Goal: Task Accomplishment & Management: Complete application form

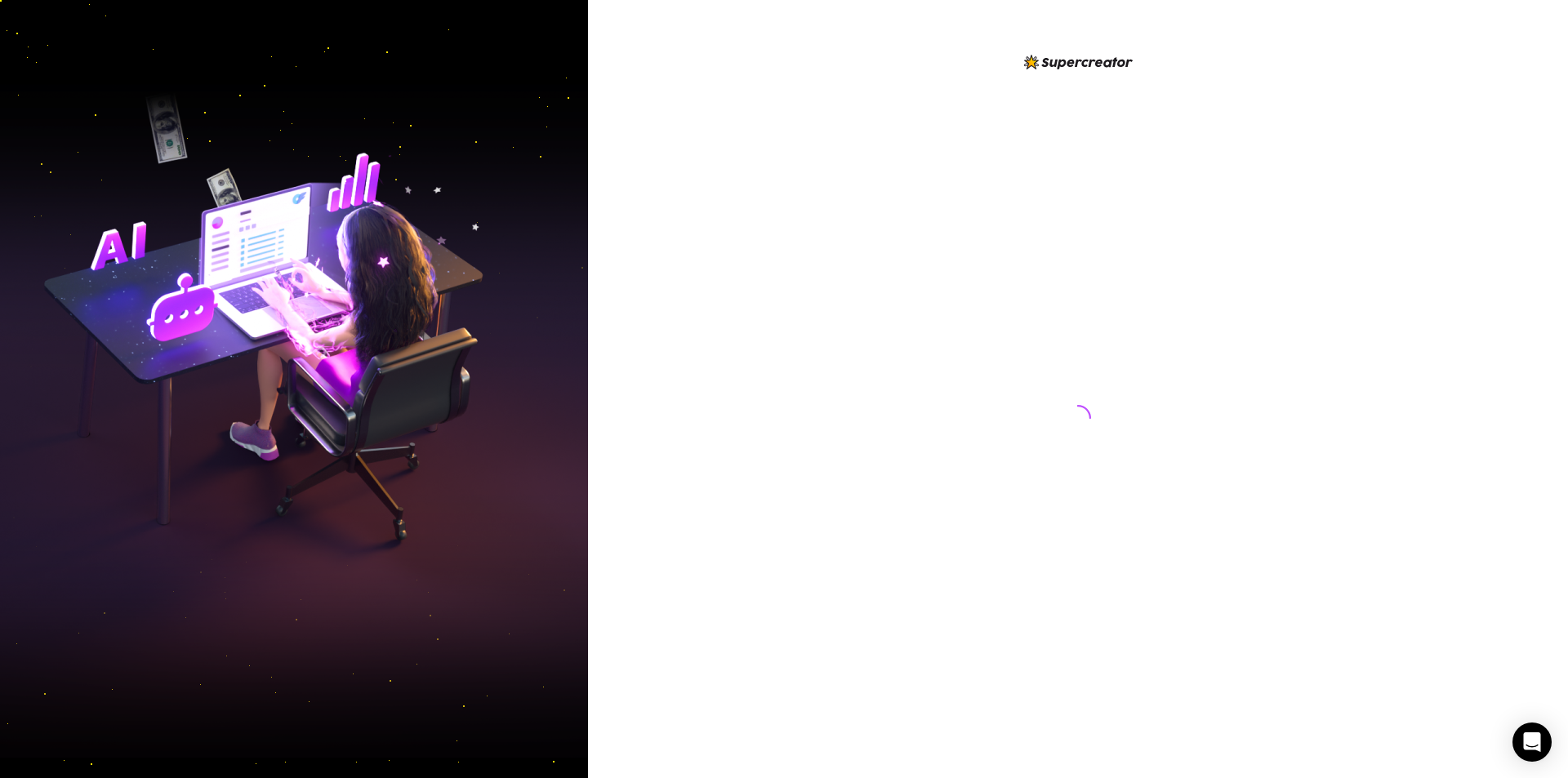
scroll to position [144, 0]
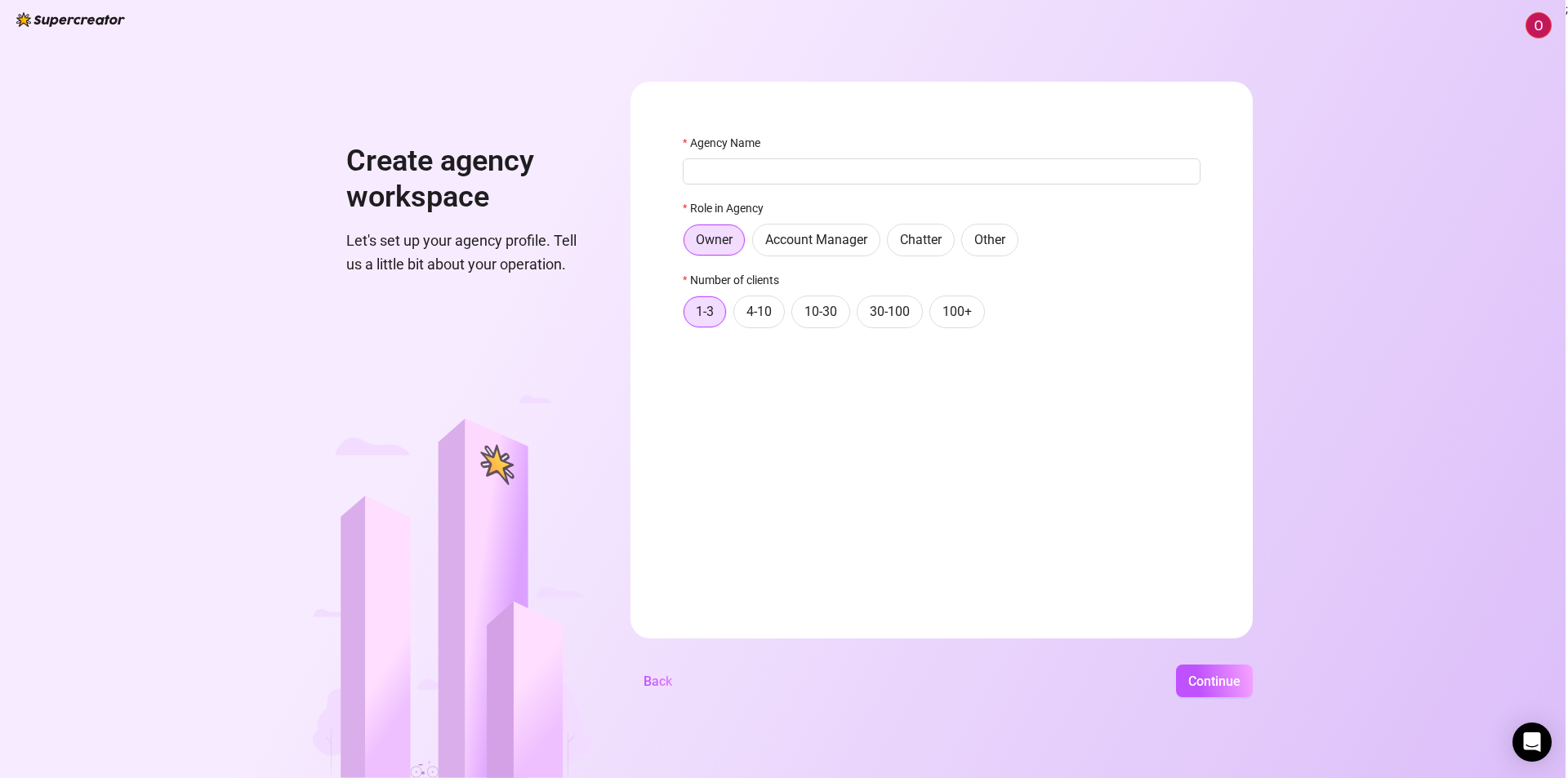
click at [750, 154] on div "Agency Name" at bounding box center [941, 146] width 517 height 25
click at [1092, 213] on div "Role in Agency" at bounding box center [941, 212] width 517 height 25
click at [1540, 33] on img at bounding box center [1539, 26] width 25 height 25
click at [1493, 55] on span "[EMAIL_ADDRESS][DOMAIN_NAME]" at bounding box center [1447, 58] width 181 height 18
click at [516, 176] on h1 "Create agency workspace" at bounding box center [469, 178] width 245 height 71
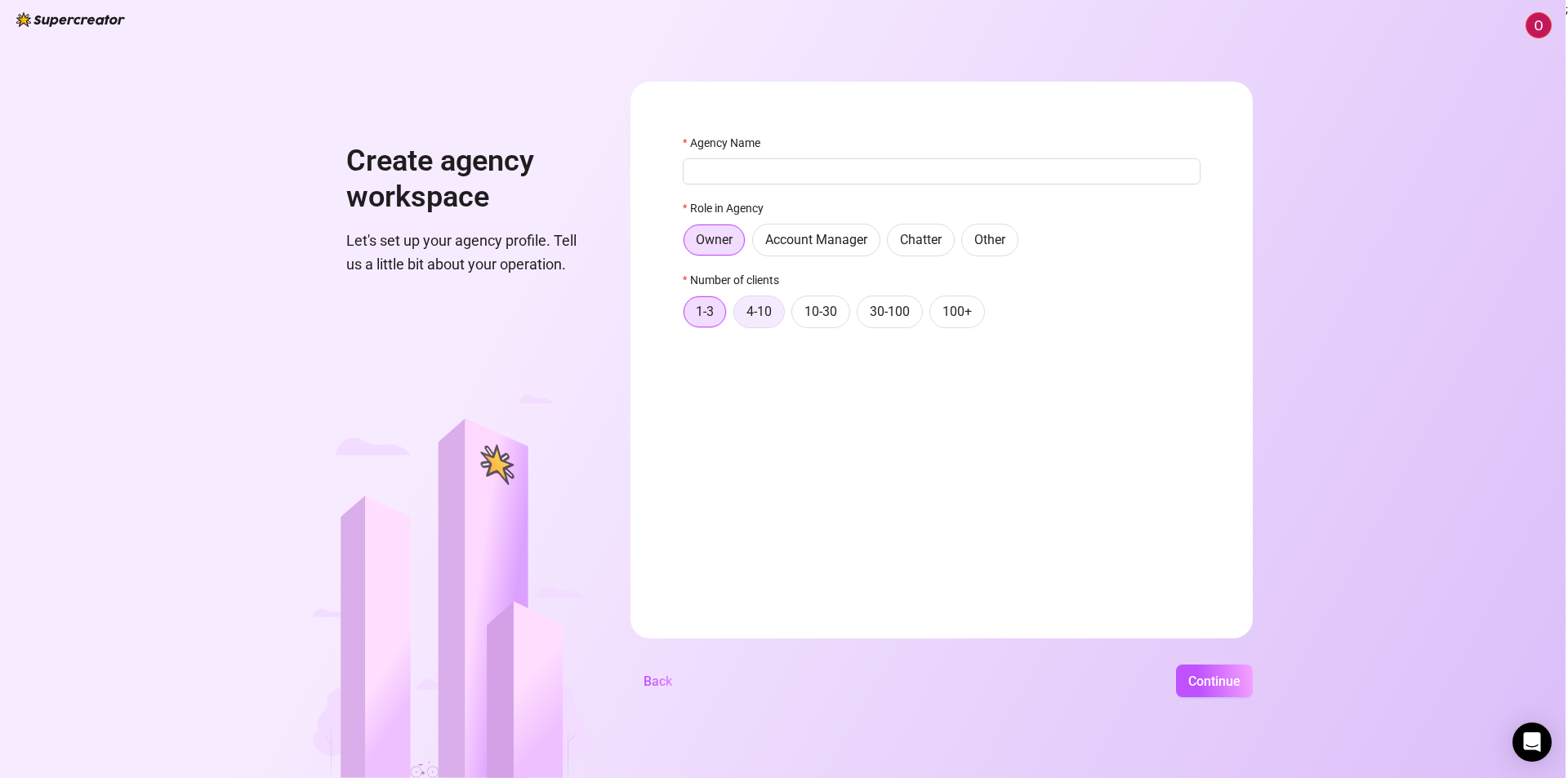
click at [775, 313] on label "4-10" at bounding box center [758, 311] width 51 height 32
click at [738, 316] on input "4-10" at bounding box center [738, 316] width 0 height 0
click at [887, 177] on input "Agency Name" at bounding box center [941, 172] width 517 height 27
paste input "Opulent Charm"
type input "Opulent Charm"
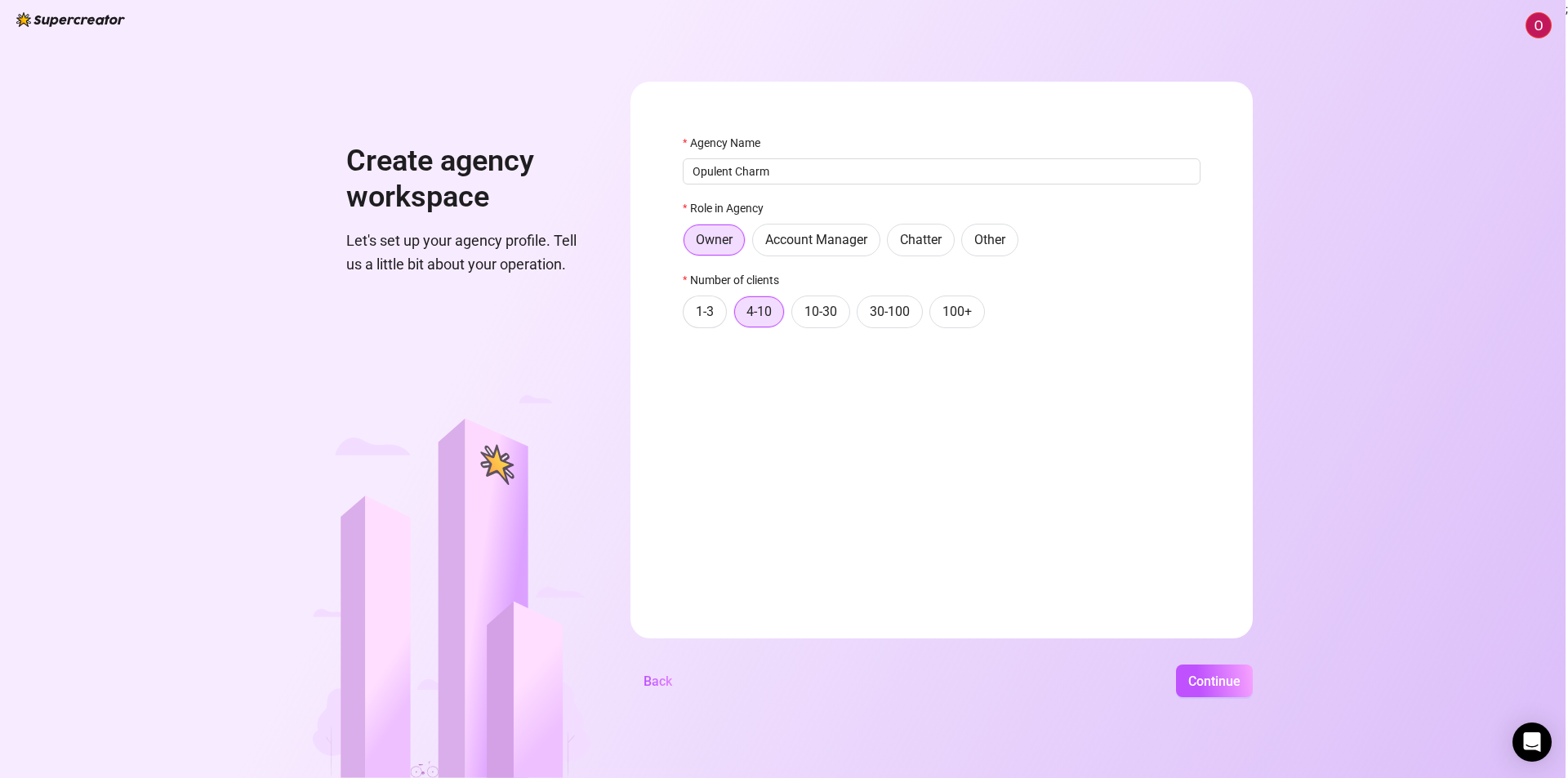
click at [1083, 672] on div "Continue" at bounding box center [969, 680] width 568 height 32
click at [1225, 683] on span "Continue" at bounding box center [1214, 681] width 52 height 15
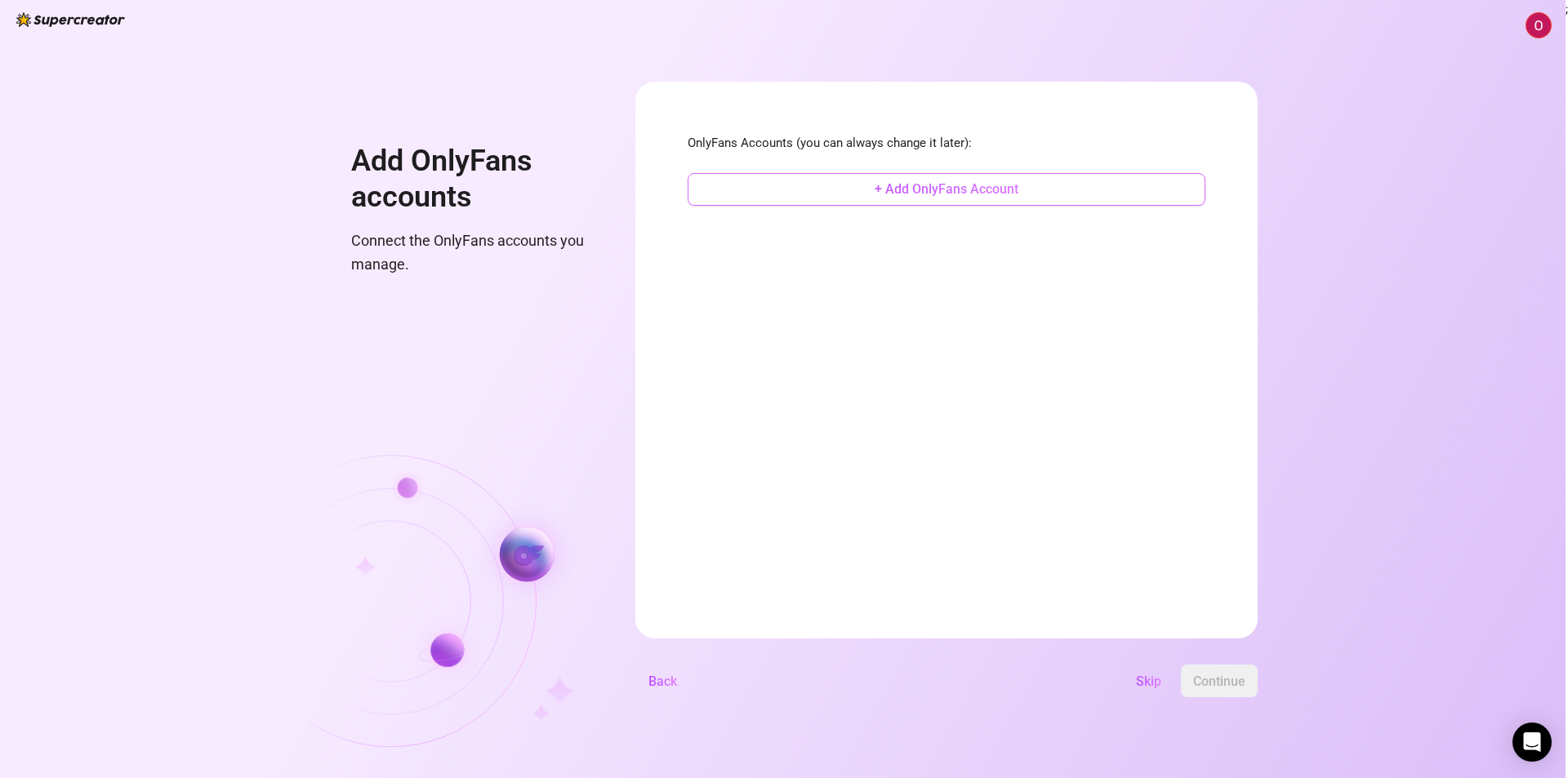
click at [946, 191] on span "+ Add OnlyFans Account" at bounding box center [945, 189] width 143 height 15
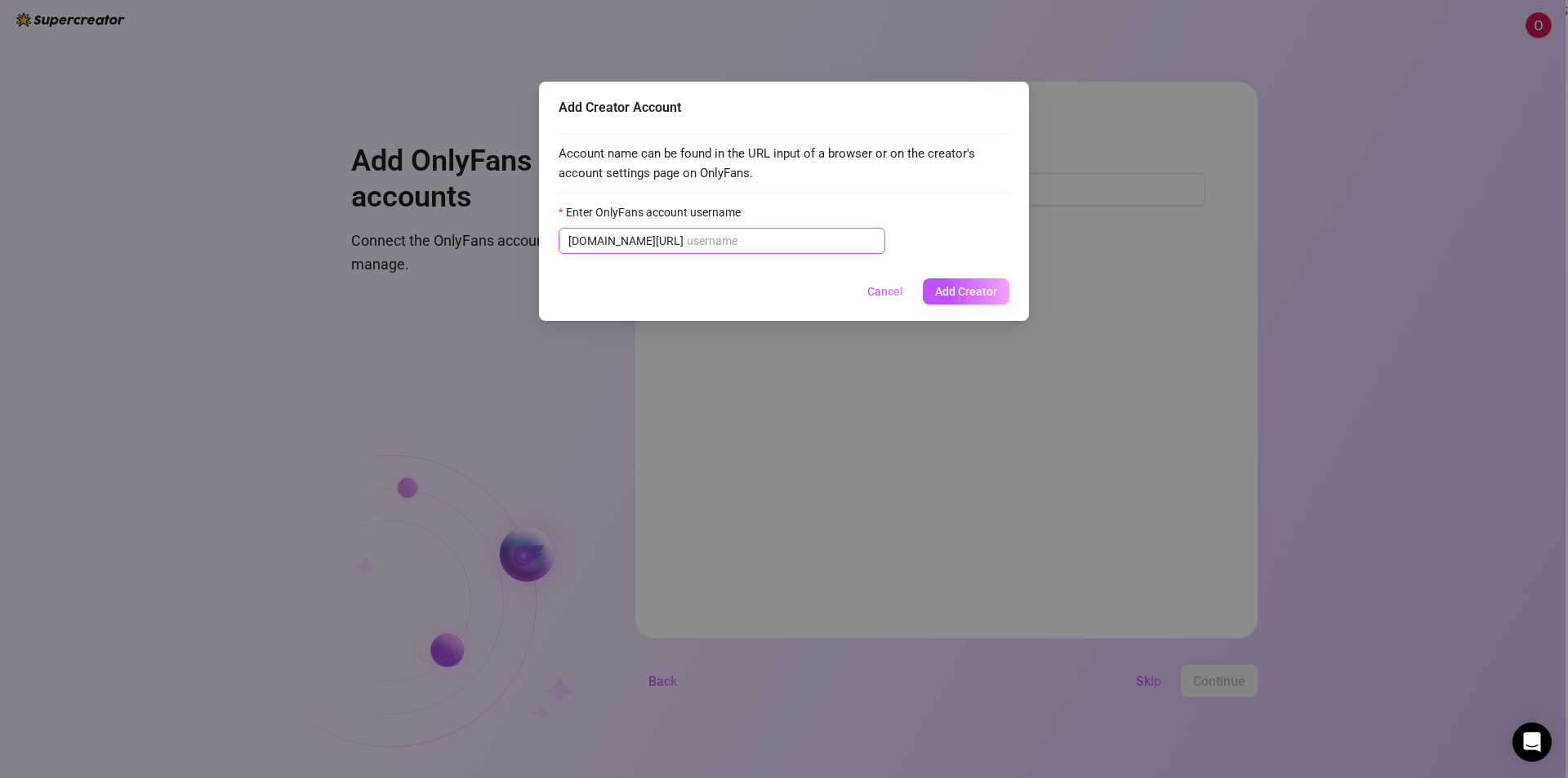
click at [732, 251] on span "[DOMAIN_NAME][URL]" at bounding box center [721, 241] width 327 height 27
click at [716, 348] on div "Add Creator Account Account name can be found in the URL input of a browser or …" at bounding box center [784, 389] width 1568 height 778
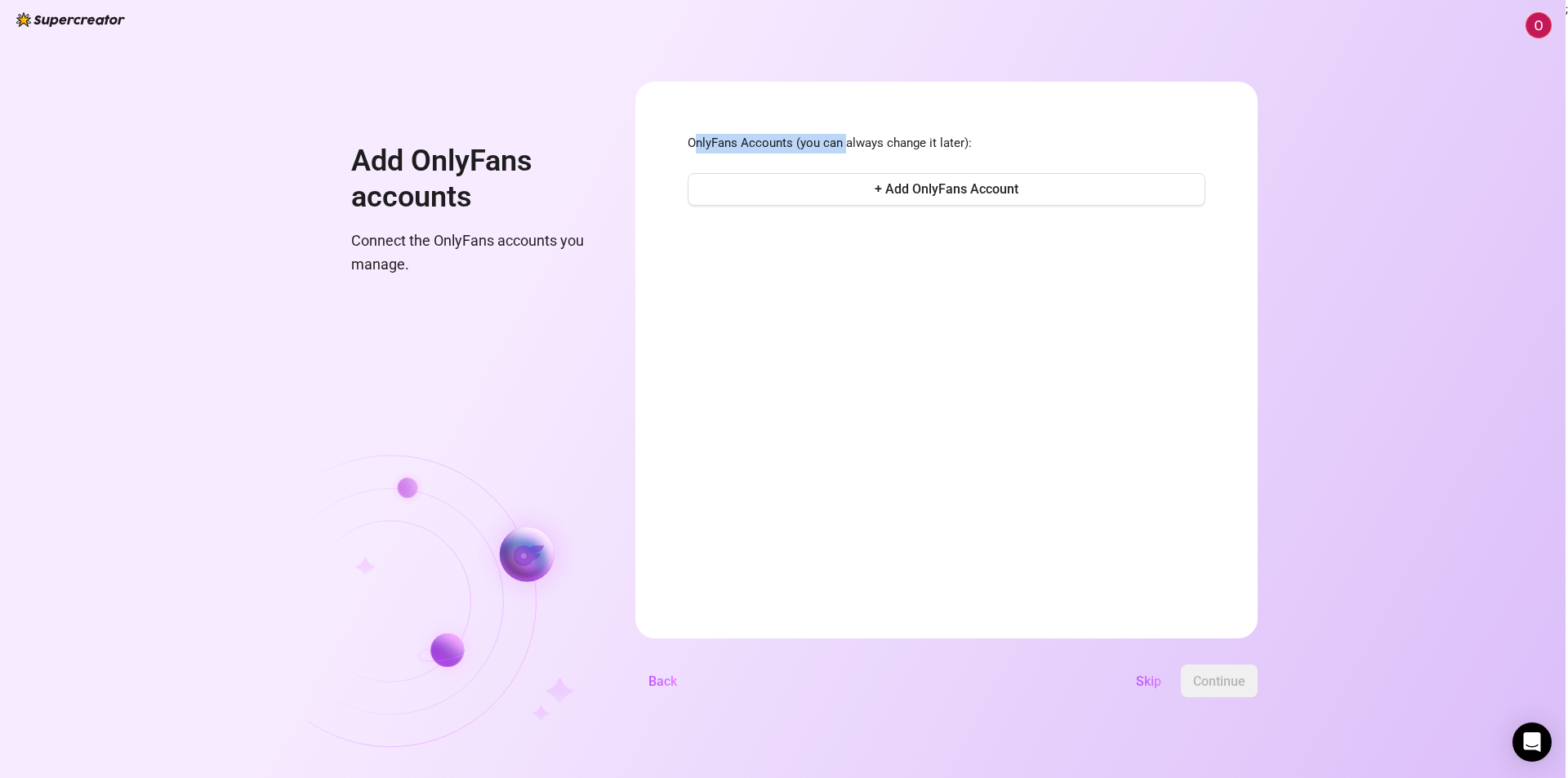
drag, startPoint x: 849, startPoint y: 145, endPoint x: 694, endPoint y: 145, distance: 155.0
type textarea "nlyFans Accounts (you can"
click at [694, 145] on span "OnlyFans Accounts (you can always change it later):" at bounding box center [945, 143] width 517 height 20
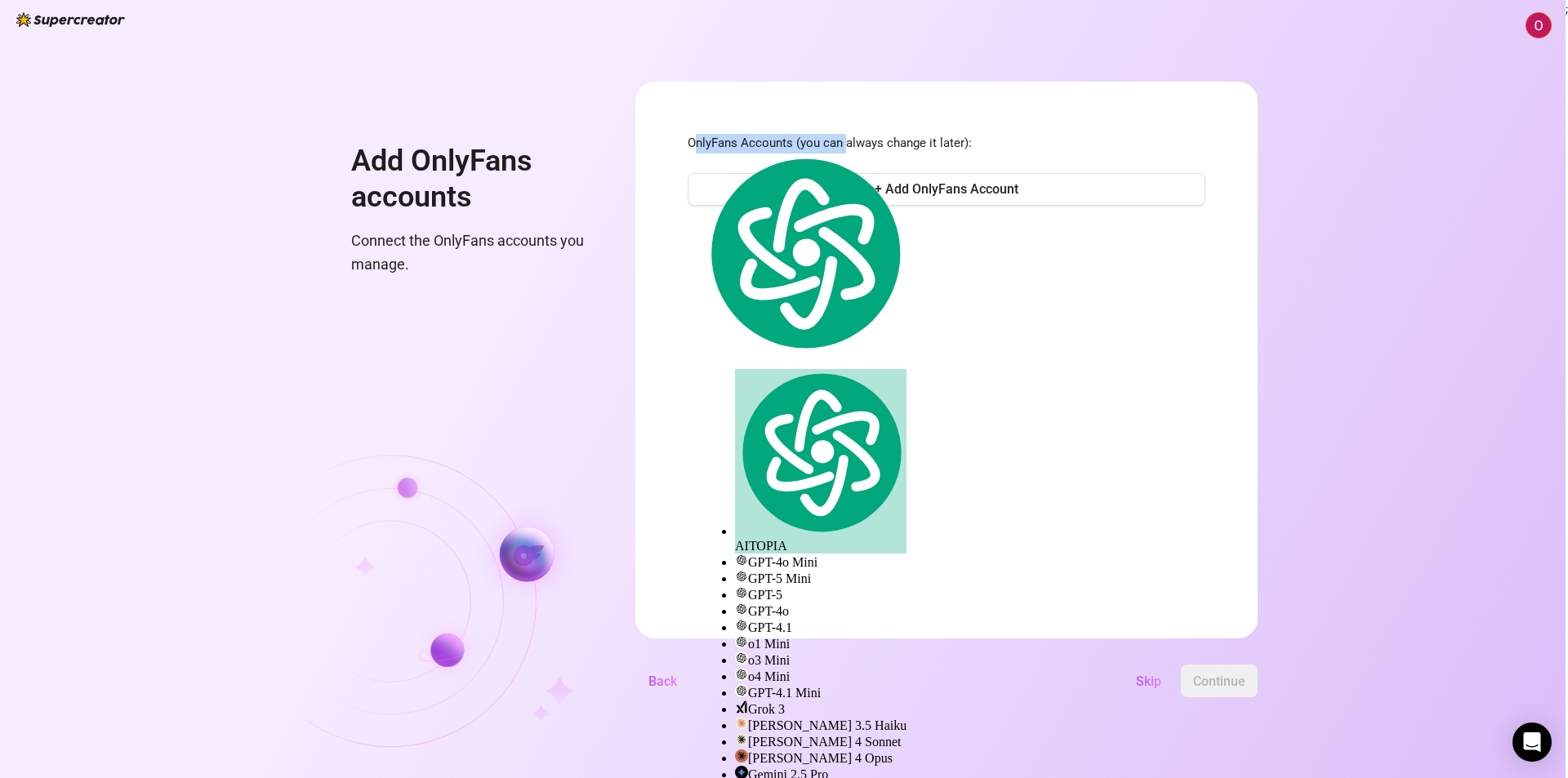
click at [694, 145] on span "OnlyFans Accounts (you can always change it later):" at bounding box center [945, 143] width 517 height 20
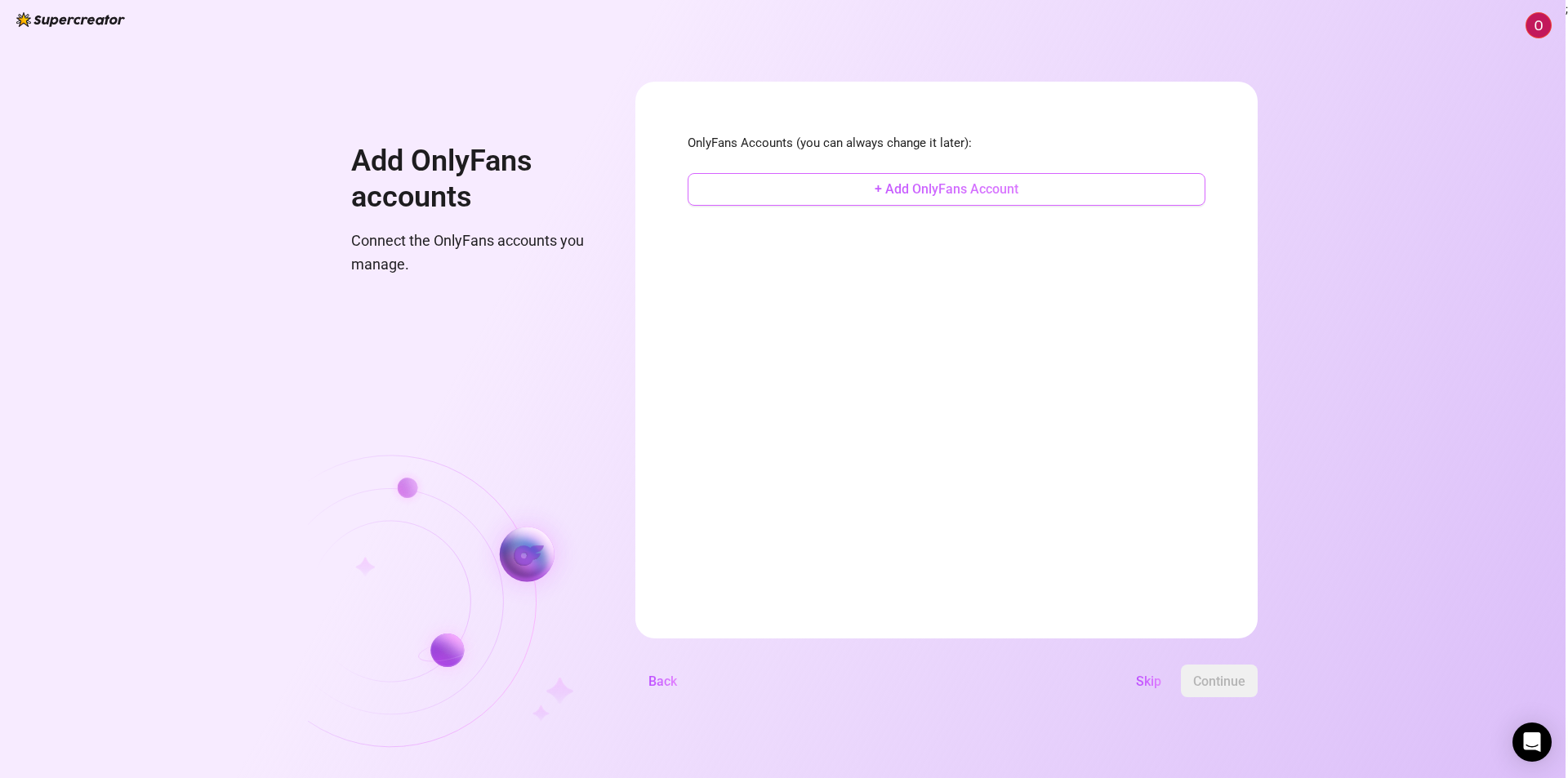
click at [756, 188] on button "+ Add OnlyFans Account" at bounding box center [945, 189] width 517 height 32
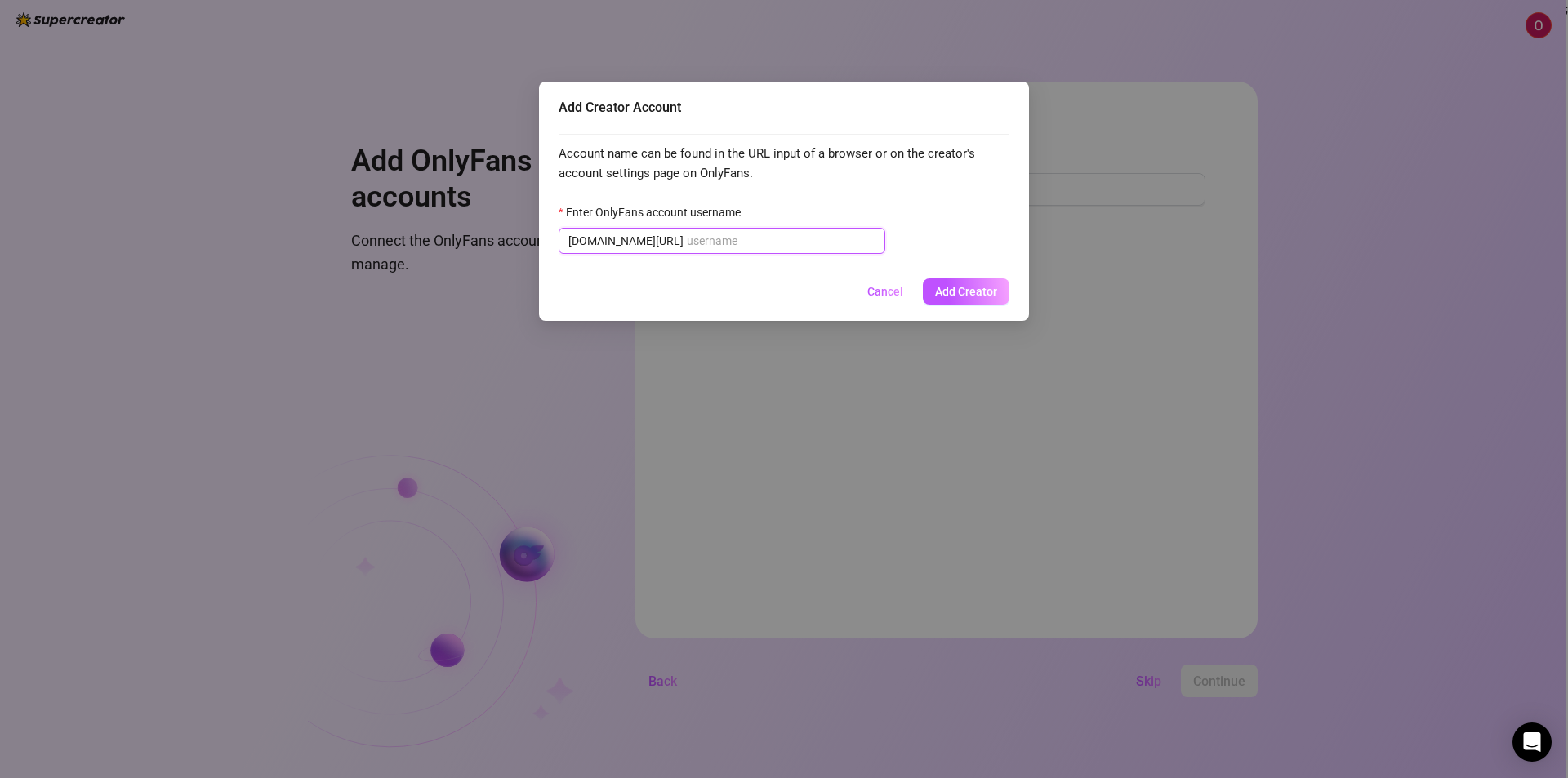
click at [706, 243] on input "Enter OnlyFans account username" at bounding box center [780, 240] width 189 height 18
paste input "opulentcharm"
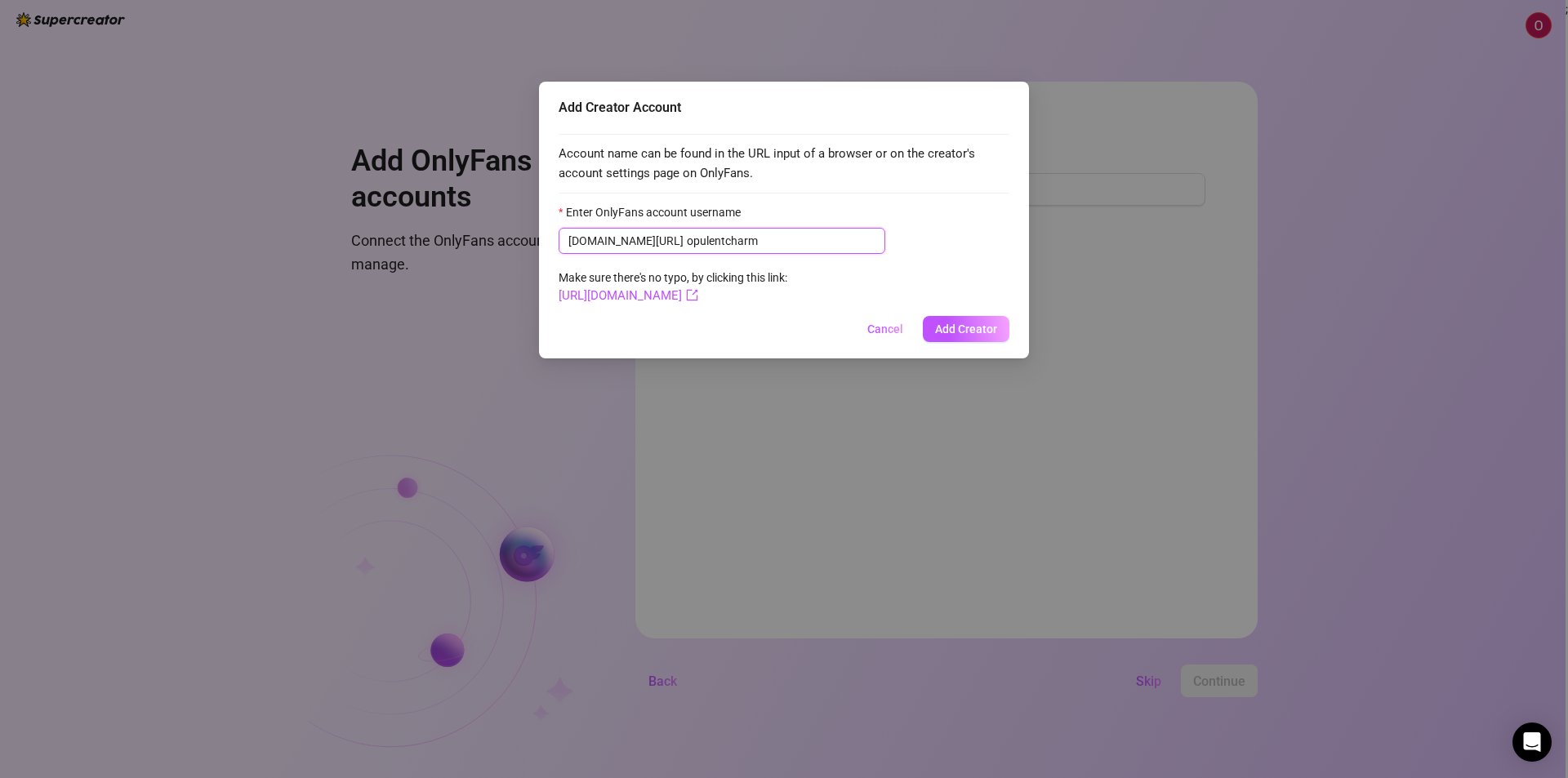
type input "opulentcharm"
click at [717, 286] on form "Enter OnlyFans account username [DOMAIN_NAME][URL] opulentcharm Make sure there…" at bounding box center [783, 254] width 451 height 102
click at [698, 298] on link "[URL][DOMAIN_NAME]" at bounding box center [627, 295] width 140 height 14
click at [984, 335] on span "Add Creator" at bounding box center [965, 329] width 62 height 13
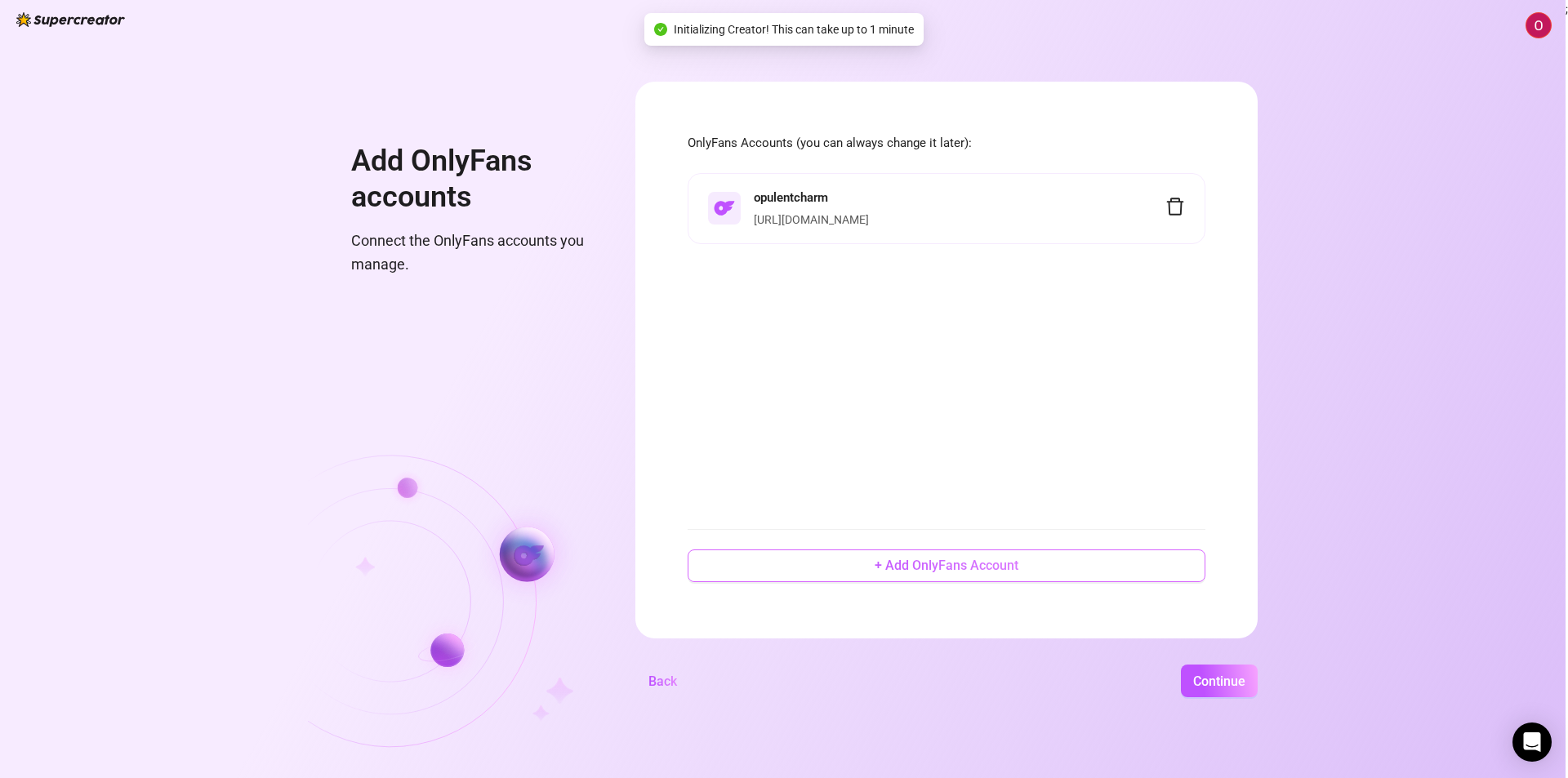
click at [890, 566] on span "+ Add OnlyFans Account" at bounding box center [945, 565] width 143 height 15
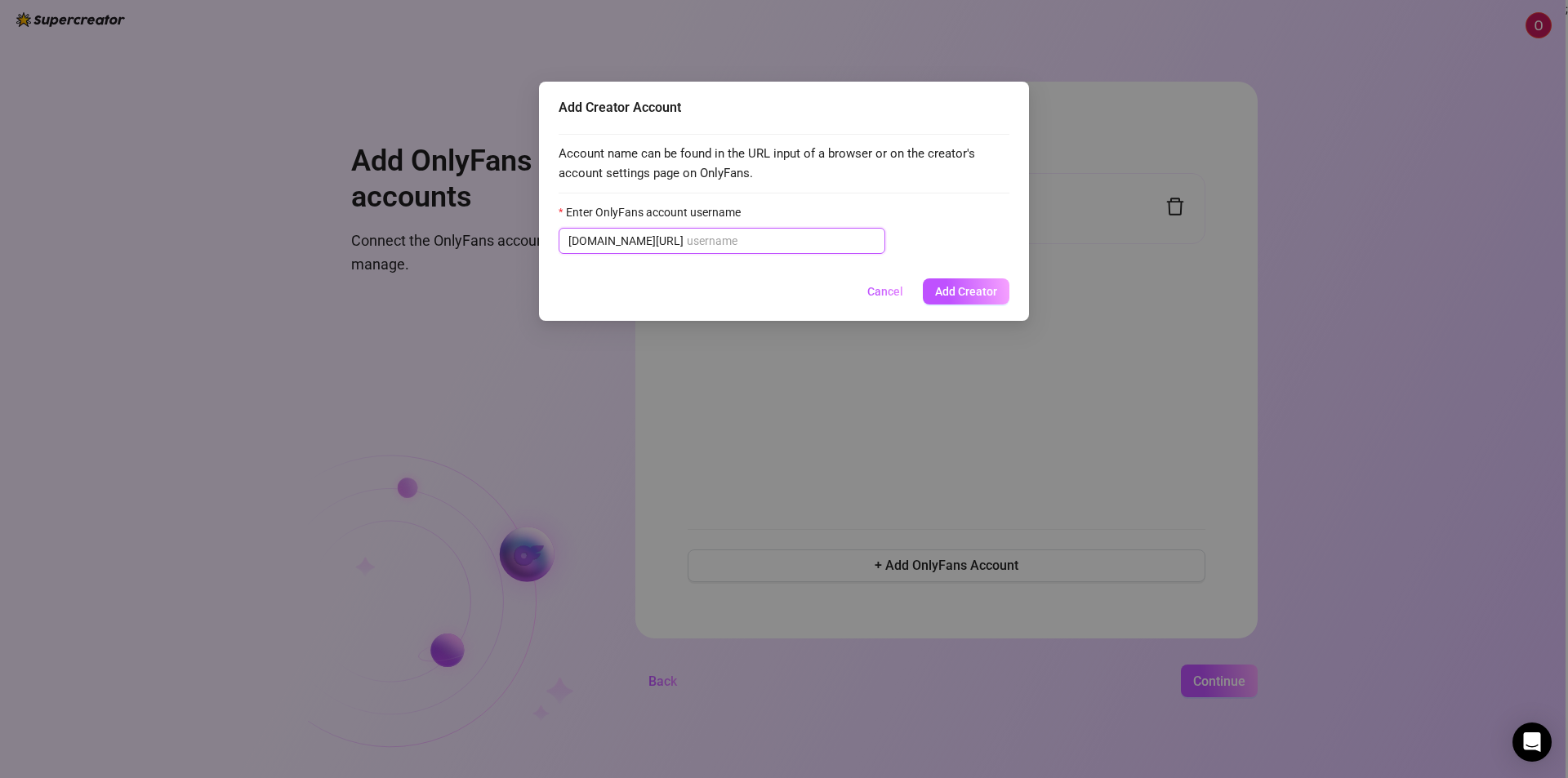
paste input "missworld1"
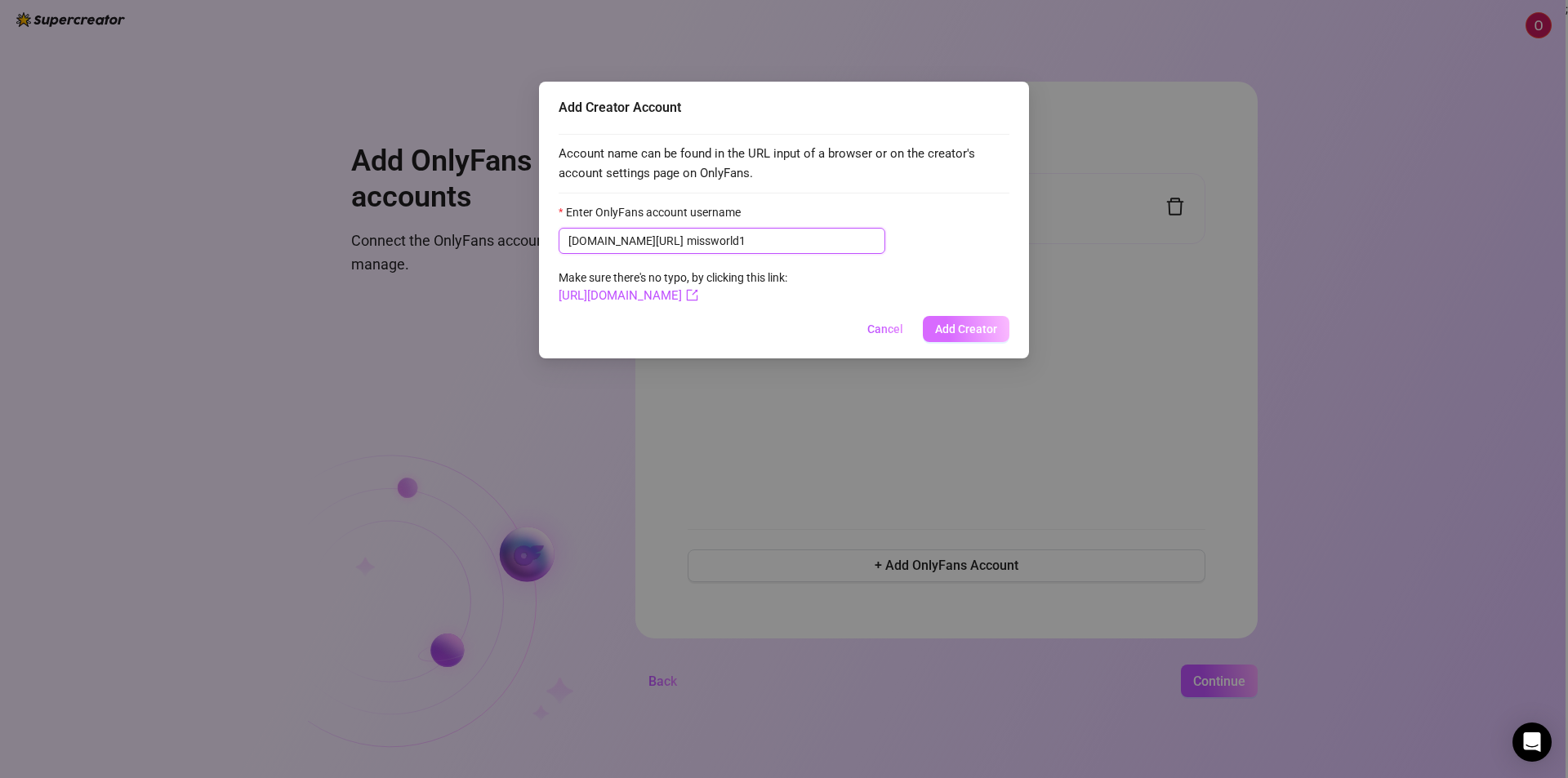
type input "missworld1"
click at [977, 330] on span "Add Creator" at bounding box center [965, 329] width 62 height 13
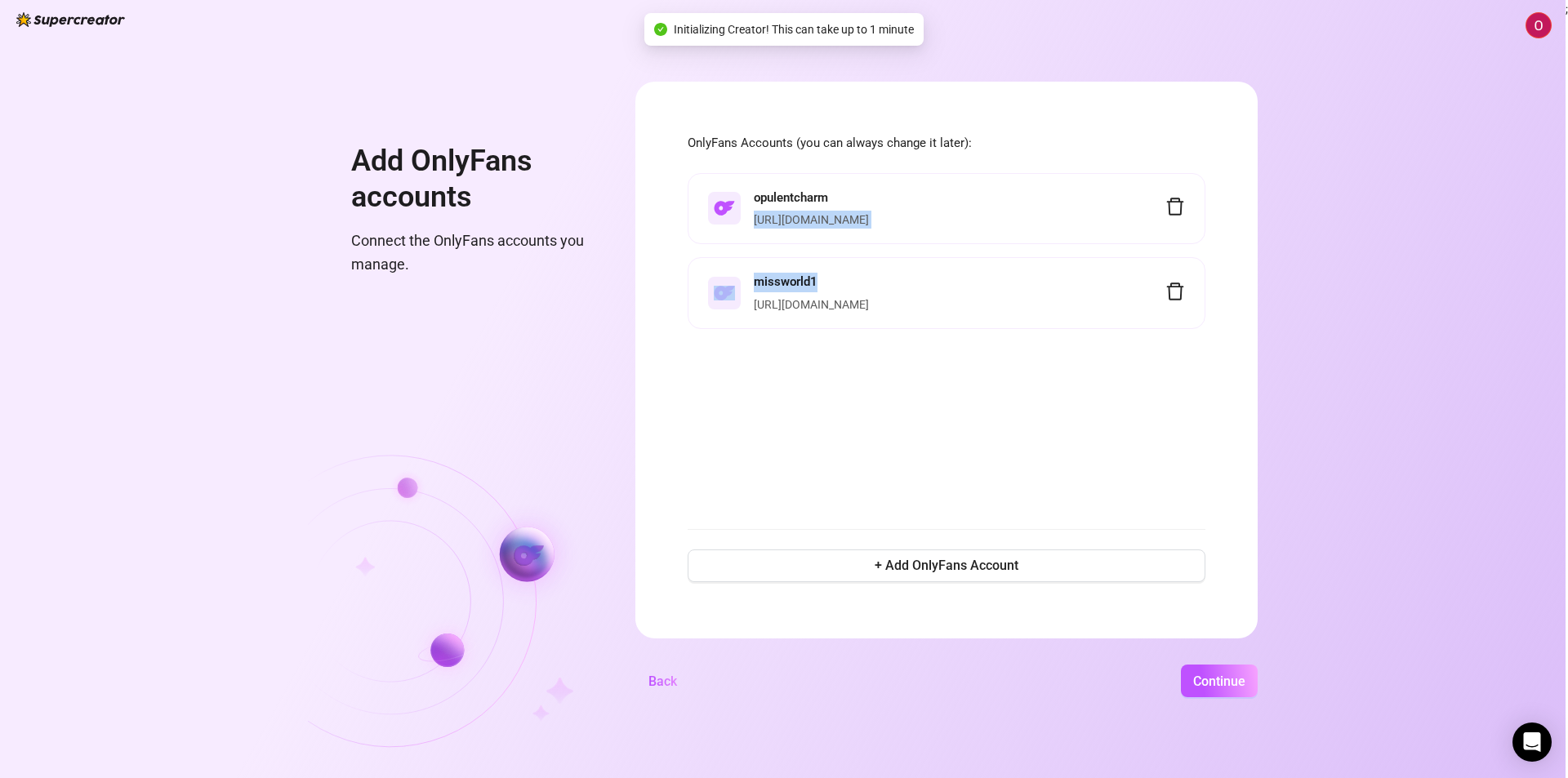
drag, startPoint x: 949, startPoint y: 285, endPoint x: 870, endPoint y: 213, distance: 106.9
click at [883, 190] on ul "opulentcharm [URL][DOMAIN_NAME] missworld1 [URL][DOMAIN_NAME]" at bounding box center [945, 250] width 517 height 156
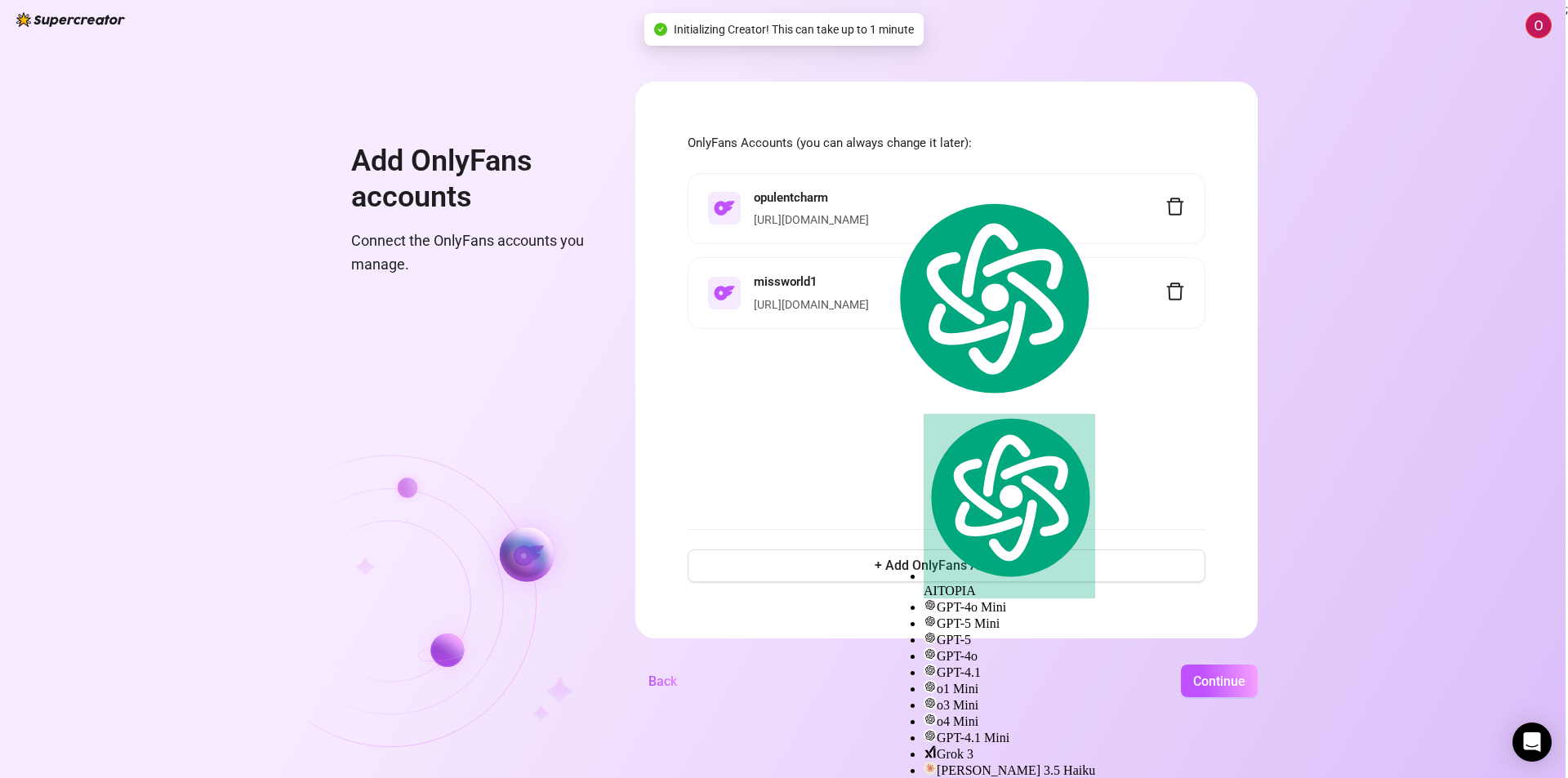
click at [886, 414] on div "opulentcharm [URL][DOMAIN_NAME] missworld1 [URL][DOMAIN_NAME]" at bounding box center [945, 341] width 517 height 336
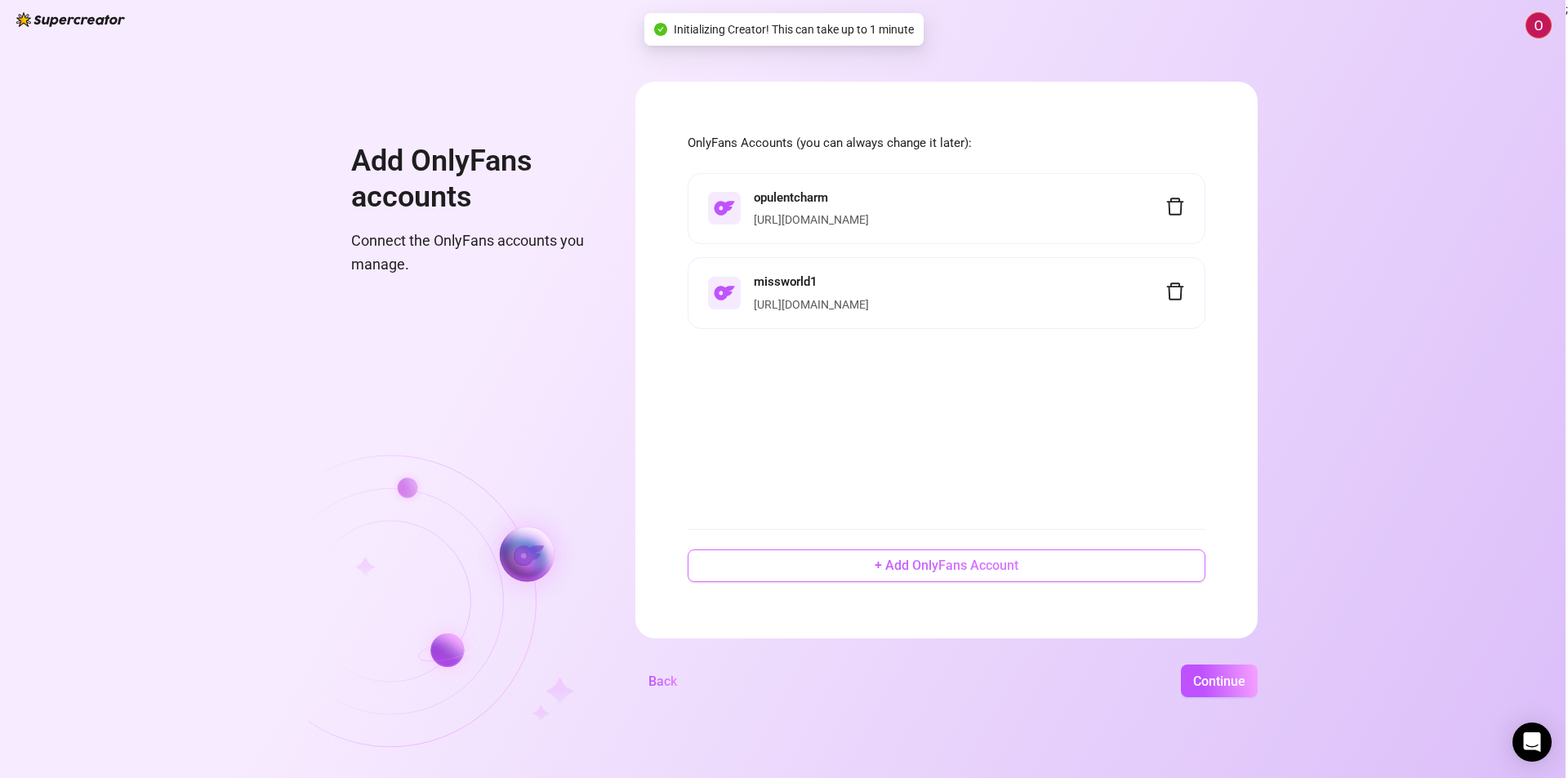
click at [865, 554] on button "+ Add OnlyFans Account" at bounding box center [945, 565] width 517 height 32
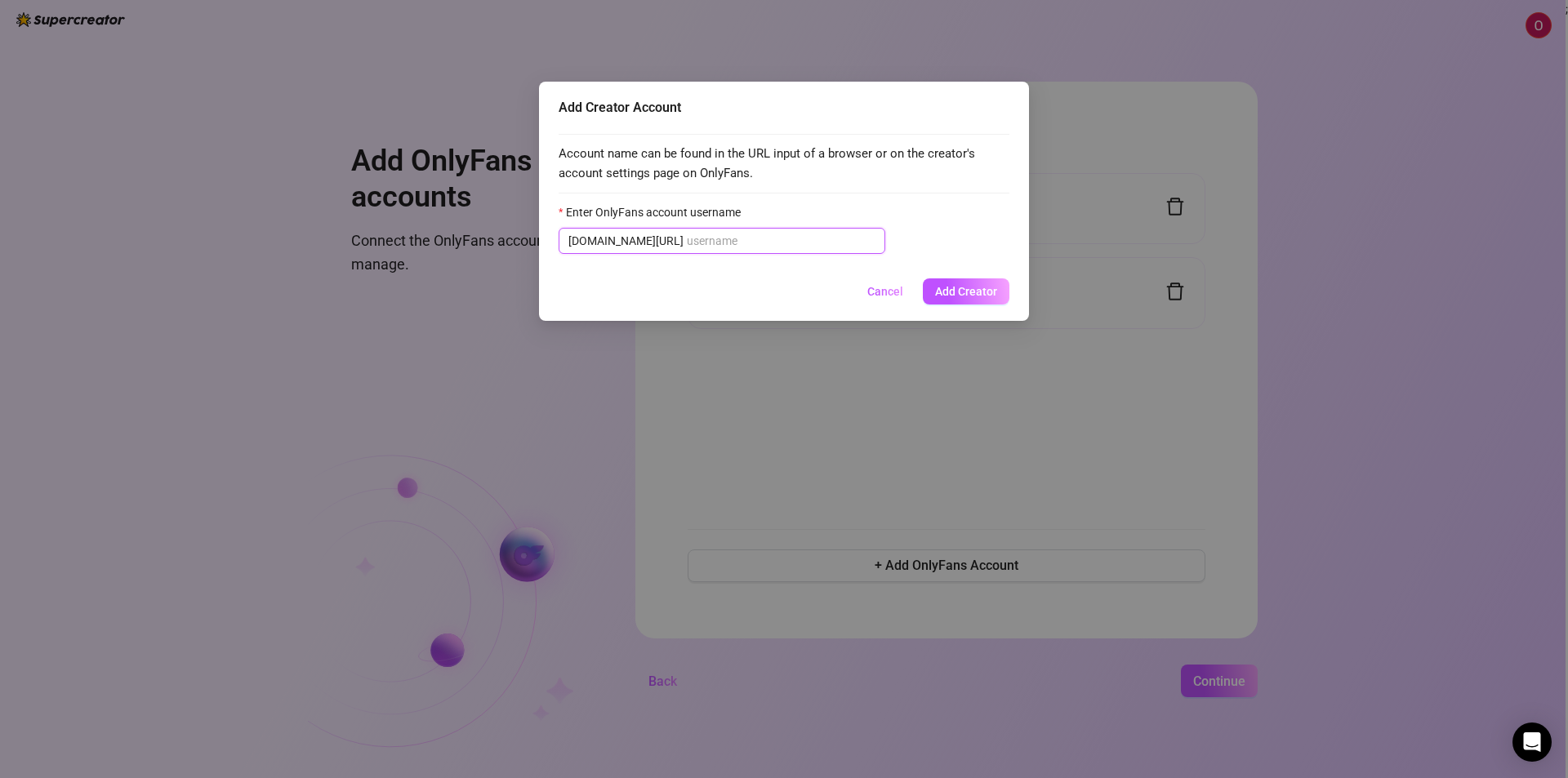
paste input "ella678855"
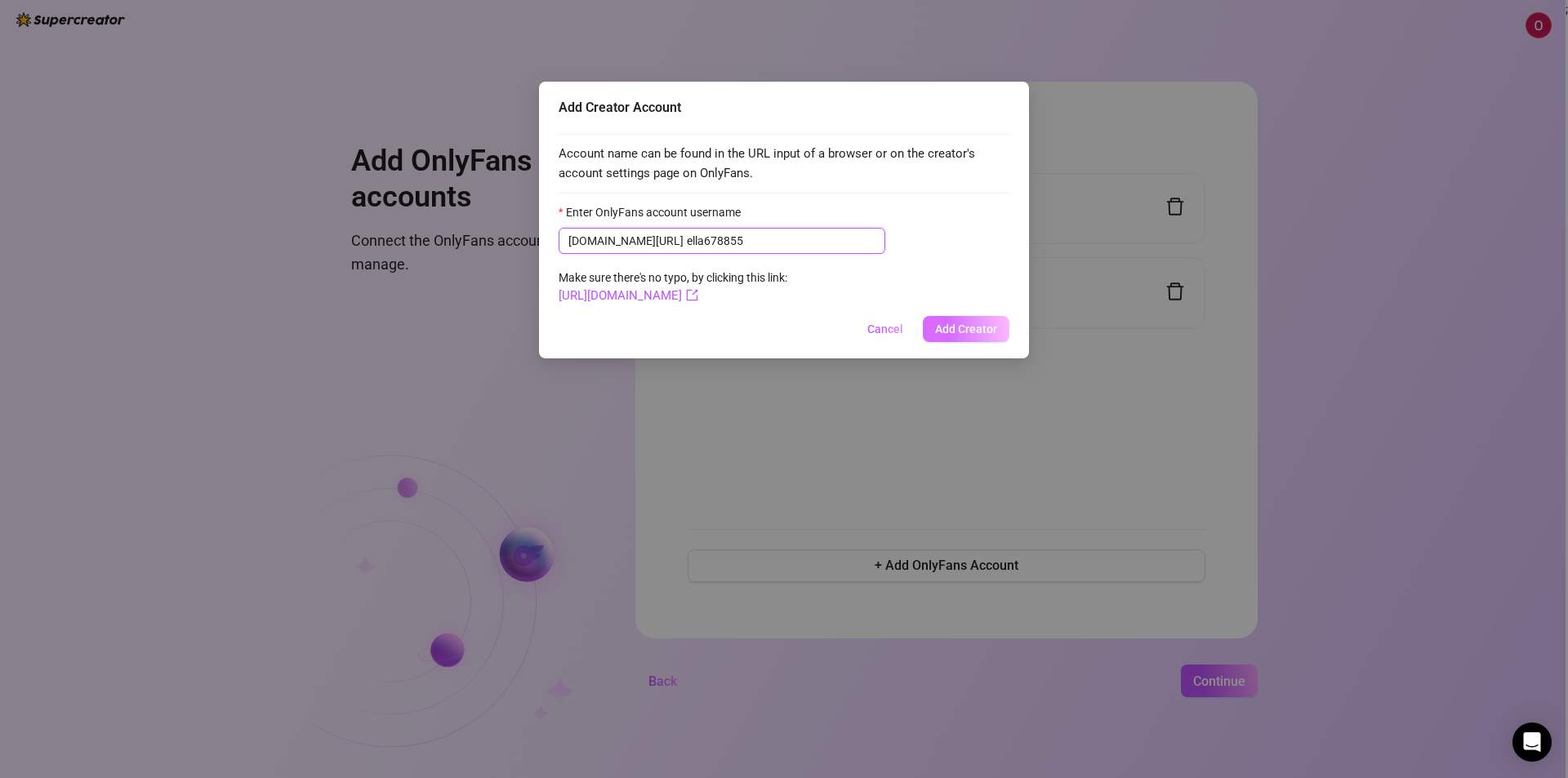
type input "ella678855"
click at [970, 328] on span "Add Creator" at bounding box center [965, 329] width 62 height 13
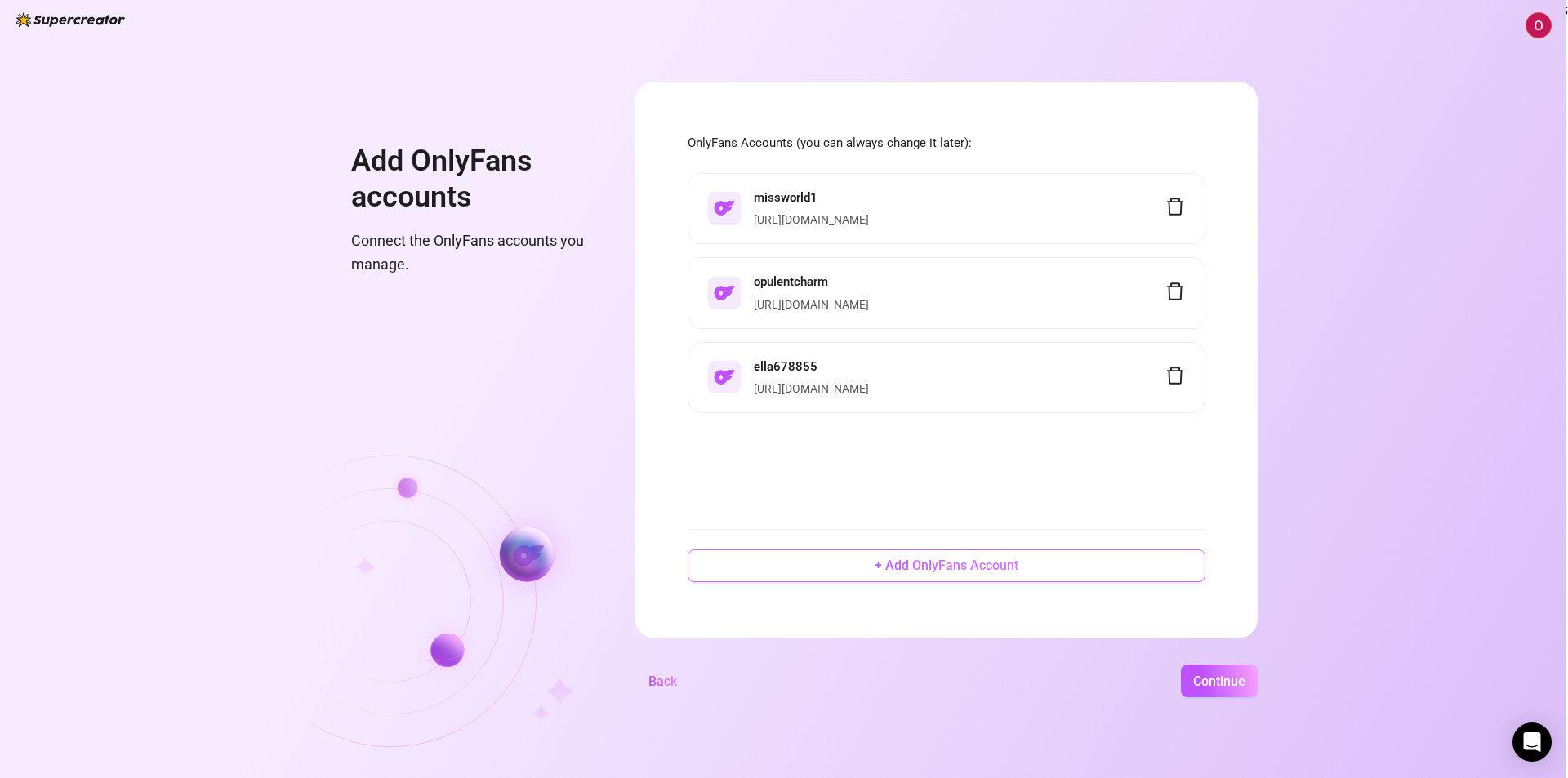
click at [848, 561] on button "+ Add OnlyFans Account" at bounding box center [945, 565] width 517 height 32
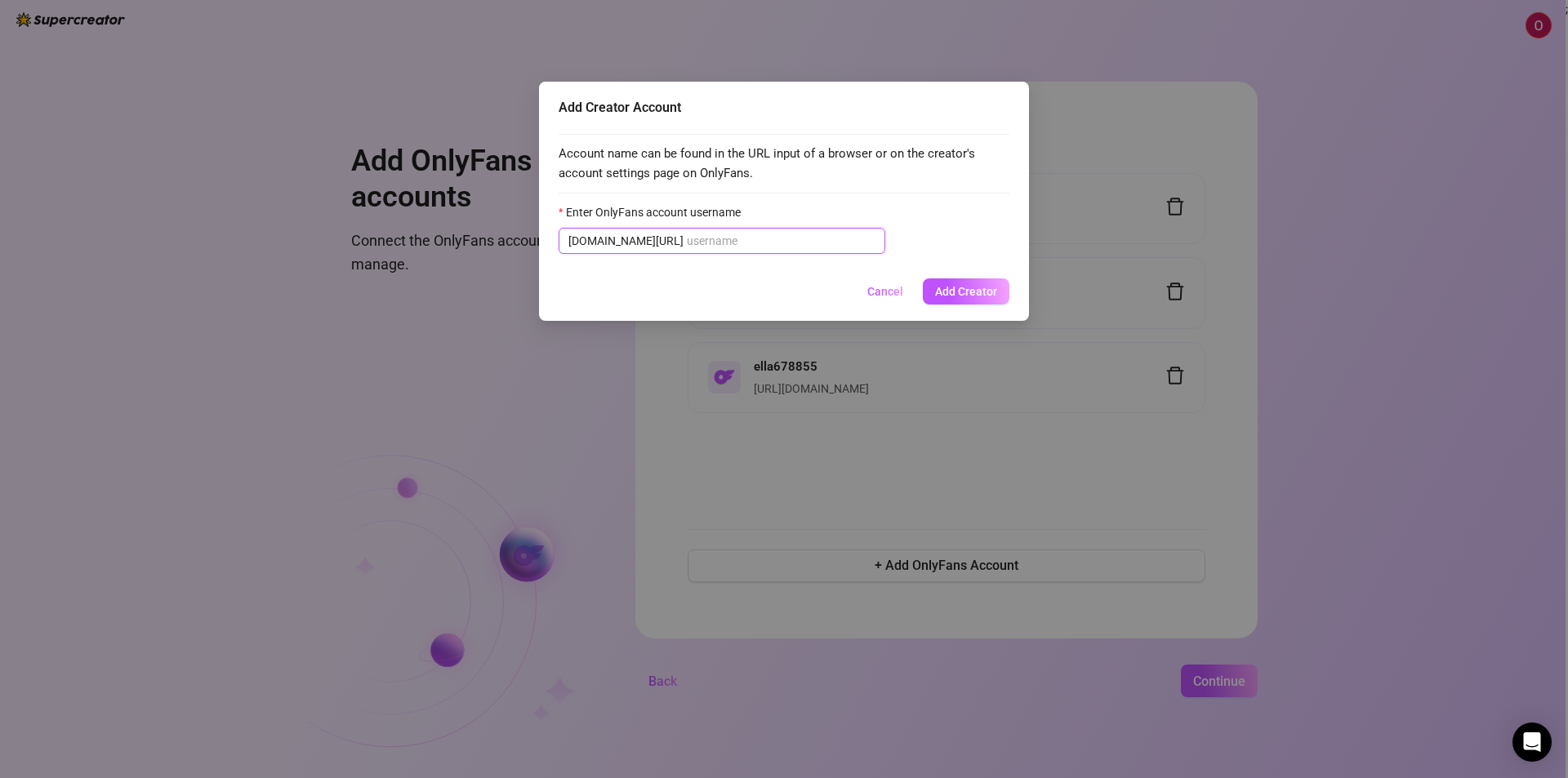
paste input "lonealone"
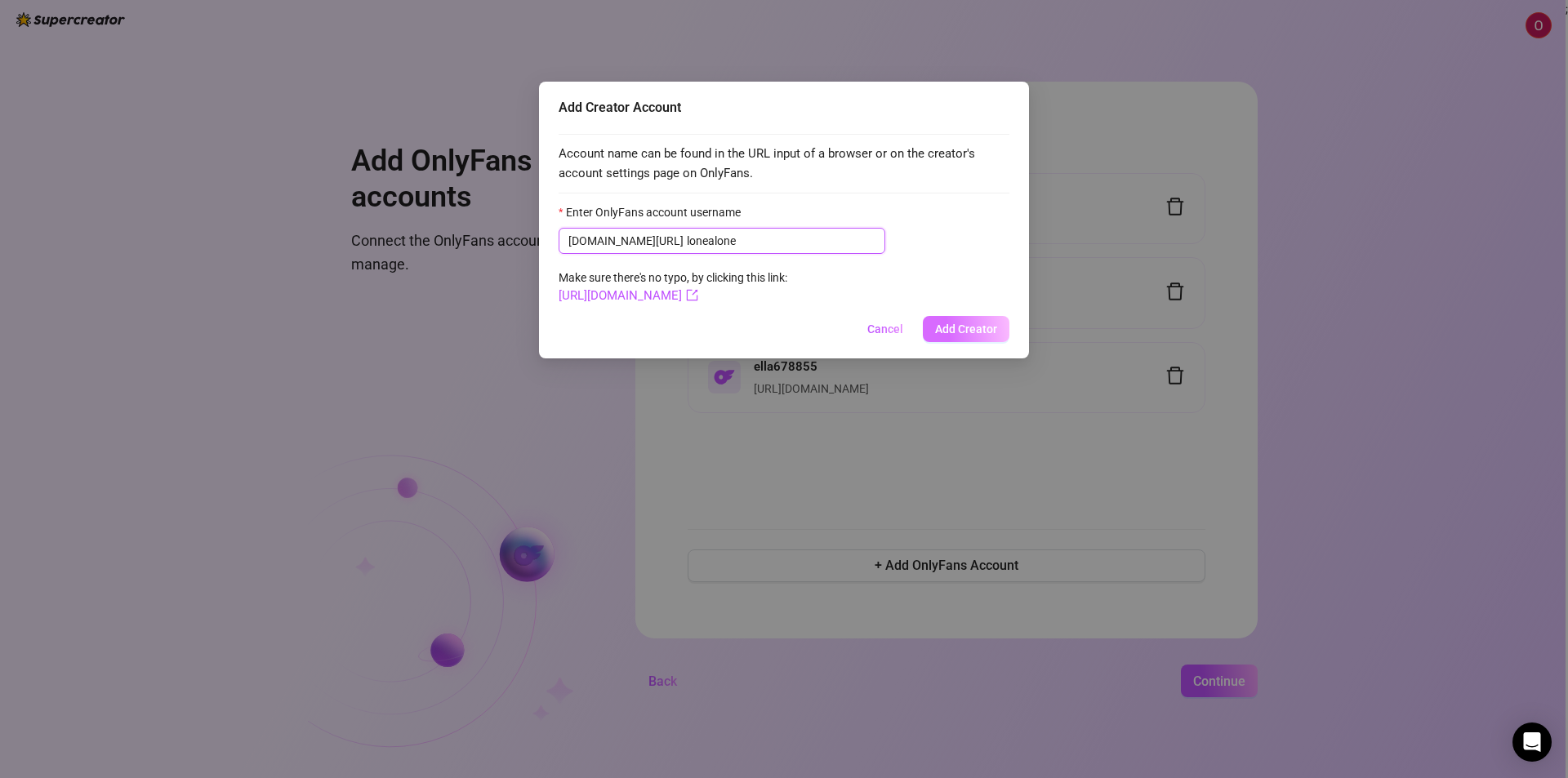
type input "lonealone"
click at [966, 334] on span "Add Creator" at bounding box center [965, 329] width 62 height 13
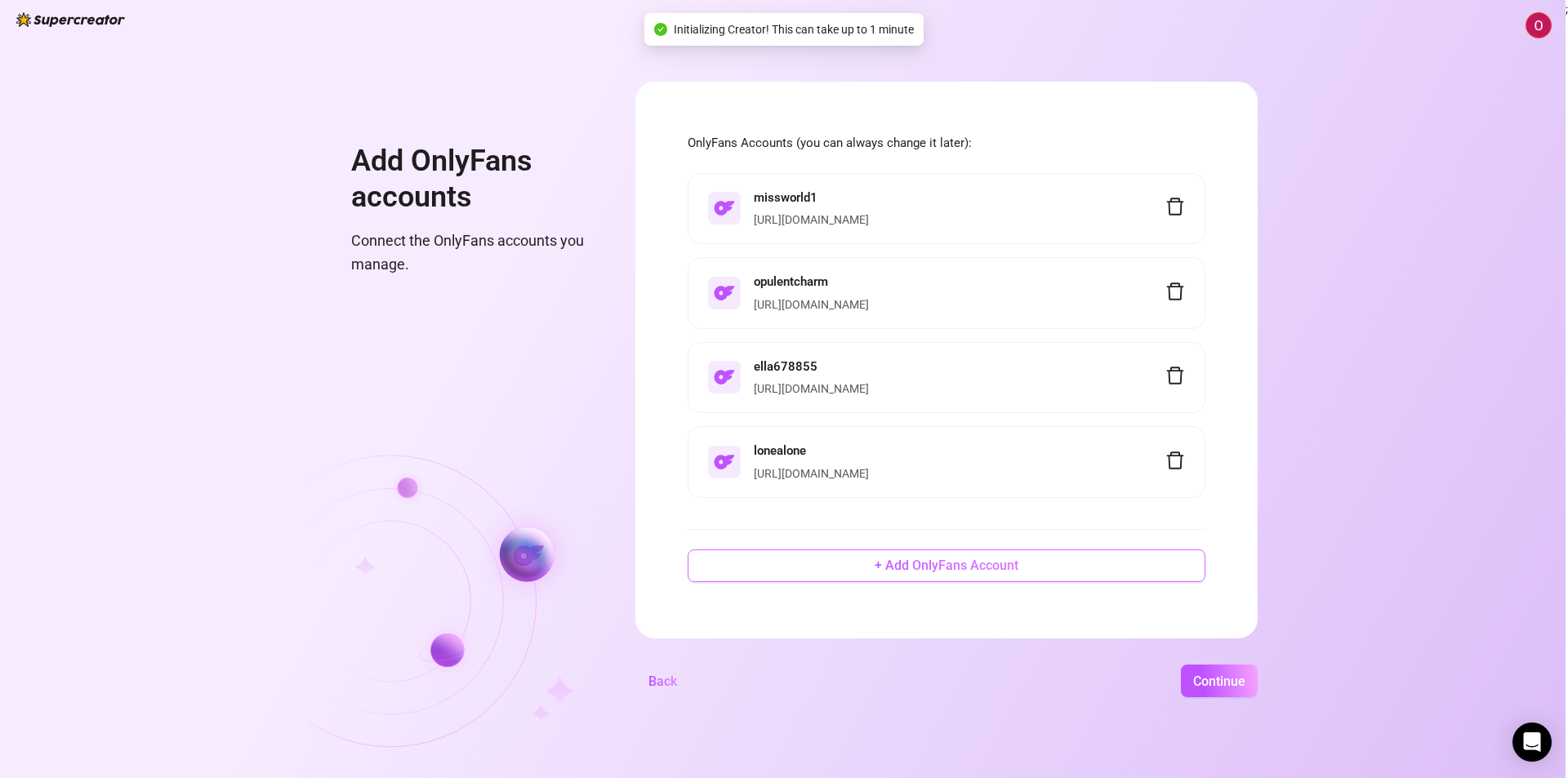
click at [905, 581] on button "+ Add OnlyFans Account" at bounding box center [945, 565] width 517 height 32
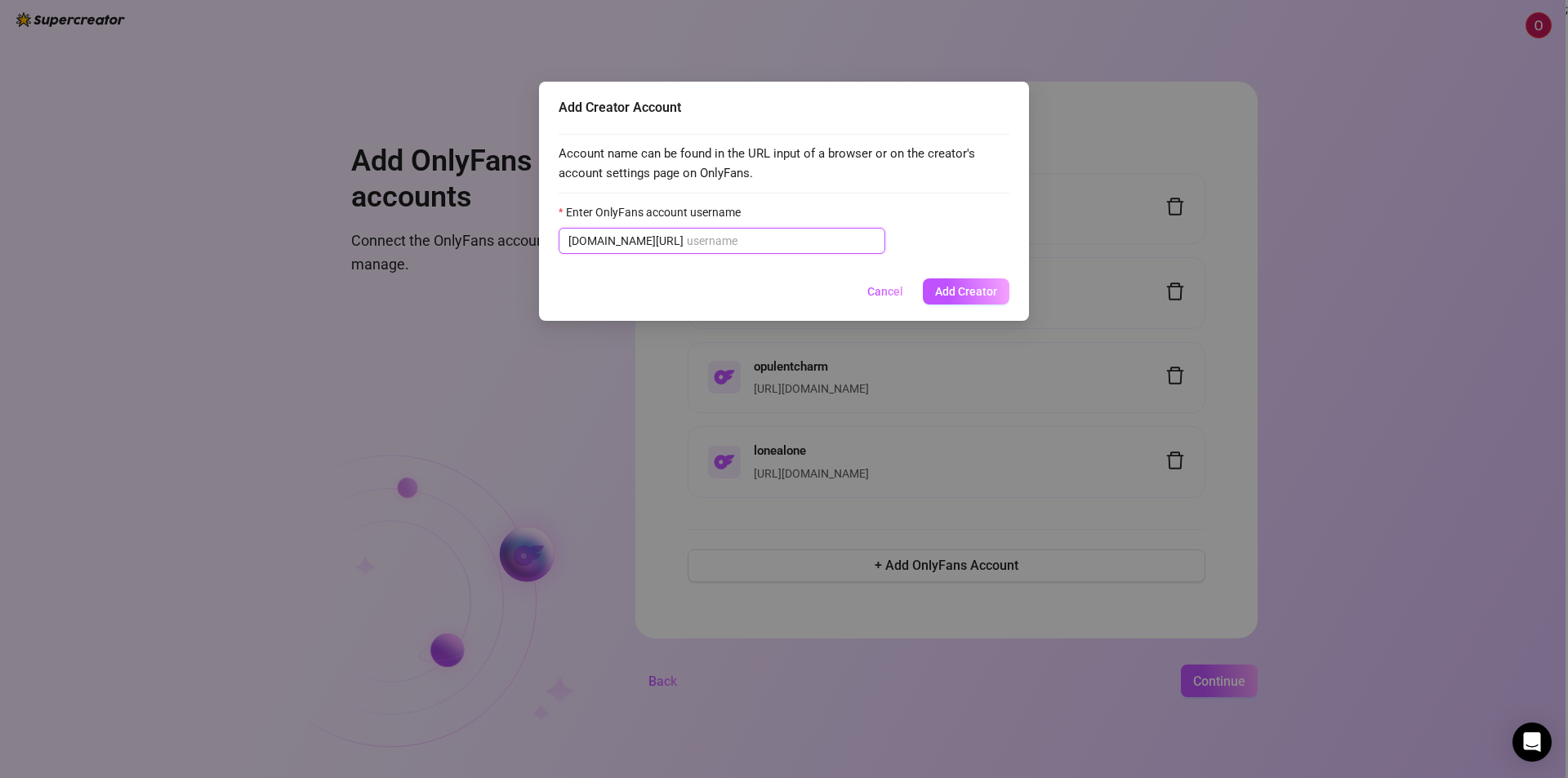
paste input "liansaynfeld"
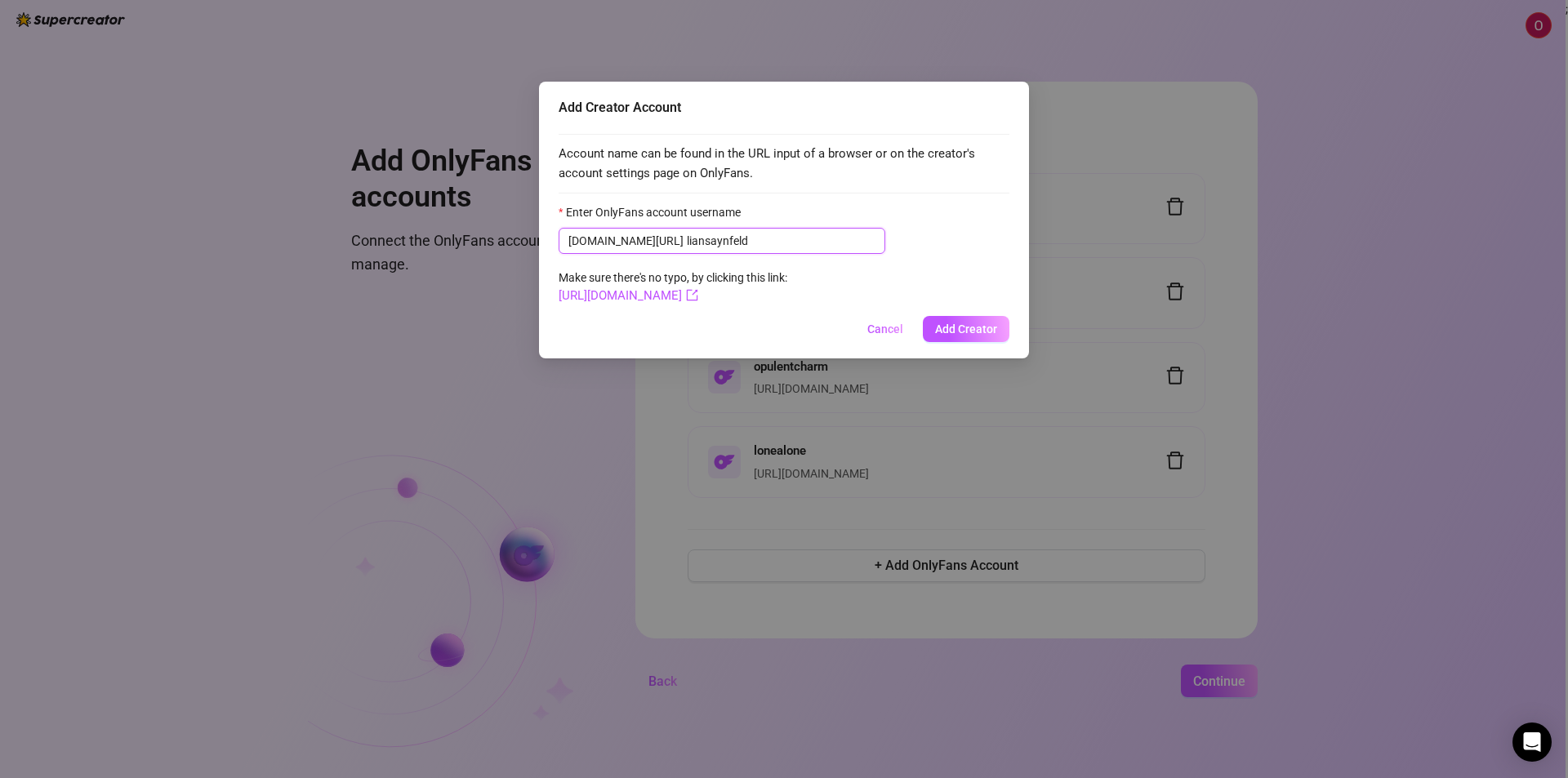
type input "liansaynfeld"
click at [784, 270] on form "Enter OnlyFans account username [DOMAIN_NAME][URL] liansaynfeld Make sure there…" at bounding box center [783, 254] width 451 height 102
click at [966, 328] on span "Add Creator" at bounding box center [965, 329] width 62 height 13
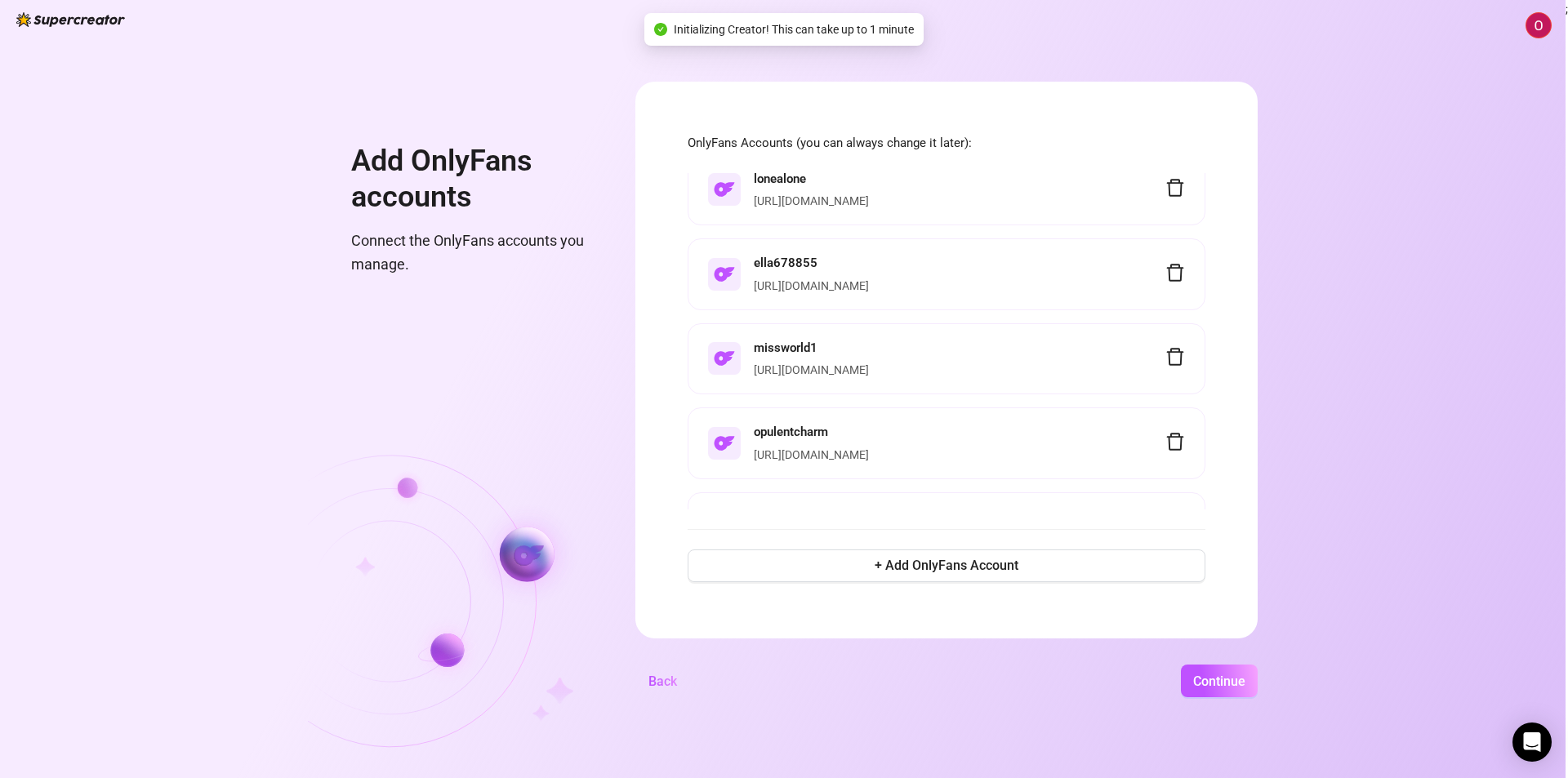
scroll to position [73, 0]
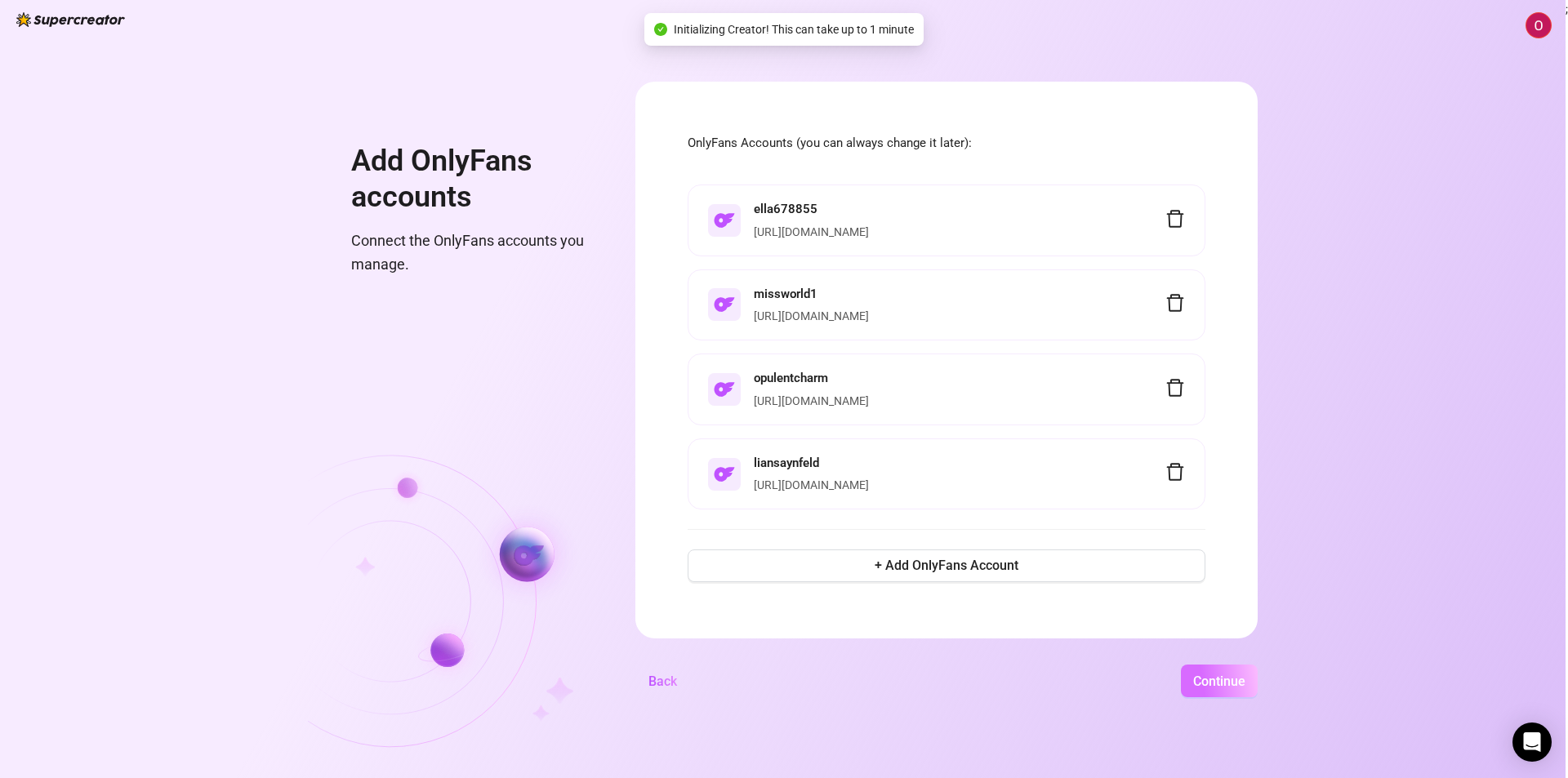
click at [1223, 686] on span "Continue" at bounding box center [1219, 681] width 52 height 15
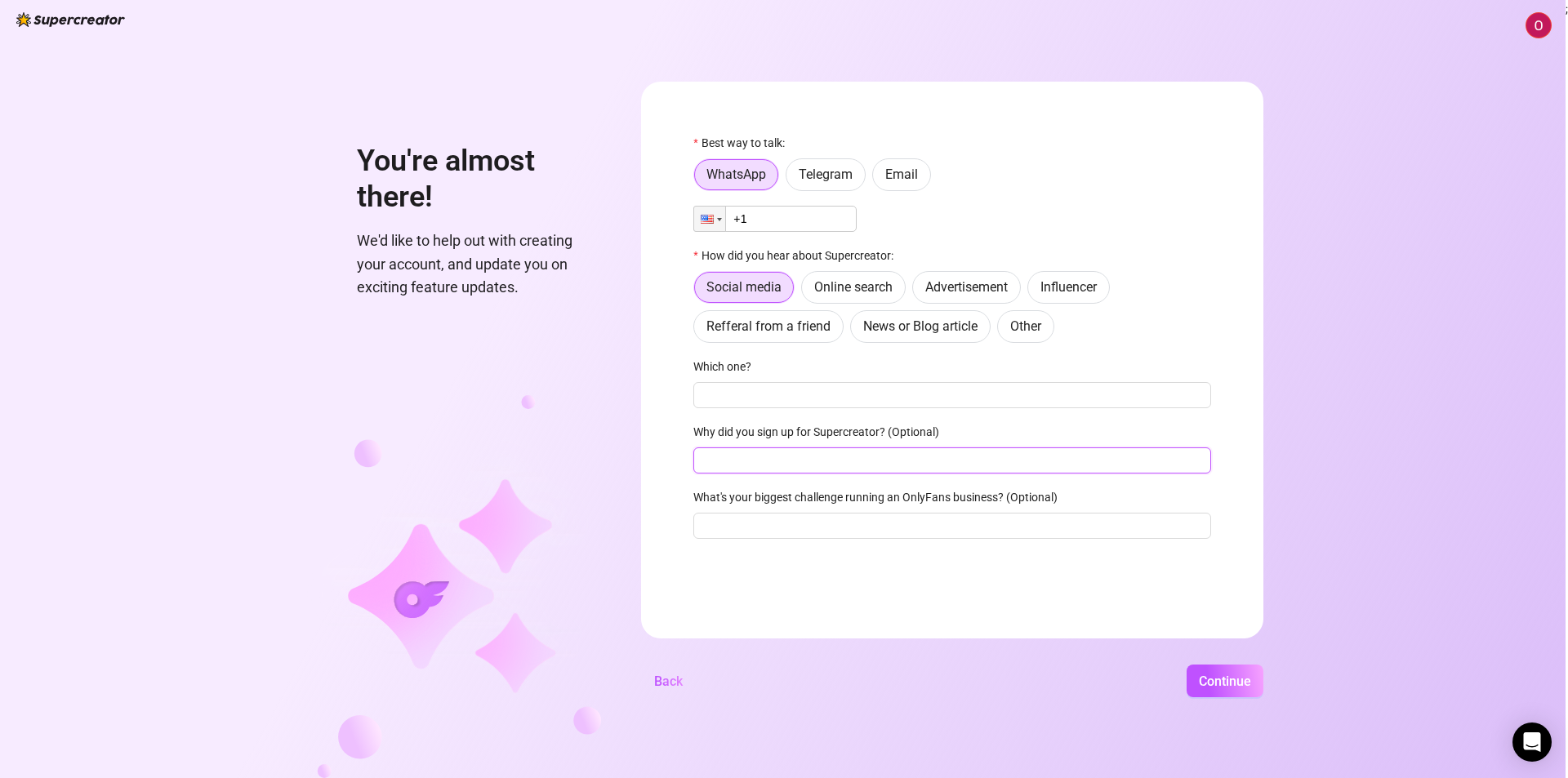
click at [823, 464] on input "Why did you sign up for Supercreator? (Optional)" at bounding box center [951, 460] width 517 height 27
click at [790, 537] on input "What's your biggest challenge running an OnlyFans business? (Optional)" at bounding box center [951, 526] width 517 height 27
click at [838, 287] on span "Online search" at bounding box center [853, 287] width 79 height 15
click at [806, 291] on input "Online search" at bounding box center [806, 291] width 0 height 0
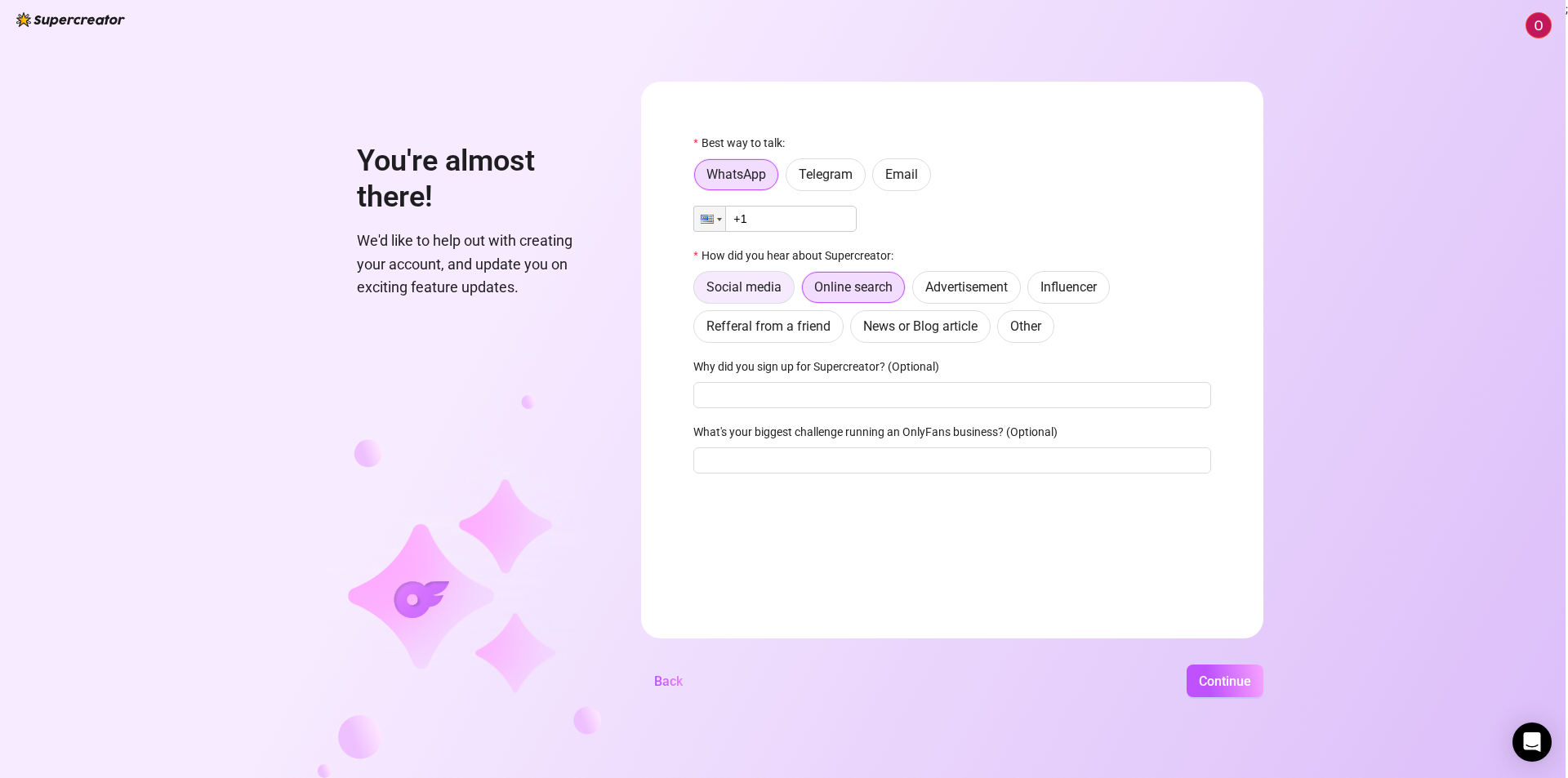
click at [767, 292] on span "Social media" at bounding box center [743, 287] width 75 height 15
click at [698, 291] on input "Social media" at bounding box center [698, 291] width 0 height 0
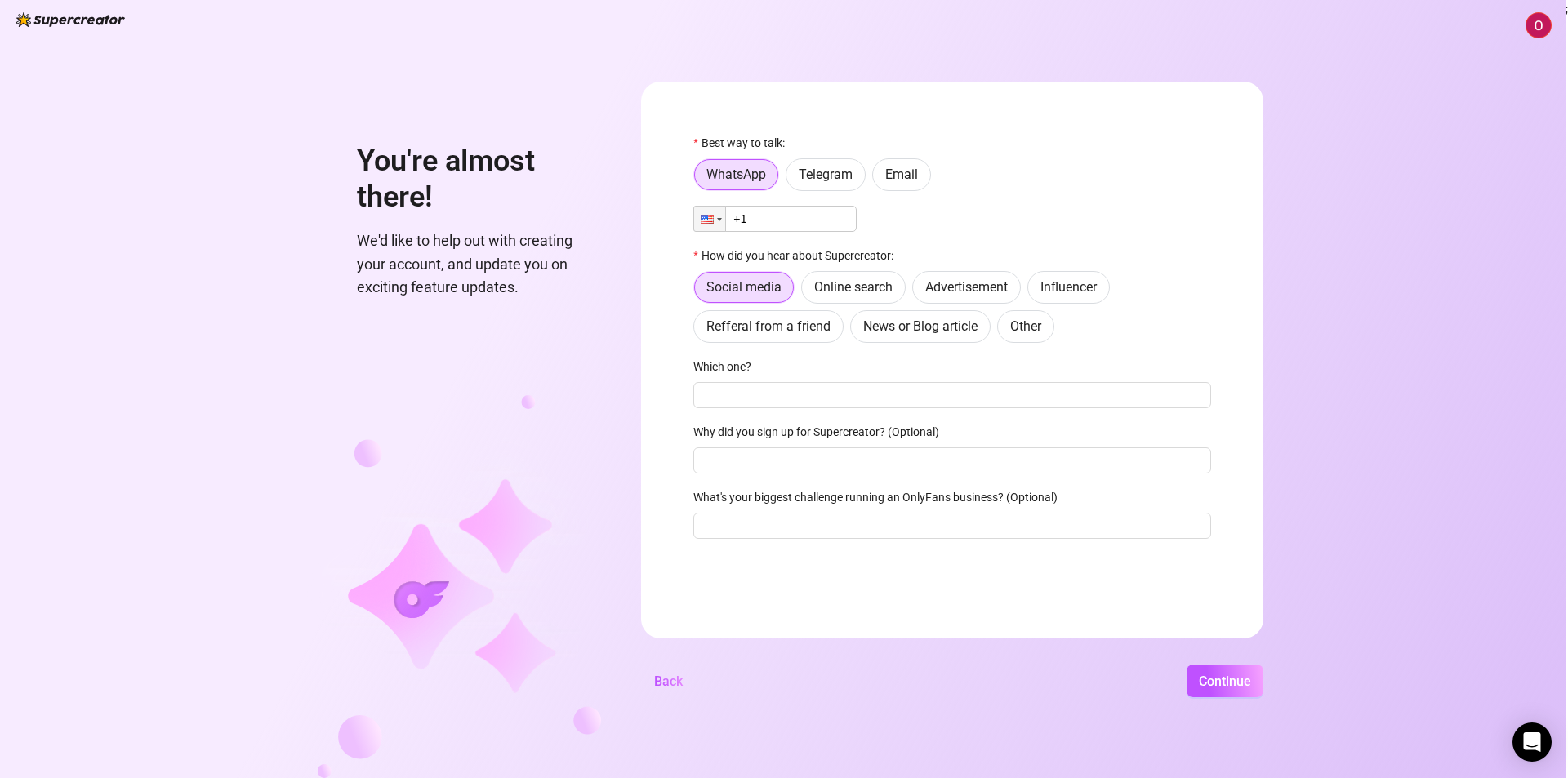
click at [777, 219] on input "+1" at bounding box center [775, 219] width 163 height 27
click at [726, 218] on div at bounding box center [709, 219] width 32 height 27
click at [689, 222] on form "Best way to talk: WhatsApp Telegram Email Phone +1 How did you hear about Super…" at bounding box center [951, 360] width 622 height 557
click at [702, 222] on div at bounding box center [707, 218] width 13 height 9
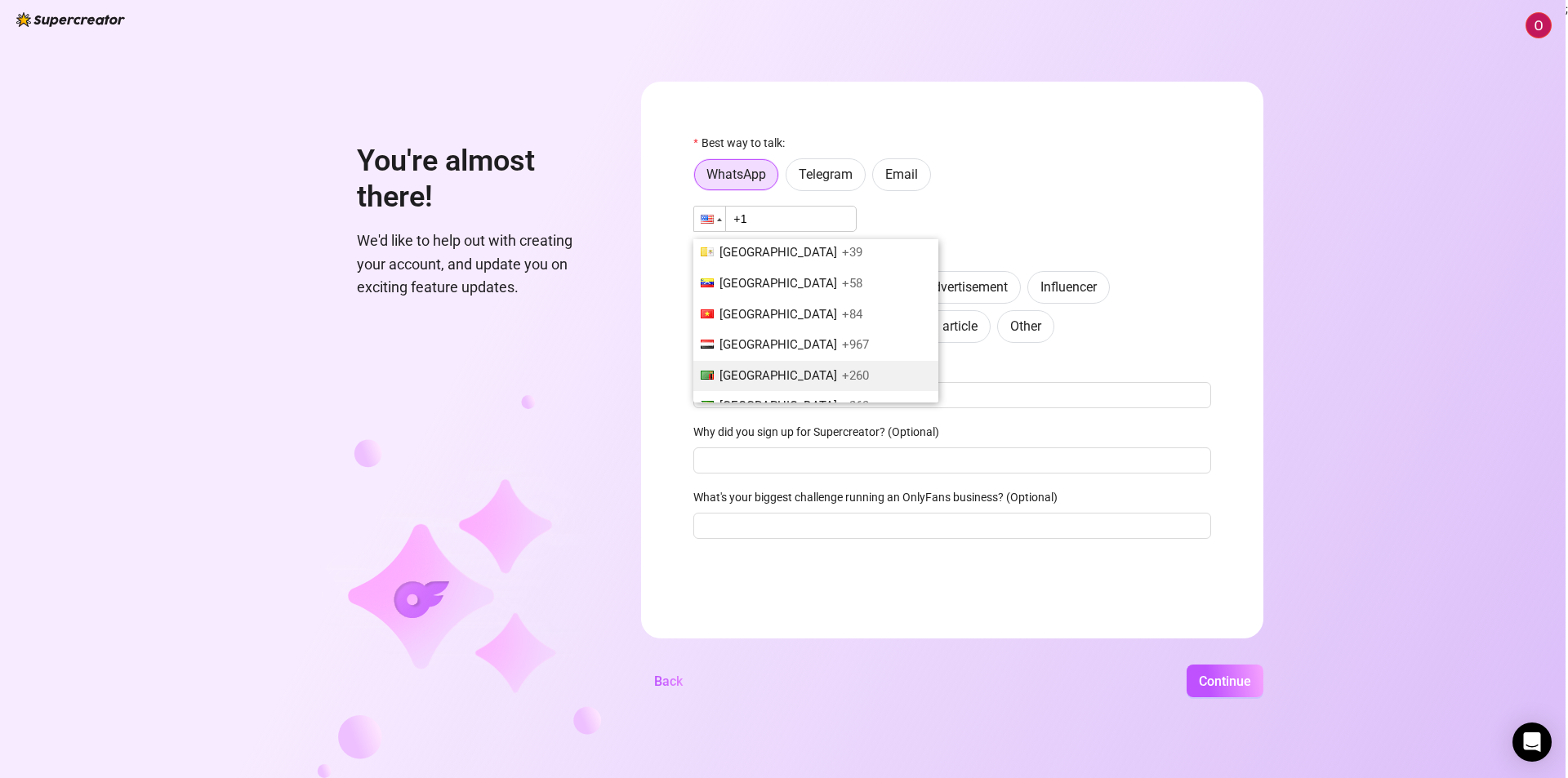
scroll to position [2641, 0]
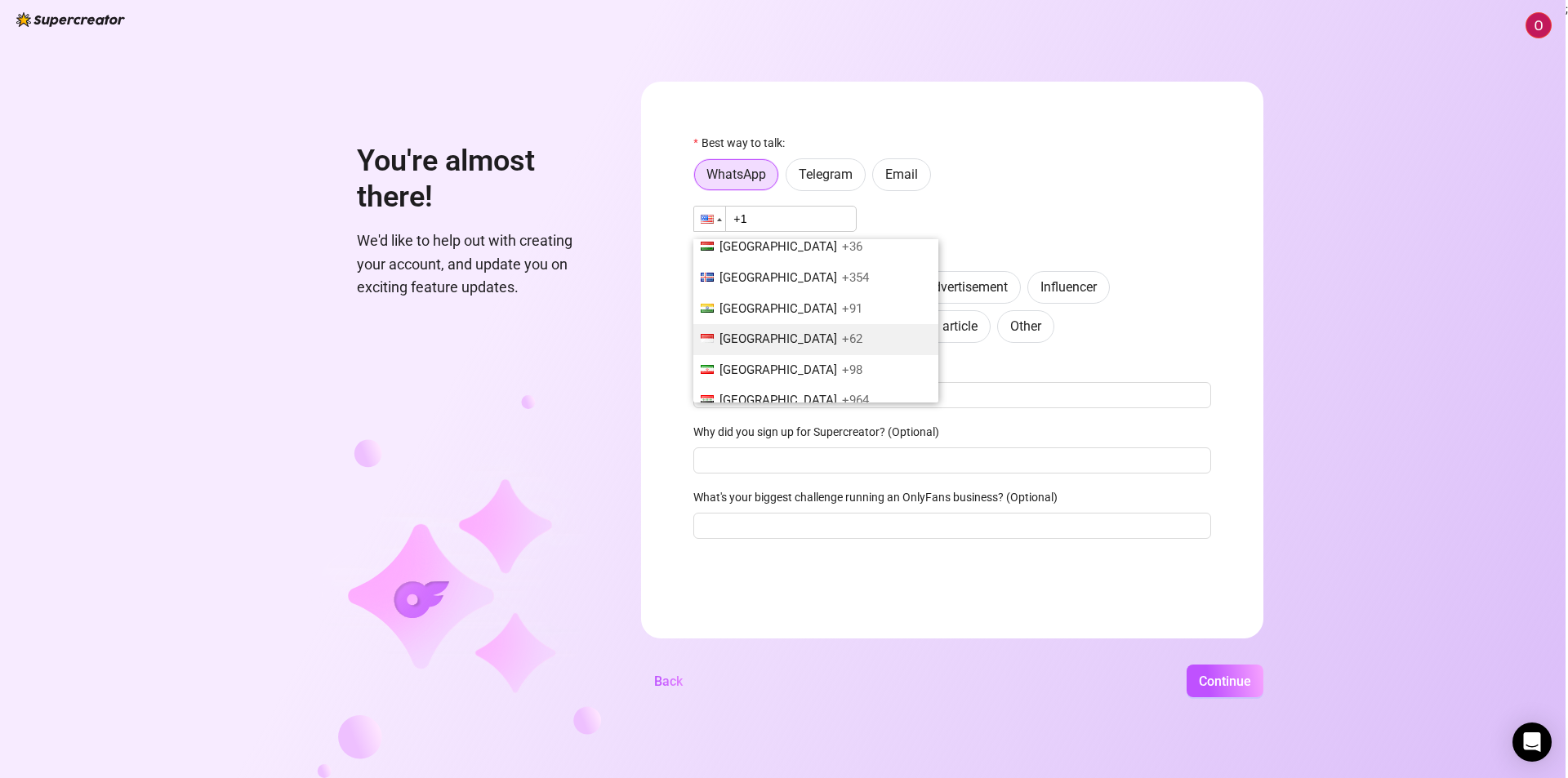
click at [711, 225] on div at bounding box center [709, 219] width 31 height 25
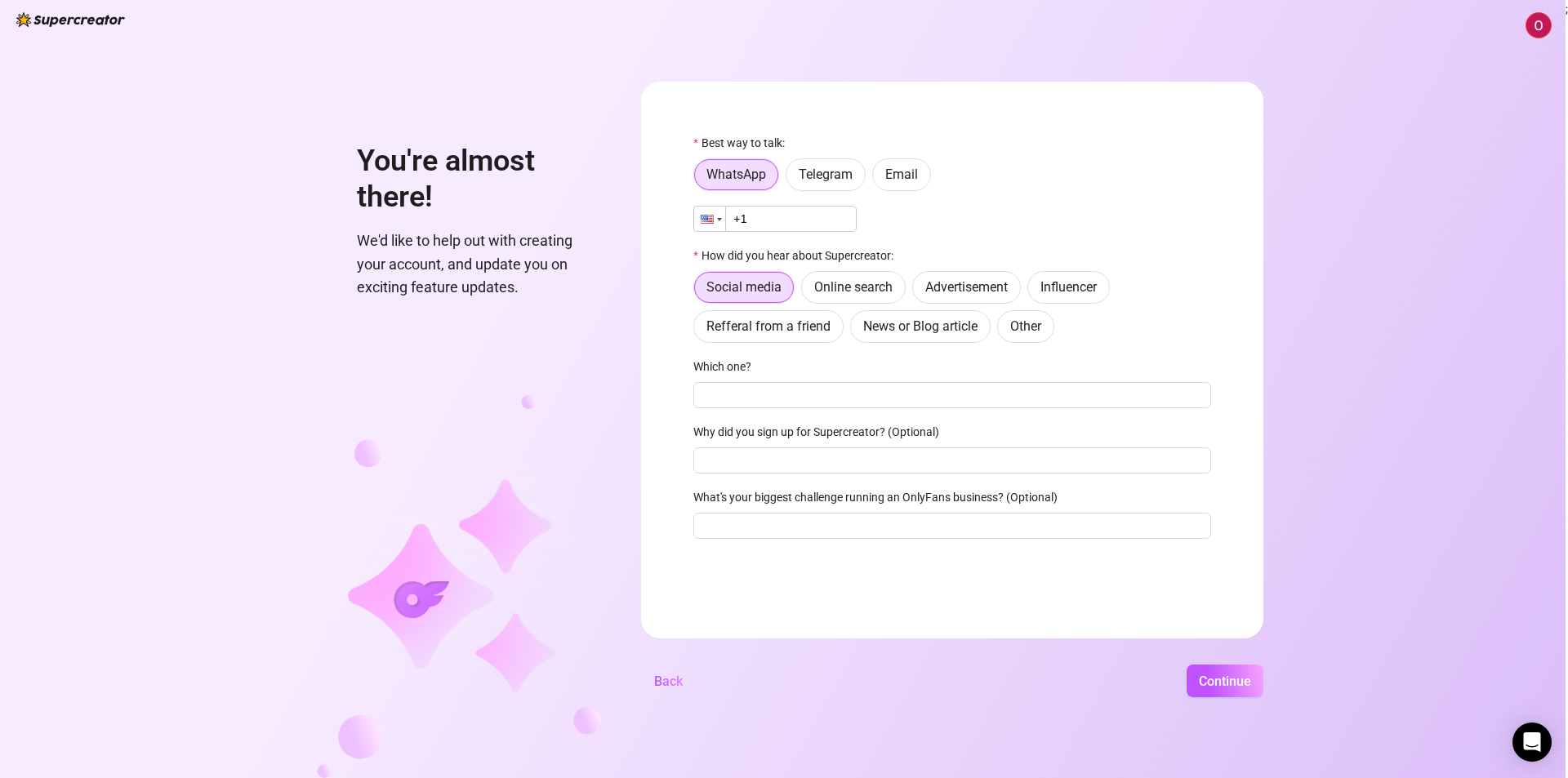
click at [711, 225] on div at bounding box center [709, 219] width 31 height 25
click at [1124, 253] on div "How did you hear about Supercreator:" at bounding box center [951, 259] width 517 height 25
click at [843, 465] on input "Why did you sign up for Supercreator? (Optional)" at bounding box center [951, 460] width 517 height 27
click at [834, 365] on div "Which one?" at bounding box center [951, 370] width 517 height 25
click at [832, 172] on span "Telegram" at bounding box center [825, 174] width 54 height 15
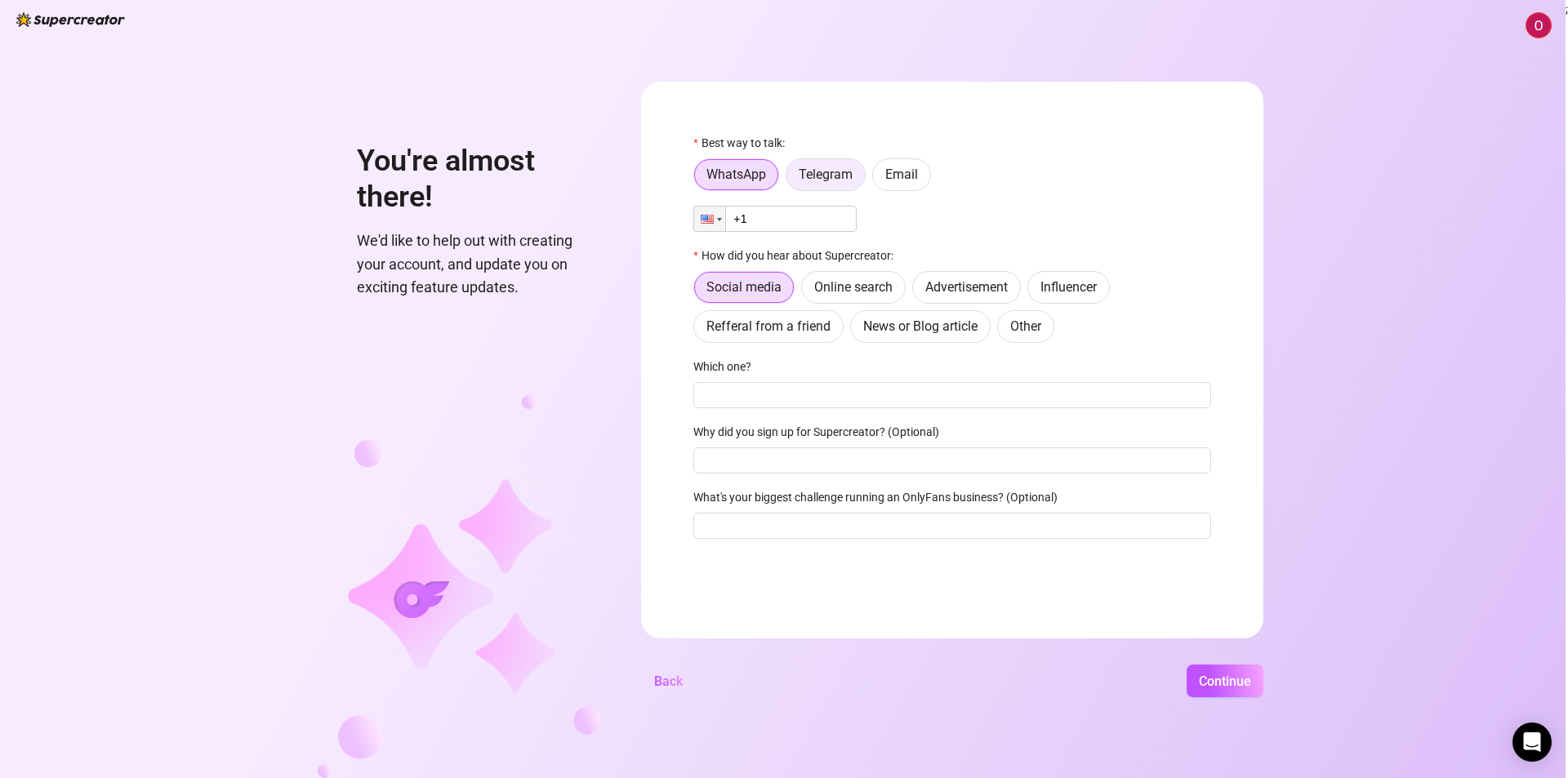
click at [791, 178] on input "Telegram" at bounding box center [791, 178] width 0 height 0
click at [917, 175] on span "Email" at bounding box center [901, 174] width 32 height 15
click at [877, 178] on input "Email" at bounding box center [877, 178] width 0 height 0
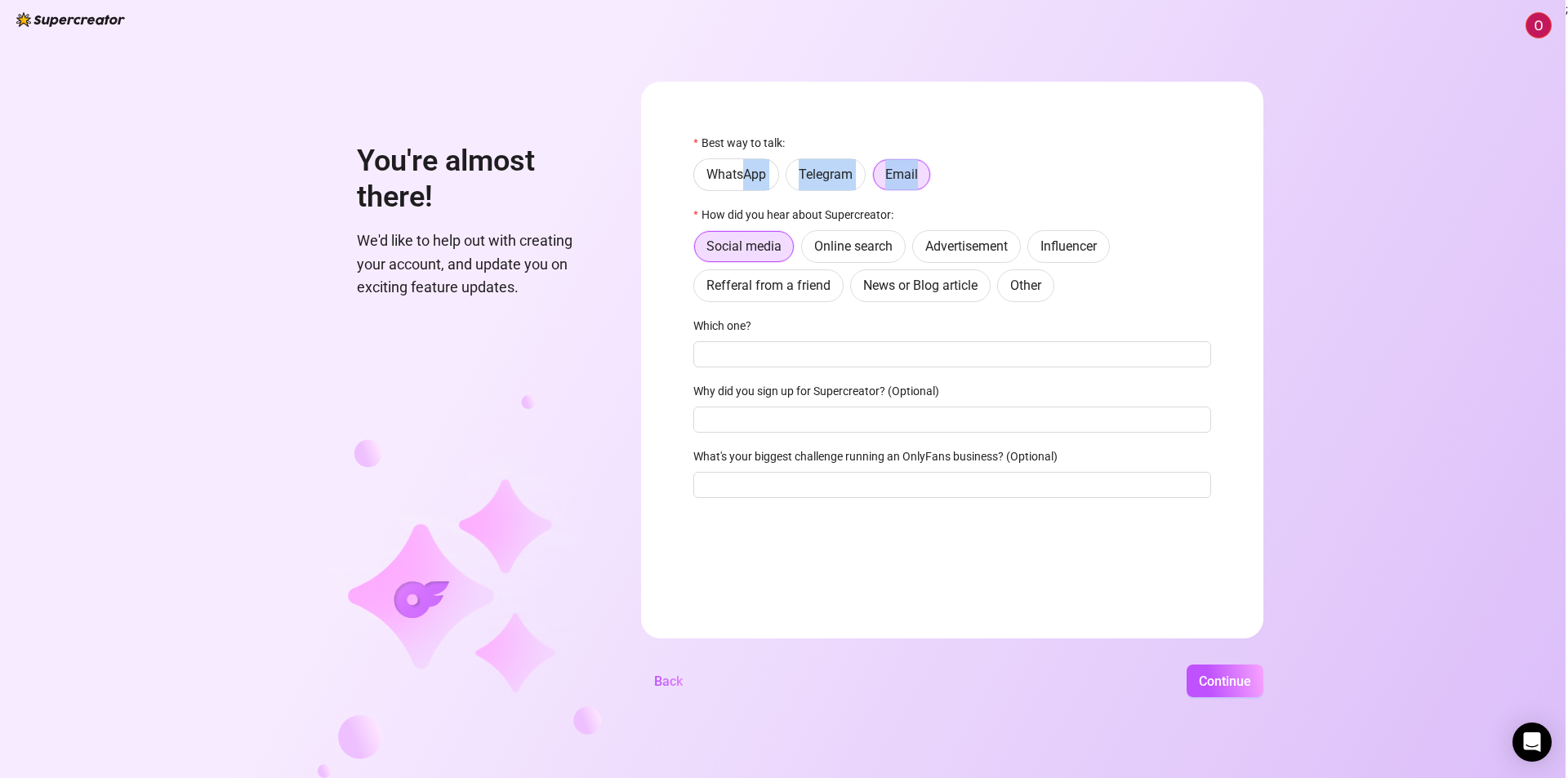
drag, startPoint x: 740, startPoint y: 176, endPoint x: 732, endPoint y: 157, distance: 20.6
click at [718, 195] on div "Best way to talk: WhatsApp Telegram Email How did you hear about Supercreator: …" at bounding box center [951, 323] width 517 height 379
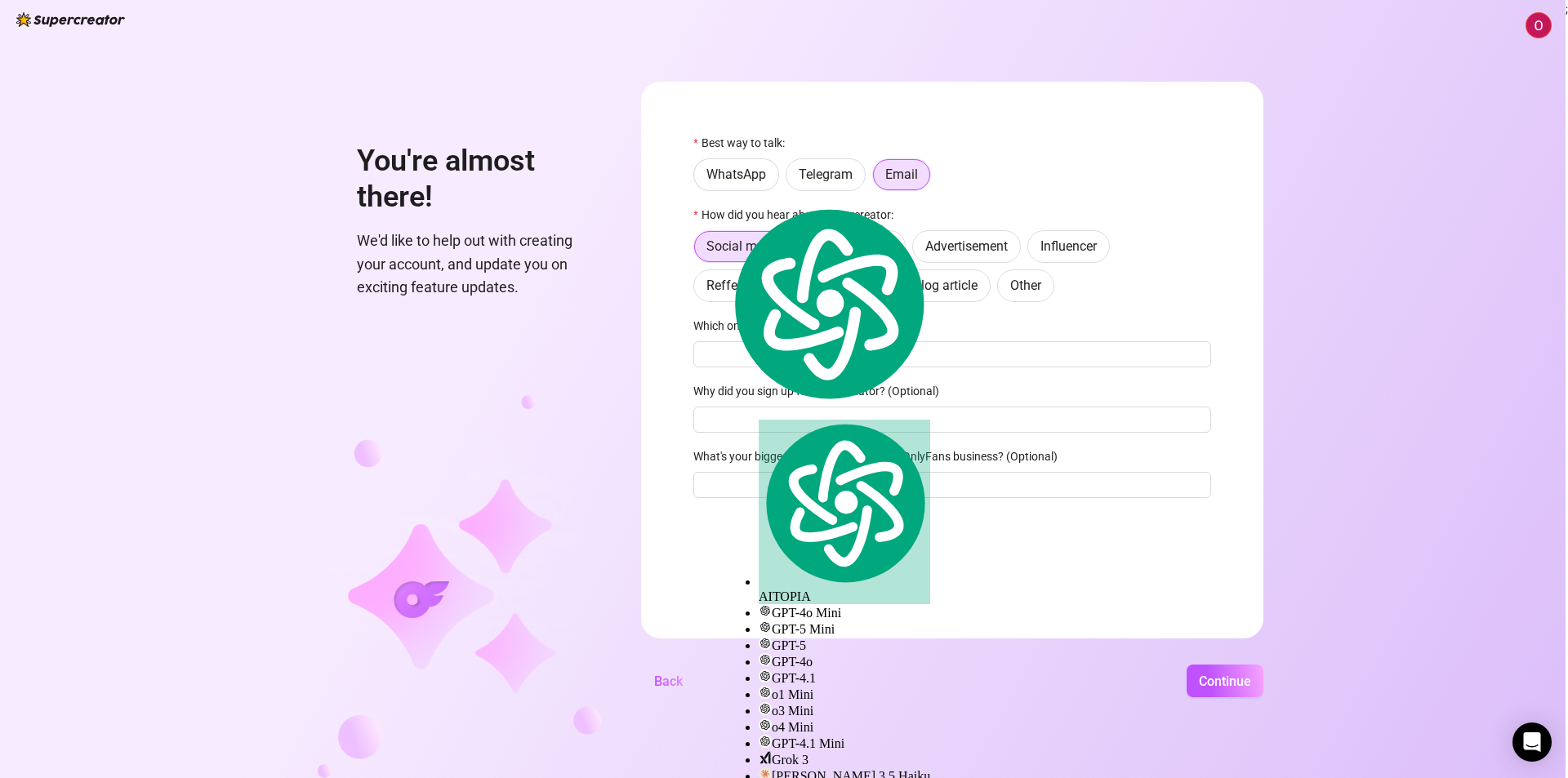
click at [734, 152] on div "Best way to talk:" at bounding box center [951, 146] width 517 height 25
click at [716, 165] on label "WhatsApp" at bounding box center [736, 175] width 85 height 32
click at [698, 178] on input "WhatsApp" at bounding box center [698, 178] width 0 height 0
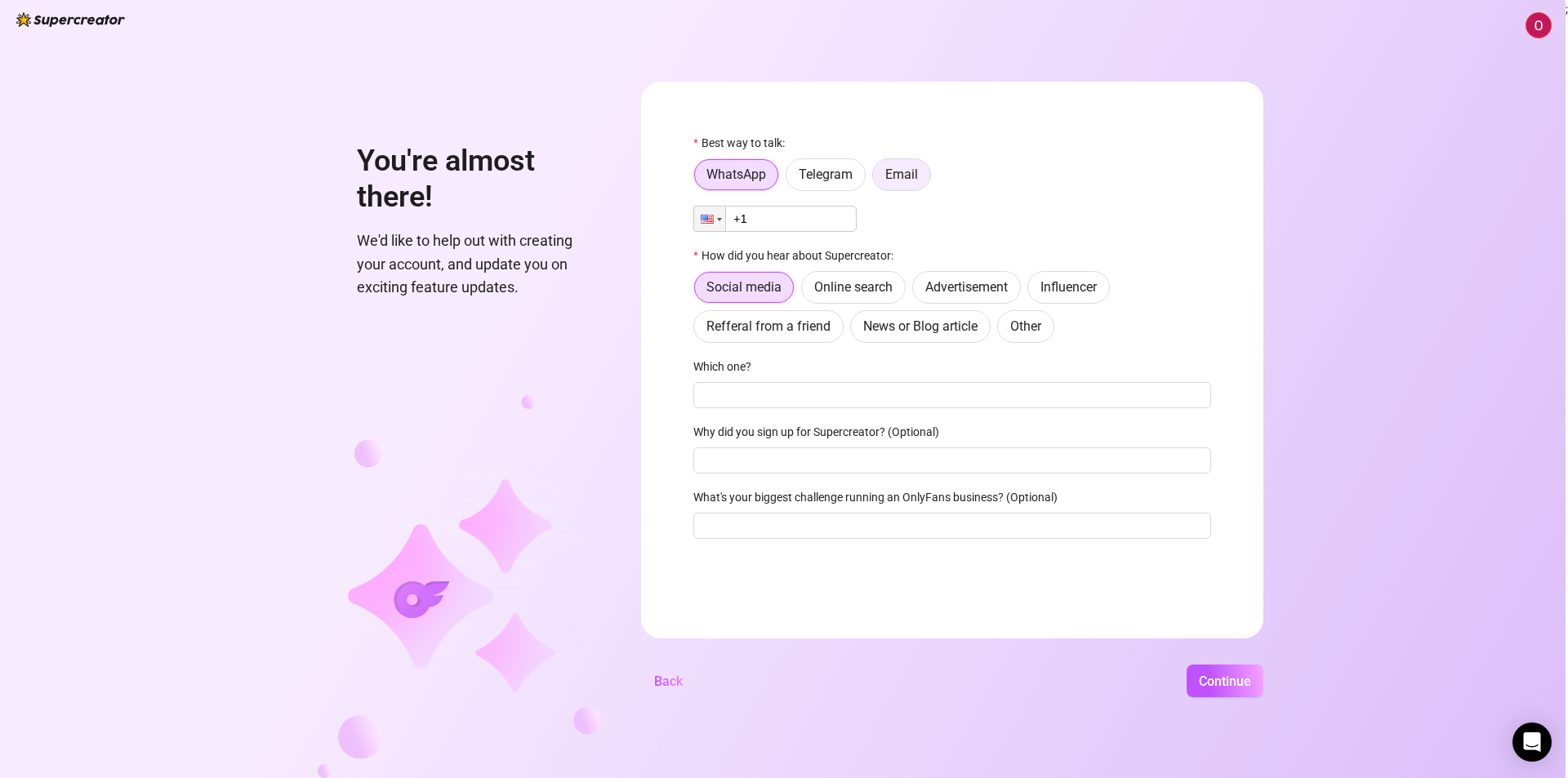
click at [896, 173] on span "Email" at bounding box center [901, 174] width 32 height 15
click at [877, 178] on input "Email" at bounding box center [877, 178] width 0 height 0
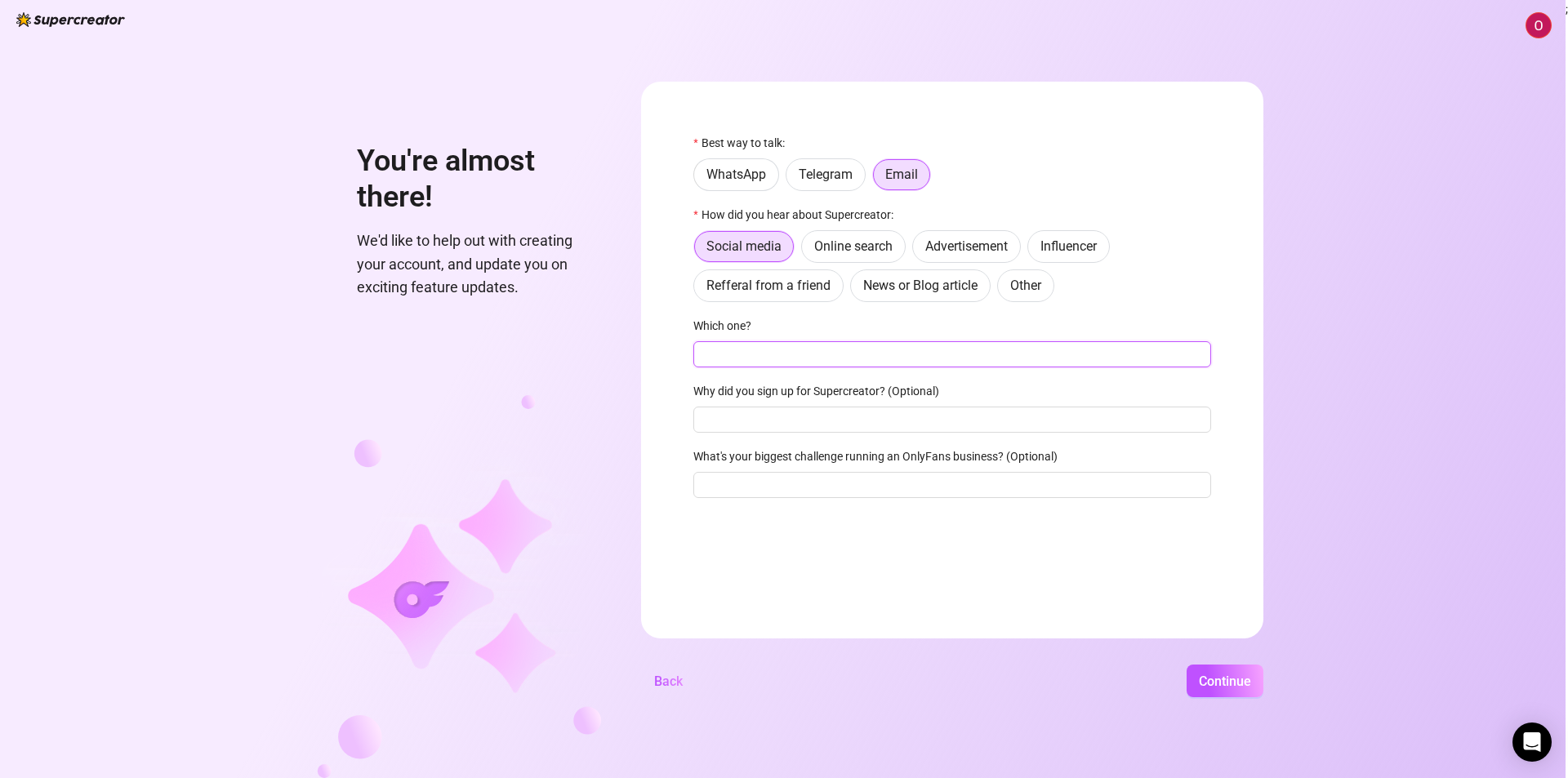
click at [743, 362] on input "Which one?" at bounding box center [951, 355] width 517 height 27
click at [721, 419] on input "Why did you sign up for Supercreator? (Optional)" at bounding box center [951, 419] width 517 height 27
click at [729, 367] on input "Which one?" at bounding box center [951, 355] width 517 height 27
click at [740, 464] on label "What's your biggest challenge running an OnlyFans business? (Optional)" at bounding box center [880, 455] width 375 height 18
click at [740, 472] on input "What's your biggest challenge running an OnlyFans business? (Optional)" at bounding box center [951, 485] width 517 height 27
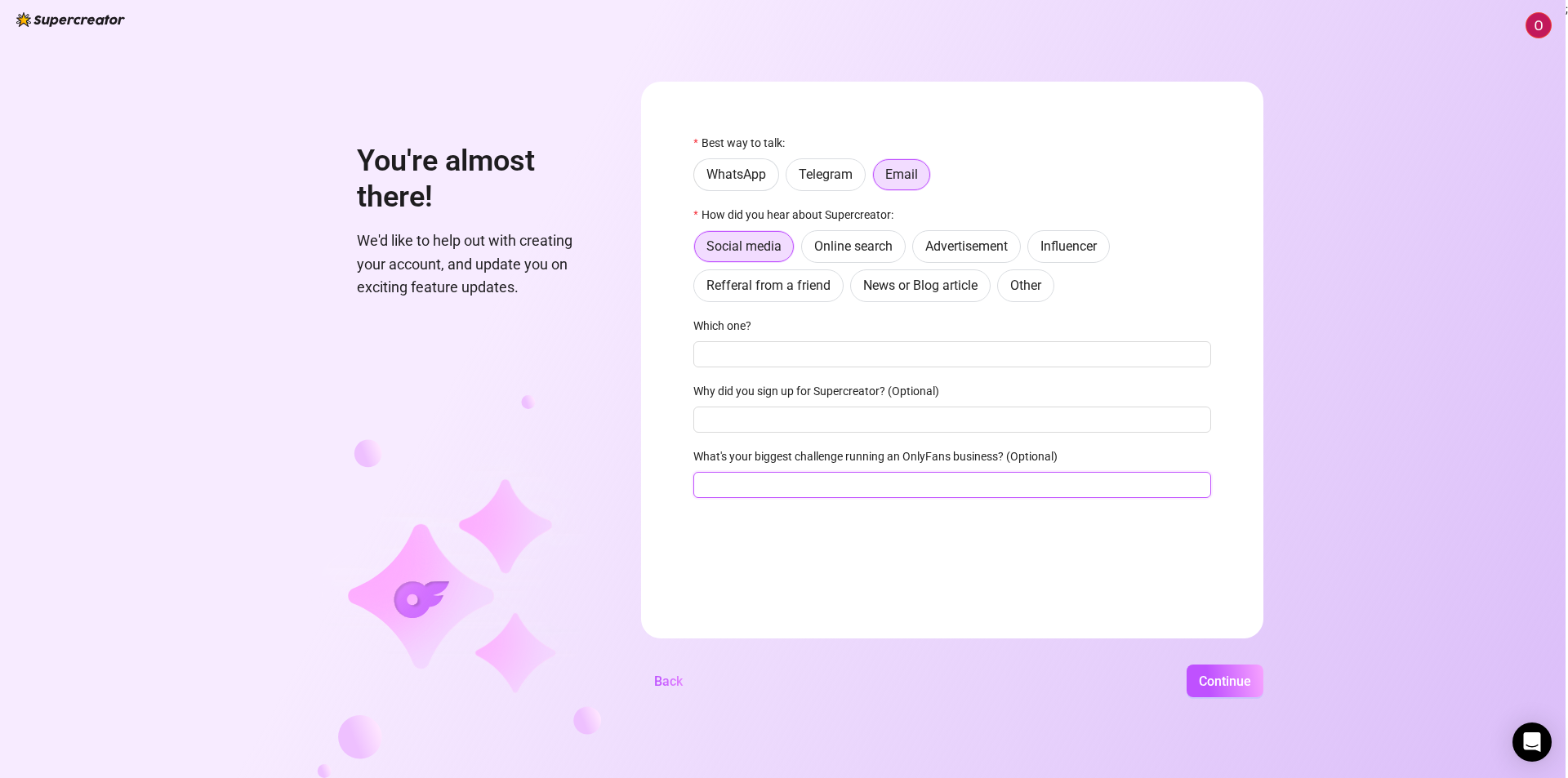
click at [738, 478] on input "What's your biggest challenge running an OnlyFans business? (Optional)" at bounding box center [951, 485] width 517 height 27
click at [768, 382] on div "Best way to talk: WhatsApp Telegram Email How did you hear about Supercreator: …" at bounding box center [951, 323] width 517 height 379
click at [775, 365] on input "Which one?" at bounding box center [951, 355] width 517 height 27
click at [857, 172] on label "Telegram" at bounding box center [826, 175] width 80 height 32
click at [791, 178] on input "Telegram" at bounding box center [791, 178] width 0 height 0
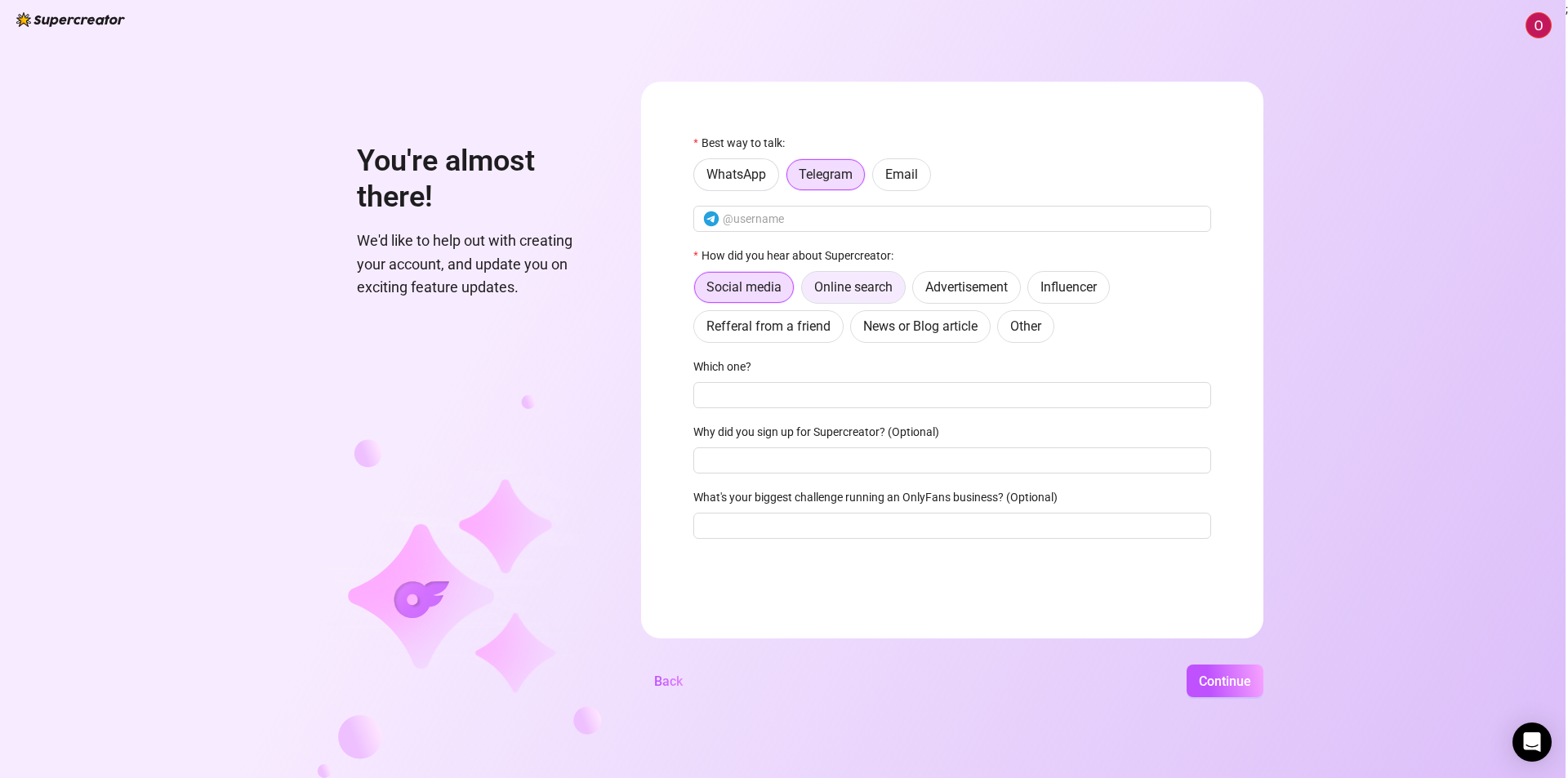
click at [833, 283] on span "Online search" at bounding box center [853, 287] width 79 height 15
click at [806, 291] on input "Online search" at bounding box center [806, 291] width 0 height 0
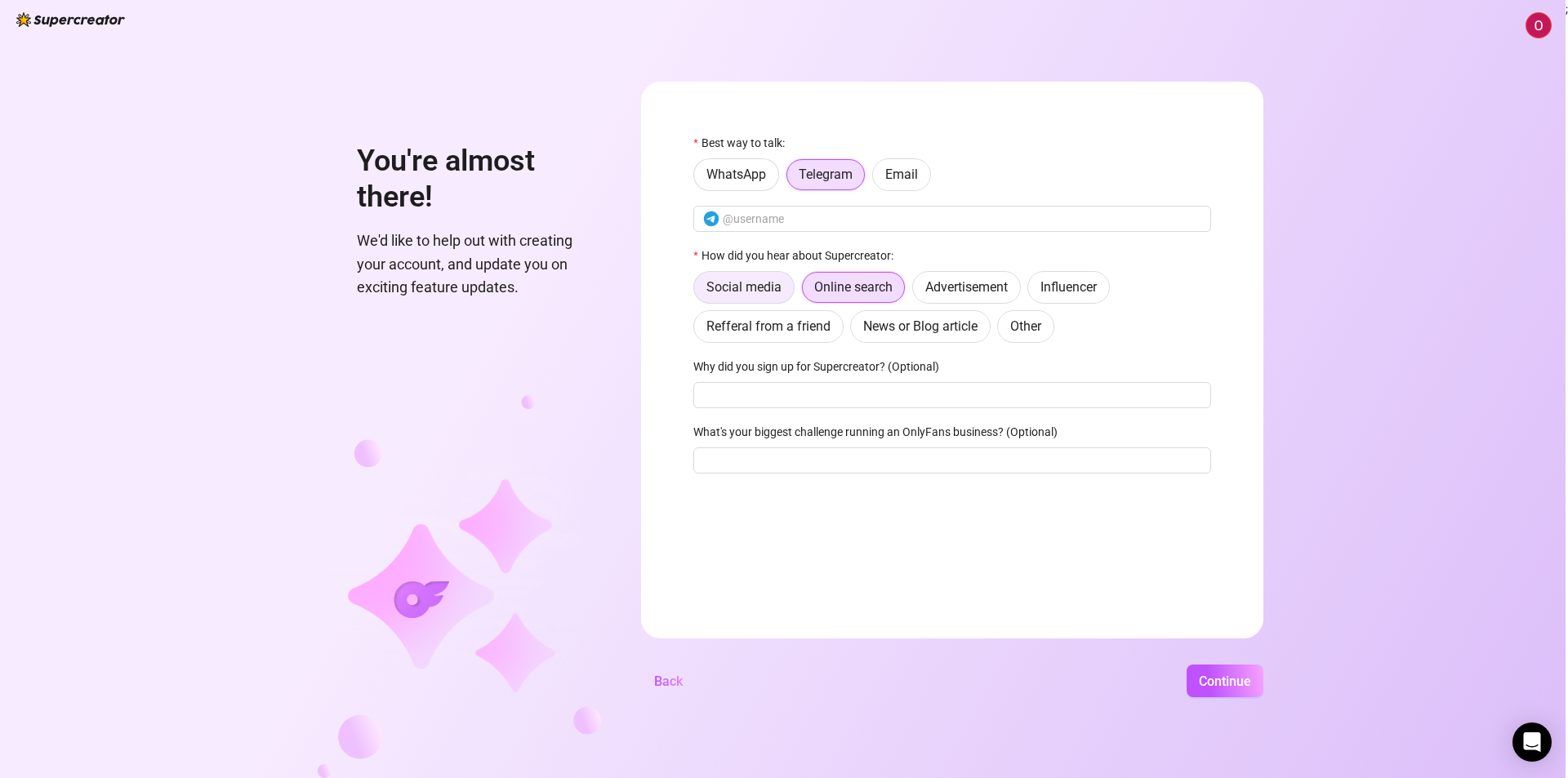
click at [756, 301] on label "Social media" at bounding box center [743, 287] width 102 height 32
click at [698, 291] on input "Social media" at bounding box center [698, 291] width 0 height 0
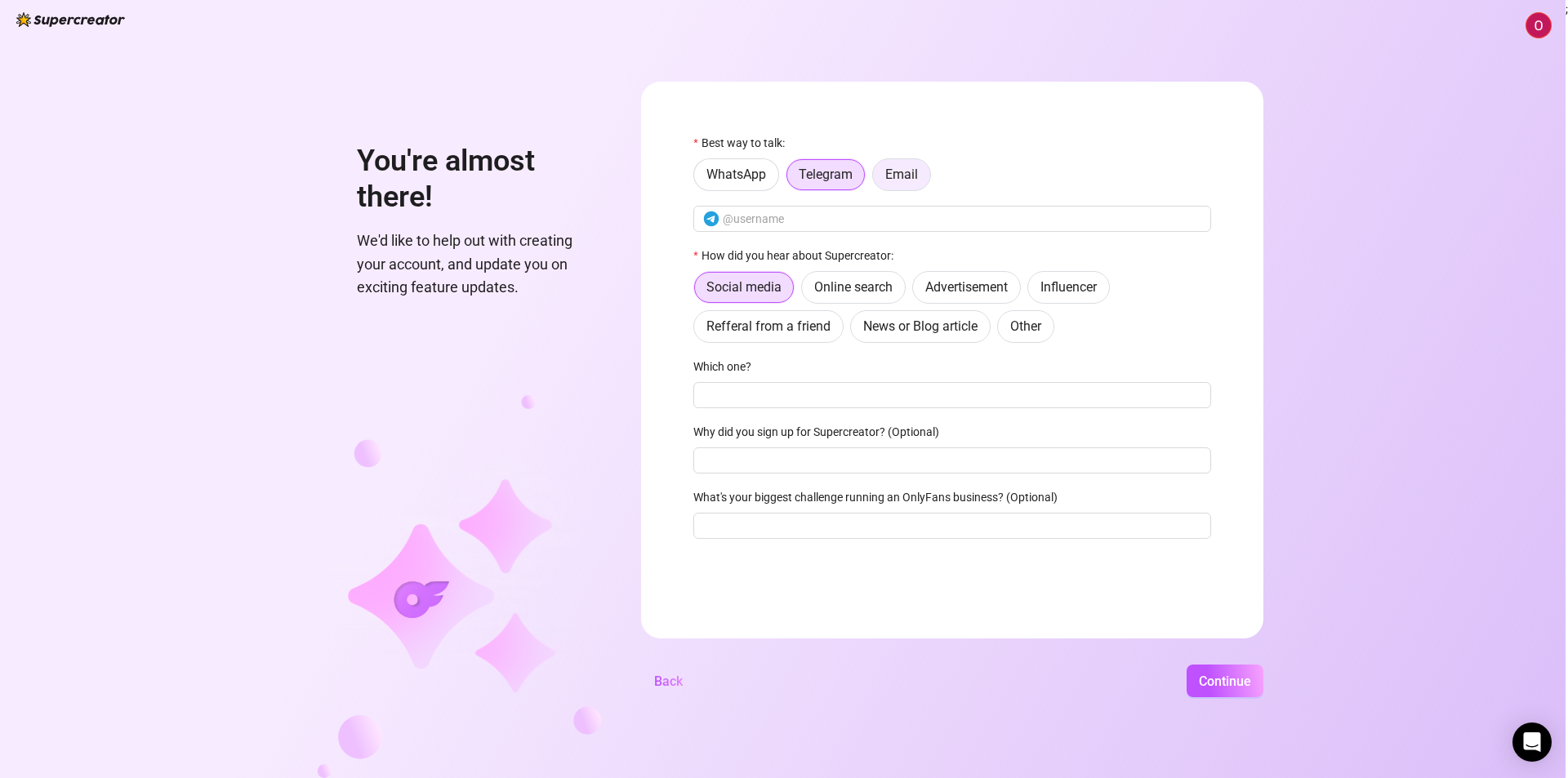
click at [900, 177] on span "Email" at bounding box center [901, 174] width 32 height 15
click at [877, 178] on input "Email" at bounding box center [877, 178] width 0 height 0
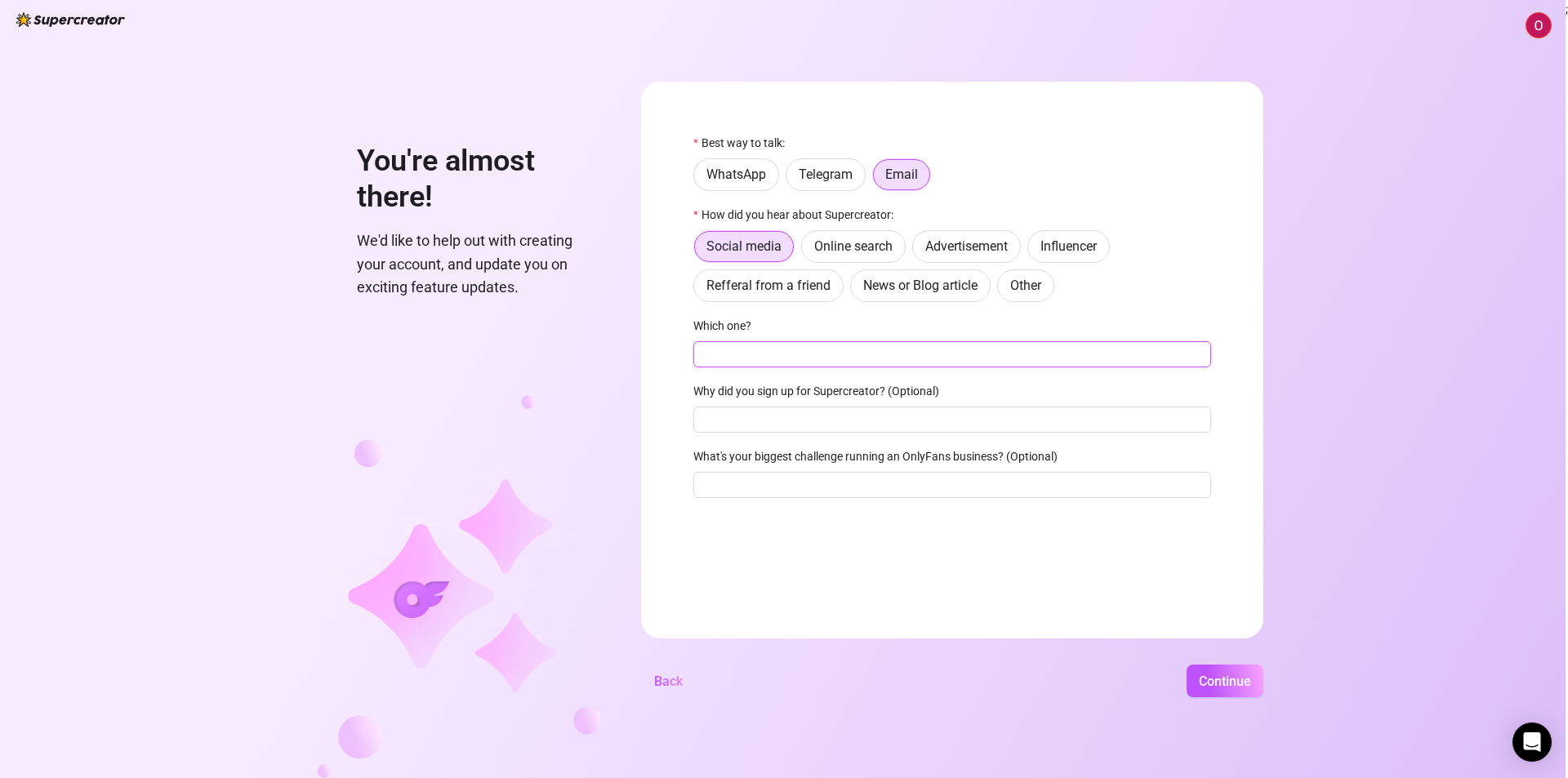
click at [787, 365] on input "Which one?" at bounding box center [951, 355] width 517 height 27
click at [720, 322] on label "Which one?" at bounding box center [727, 325] width 68 height 18
click at [720, 342] on input "Which one?" at bounding box center [951, 355] width 517 height 27
click at [710, 333] on label "Which one?" at bounding box center [727, 325] width 68 height 18
click at [710, 342] on input "Which one?" at bounding box center [951, 355] width 517 height 27
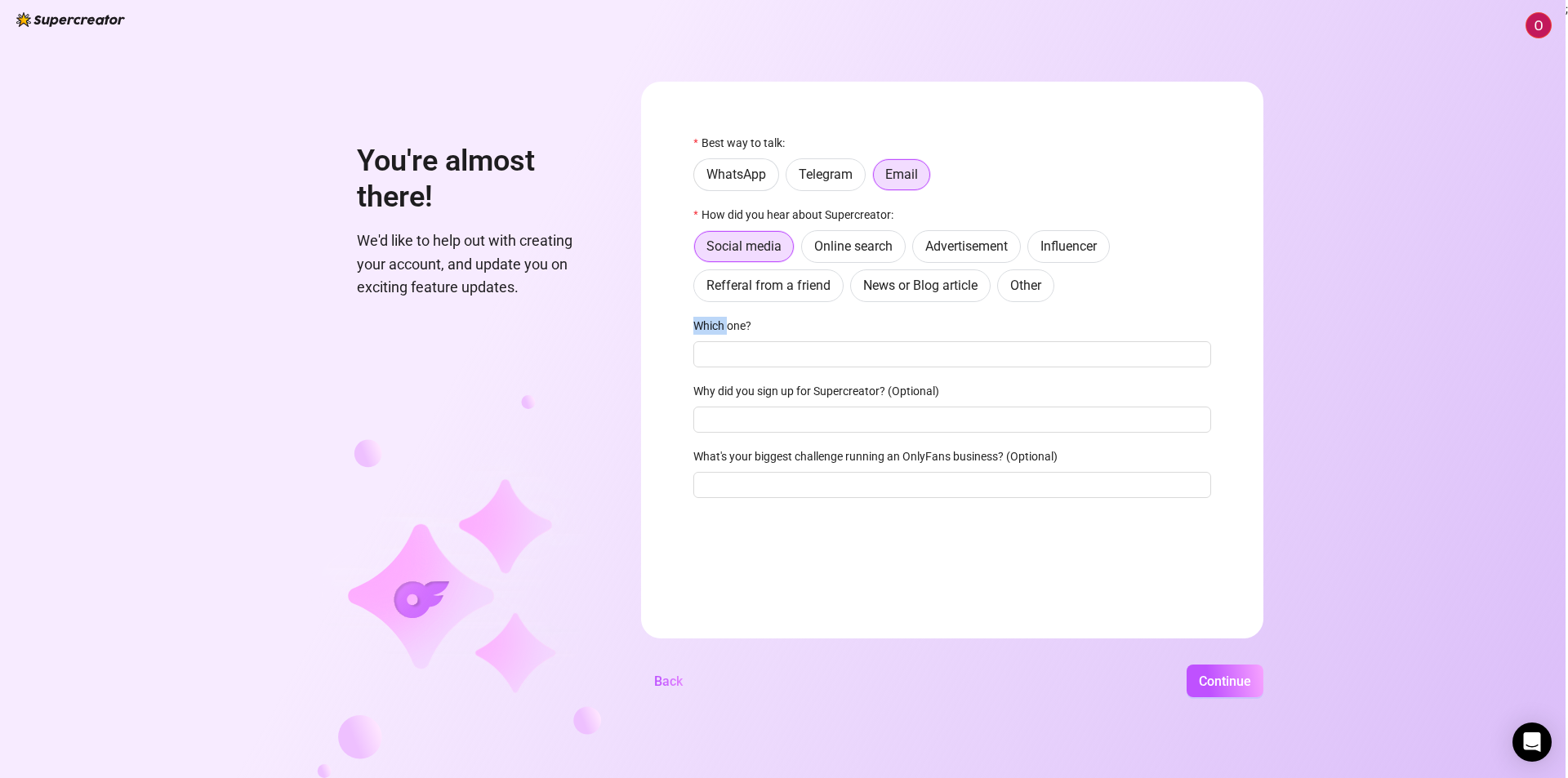
click at [710, 333] on label "Which one?" at bounding box center [727, 325] width 68 height 18
click at [710, 342] on input "Which one?" at bounding box center [951, 355] width 517 height 27
click at [828, 414] on input "Why did you sign up for Supercreator? (Optional)" at bounding box center [951, 419] width 517 height 27
click at [861, 355] on input "Which one?" at bounding box center [951, 355] width 517 height 27
paste input ".supercreator"
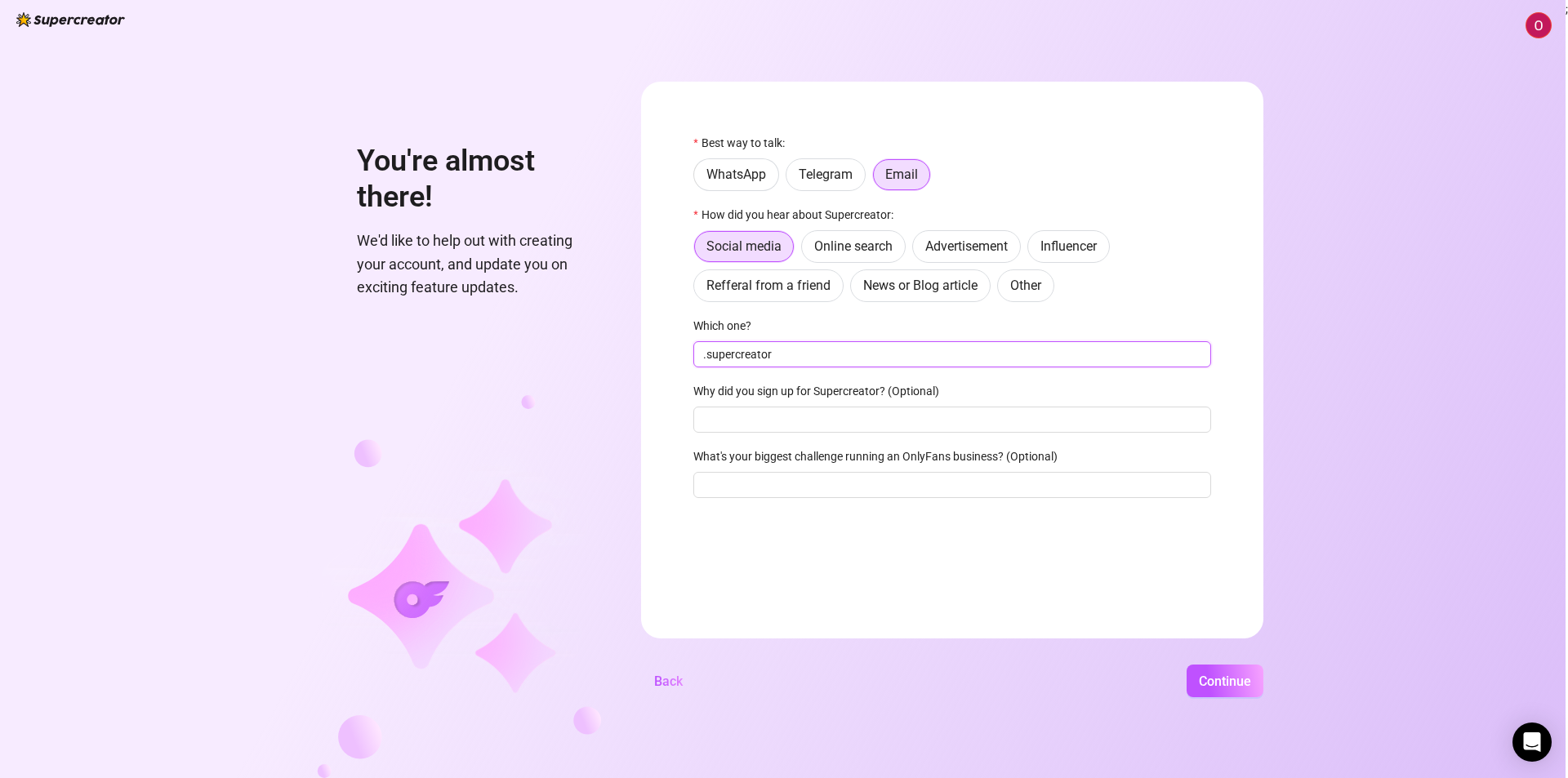
click at [735, 359] on input ".supercreator" at bounding box center [951, 355] width 517 height 27
click at [735, 355] on input ".supercreator" at bounding box center [951, 355] width 517 height 27
type input ".supecreator"
click at [735, 355] on input ".supecreator" at bounding box center [951, 355] width 517 height 27
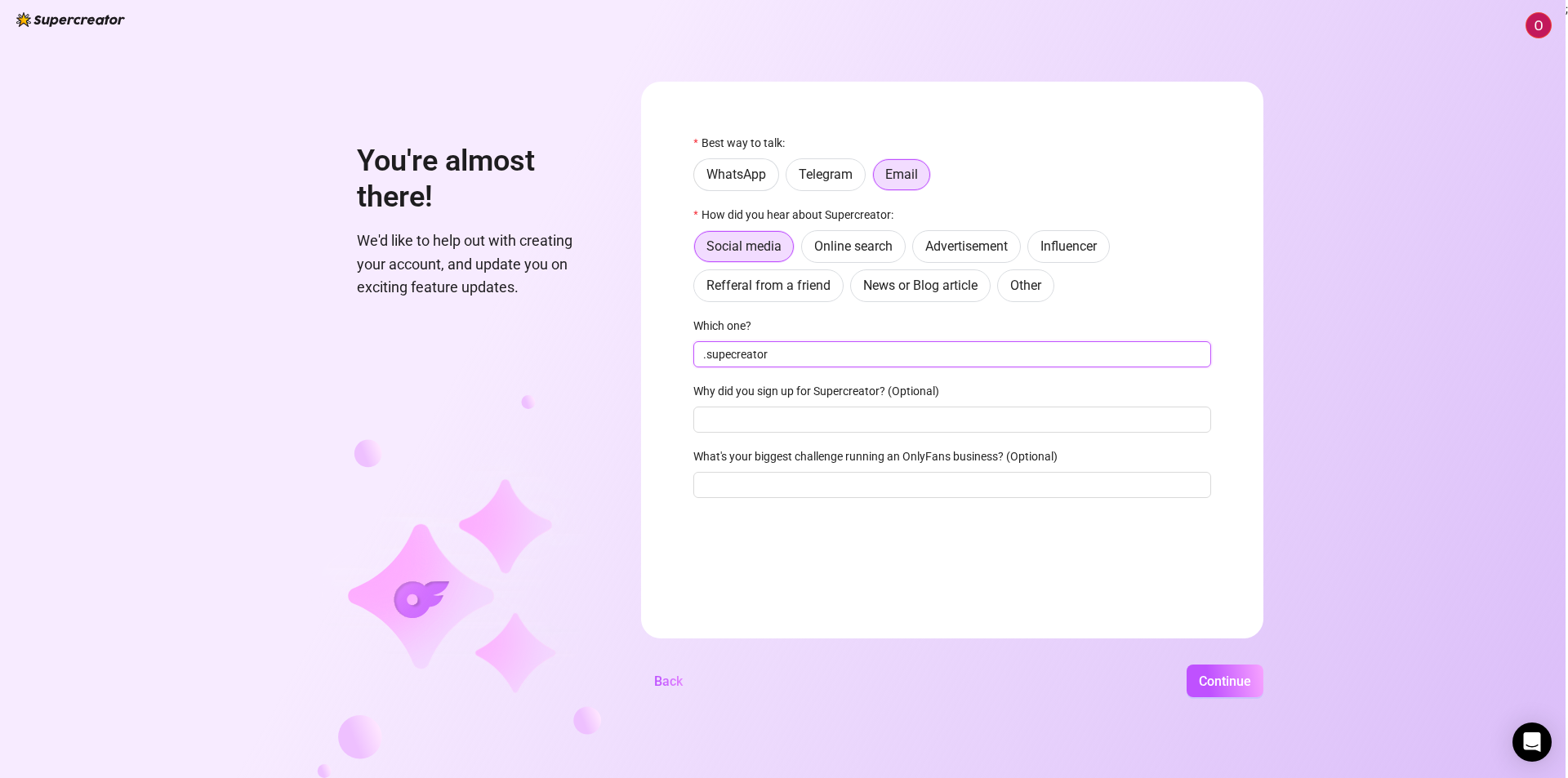
click at [735, 355] on input ".supecreator" at bounding box center [951, 355] width 517 height 27
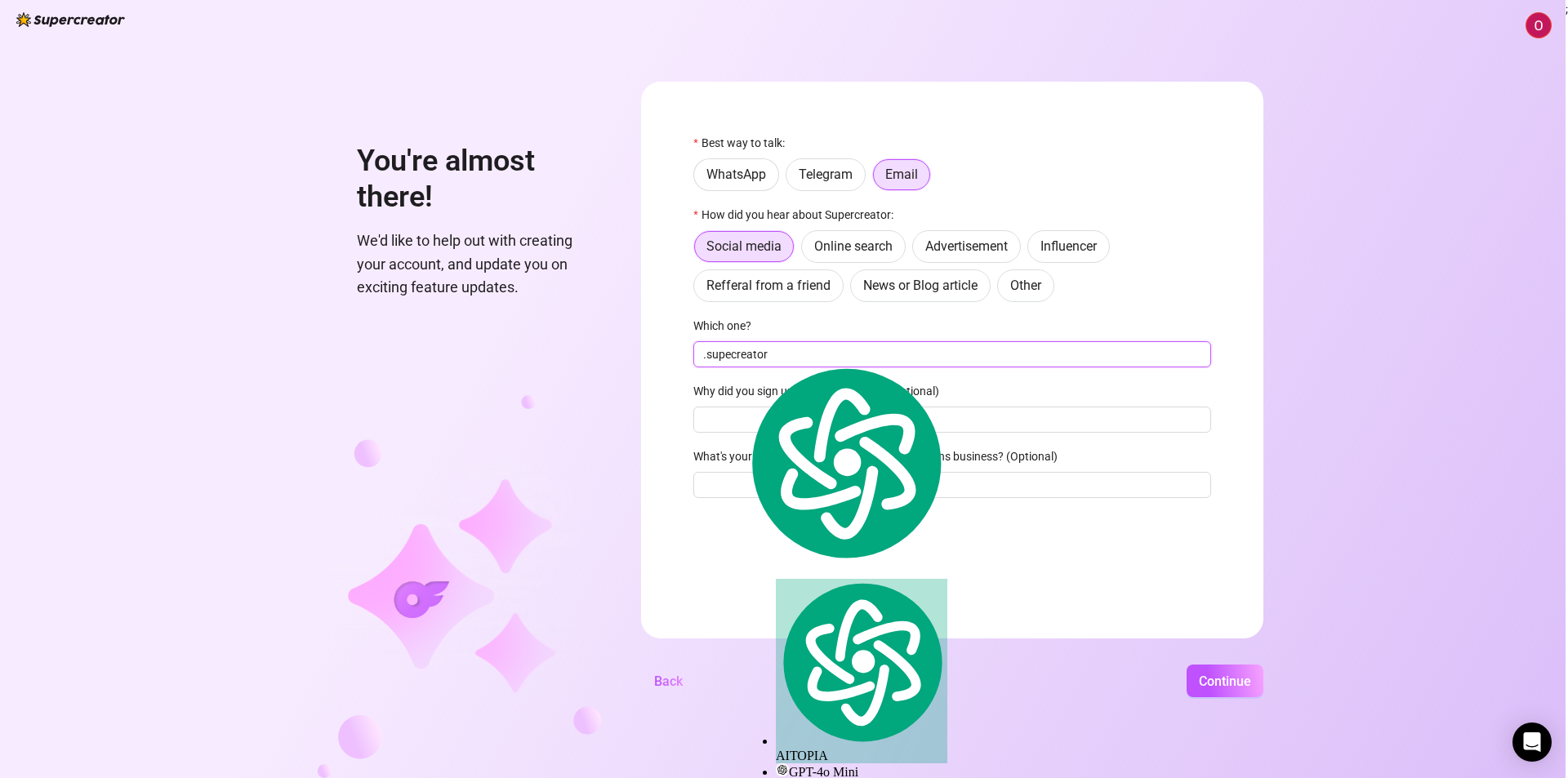
click at [735, 355] on input ".supecreator" at bounding box center [951, 355] width 517 height 27
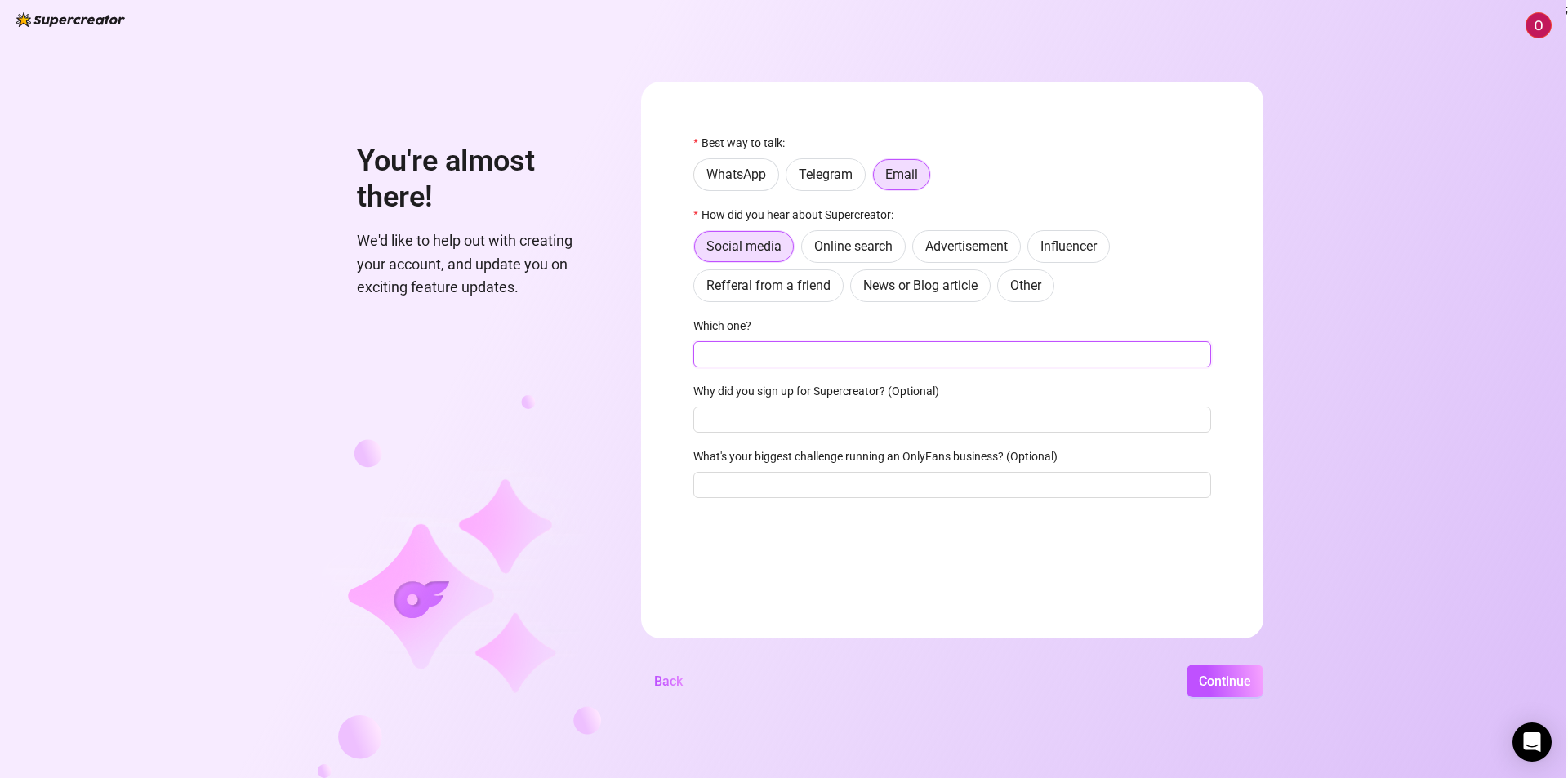
paste input "[EMAIL_ADDRESS][DOMAIN_NAME]"
type input "[EMAIL_ADDRESS][DOMAIN_NAME]"
click at [961, 409] on input "Why did you sign up for Supercreator? (Optional)" at bounding box center [951, 419] width 517 height 27
click at [1221, 680] on span "Continue" at bounding box center [1224, 681] width 52 height 15
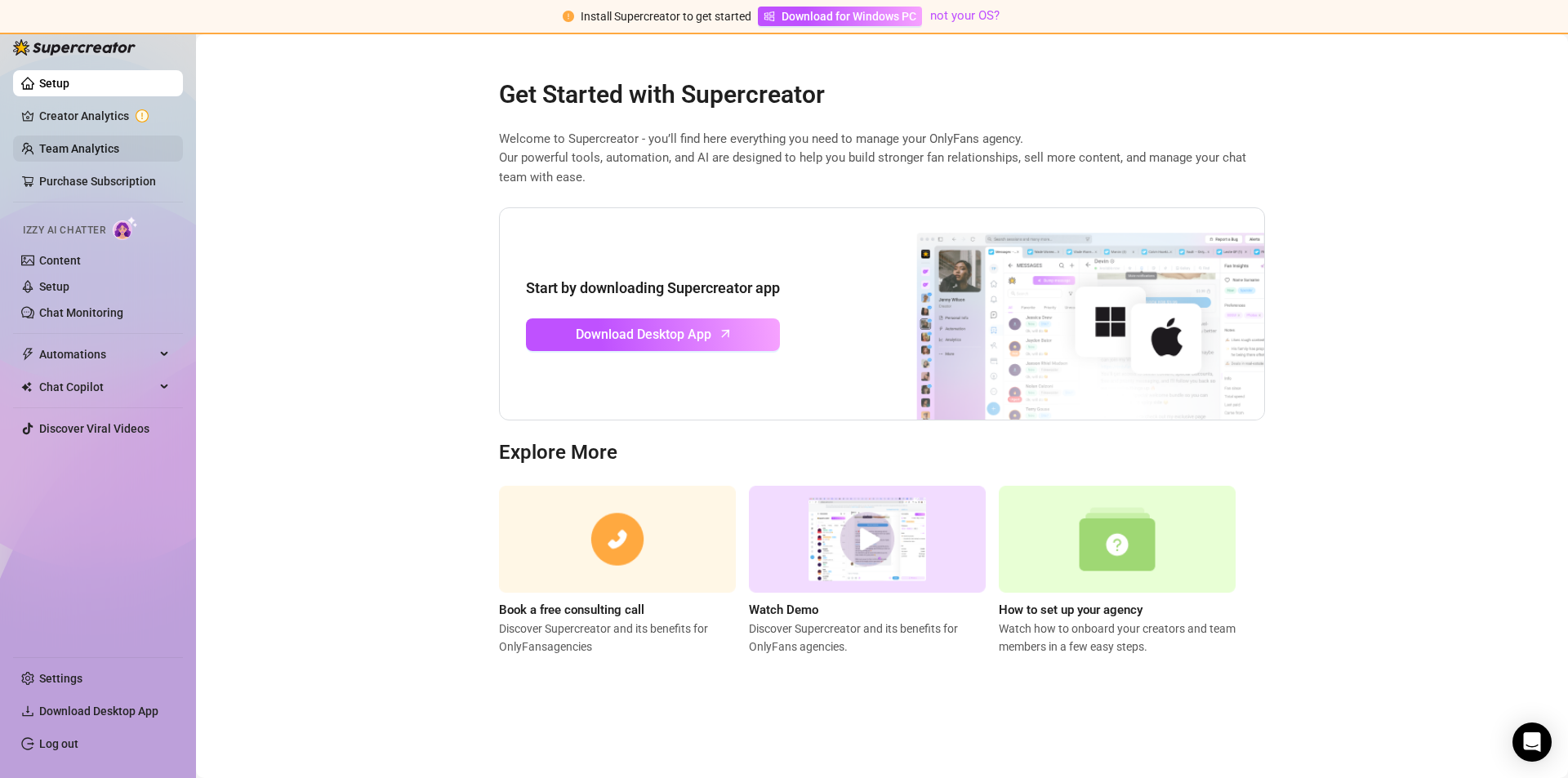
click at [108, 143] on link "Team Analytics" at bounding box center [79, 149] width 80 height 13
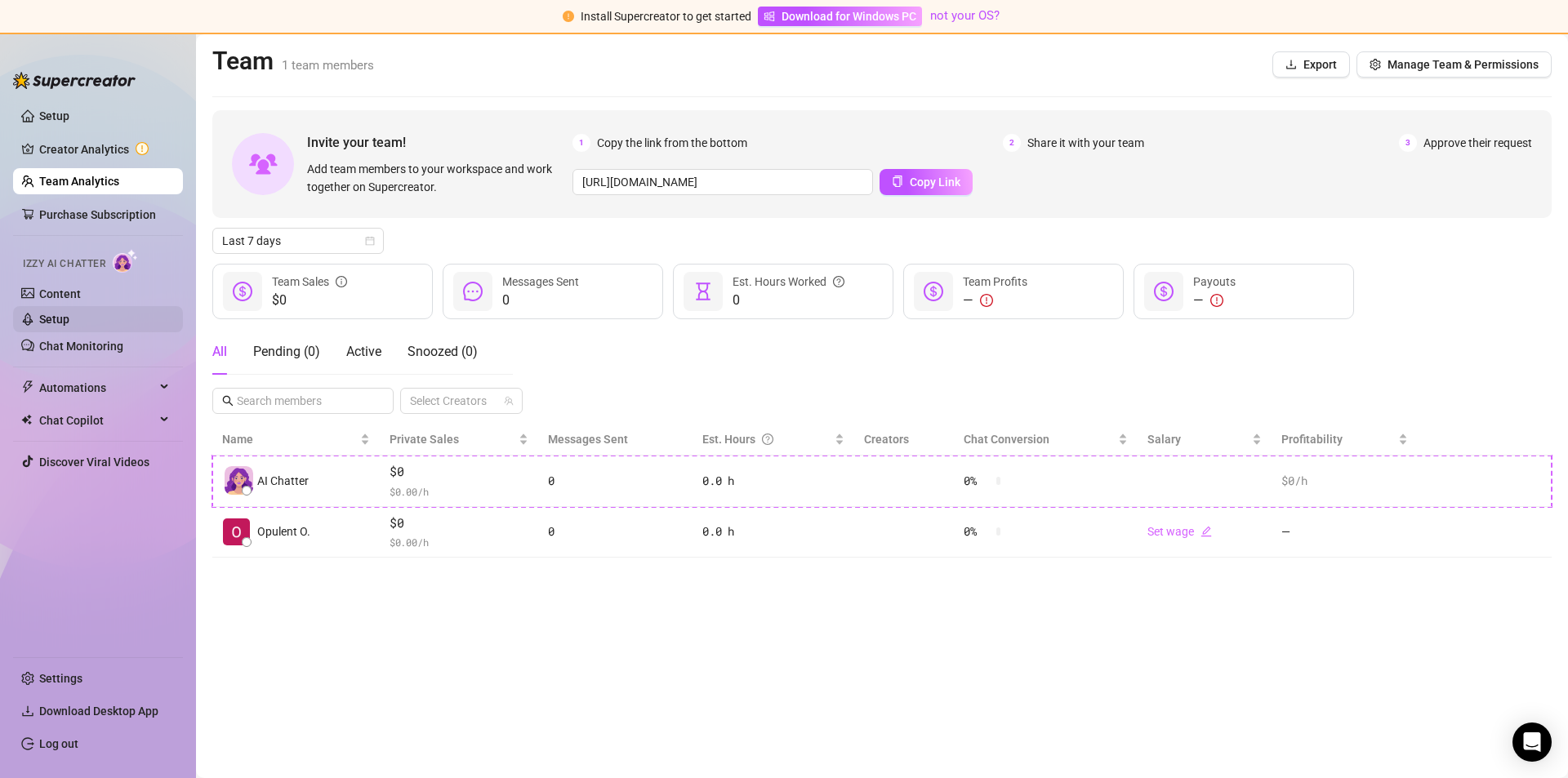
click at [69, 325] on link "Setup" at bounding box center [54, 319] width 30 height 13
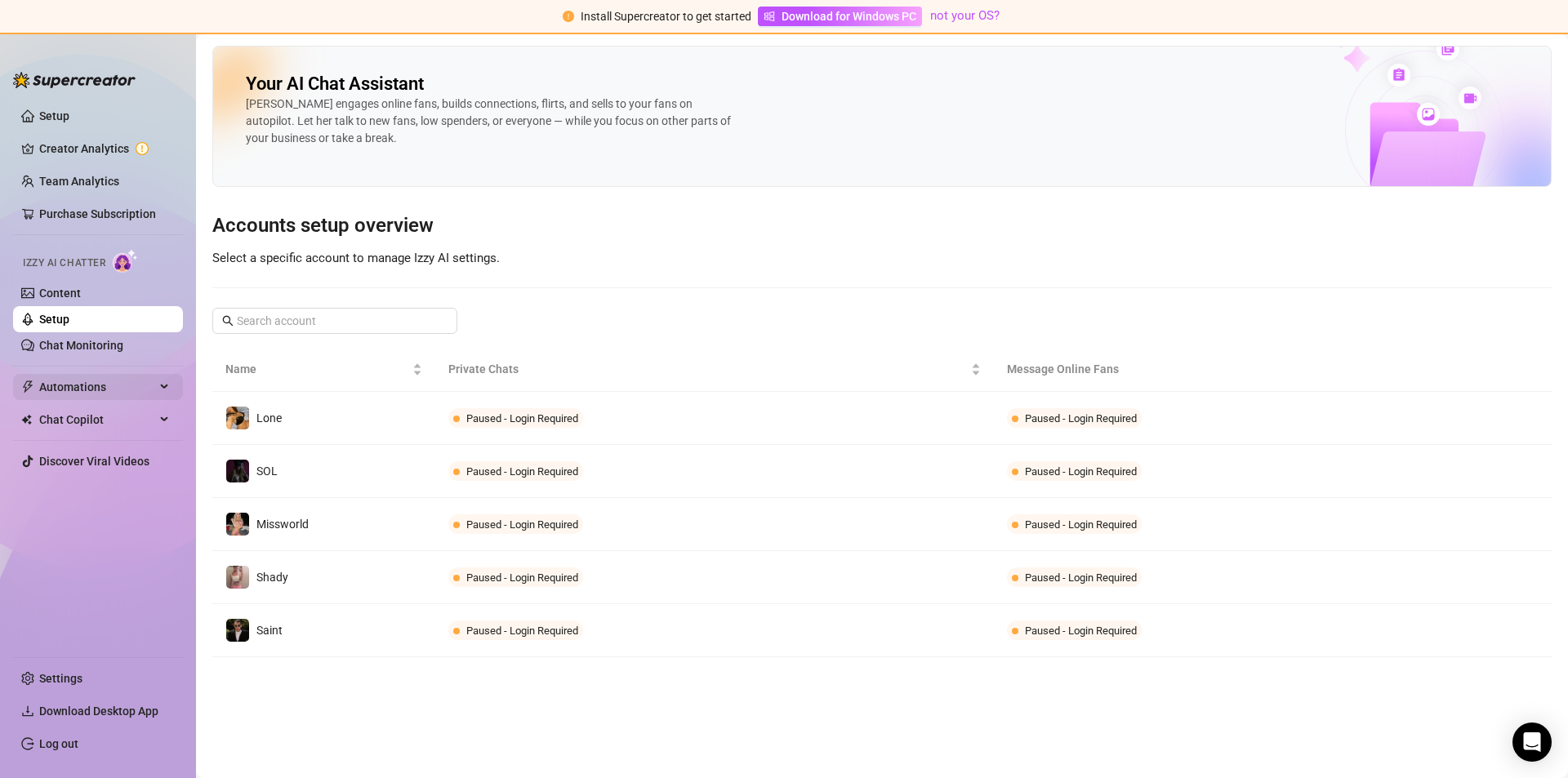
click at [114, 386] on span "Automations" at bounding box center [97, 387] width 116 height 27
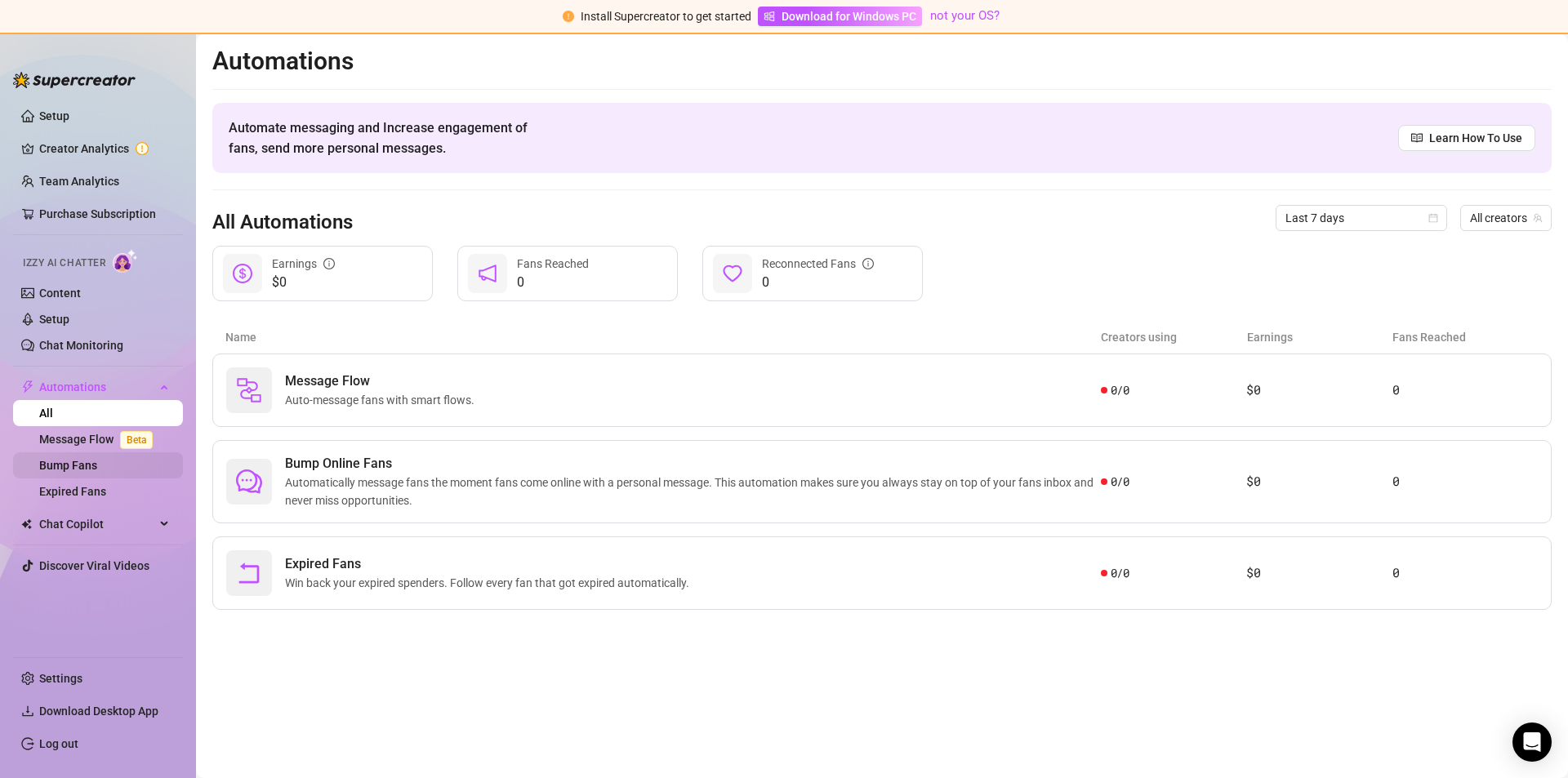
click at [97, 472] on link "Bump Fans" at bounding box center [67, 465] width 58 height 13
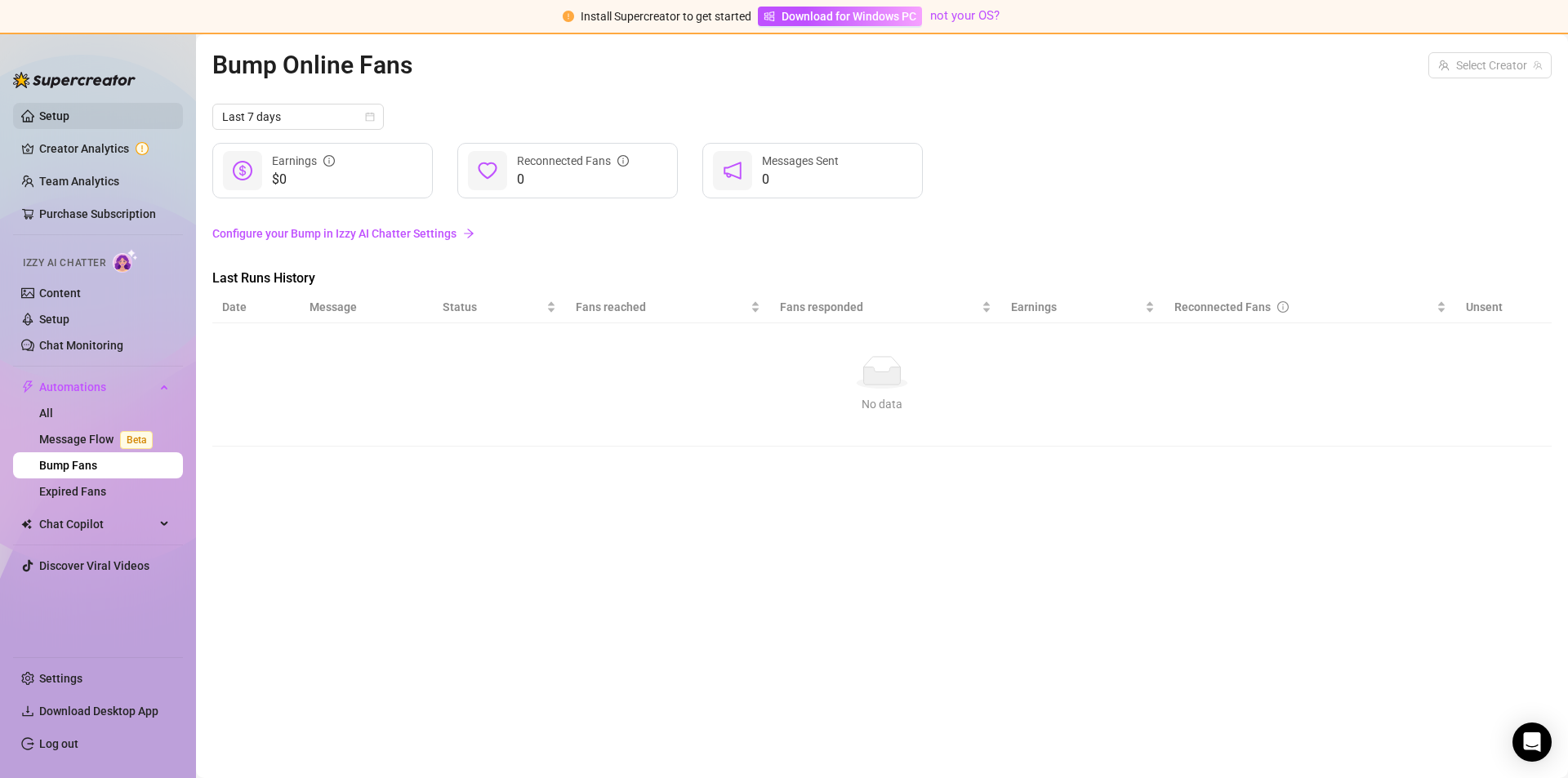
click at [66, 122] on link "Setup" at bounding box center [54, 116] width 30 height 13
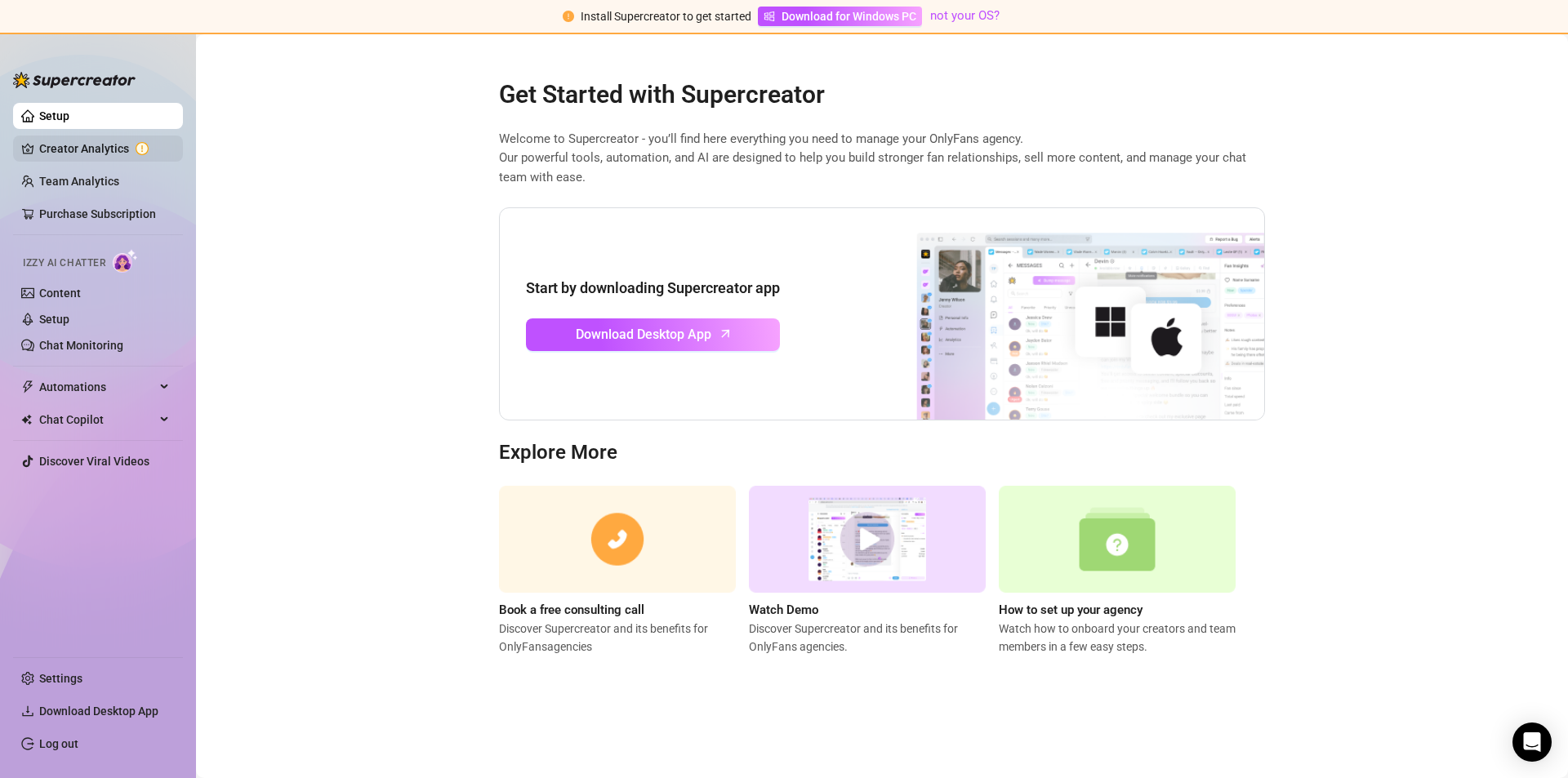
click at [66, 154] on link "Creator Analytics" at bounding box center [104, 149] width 131 height 27
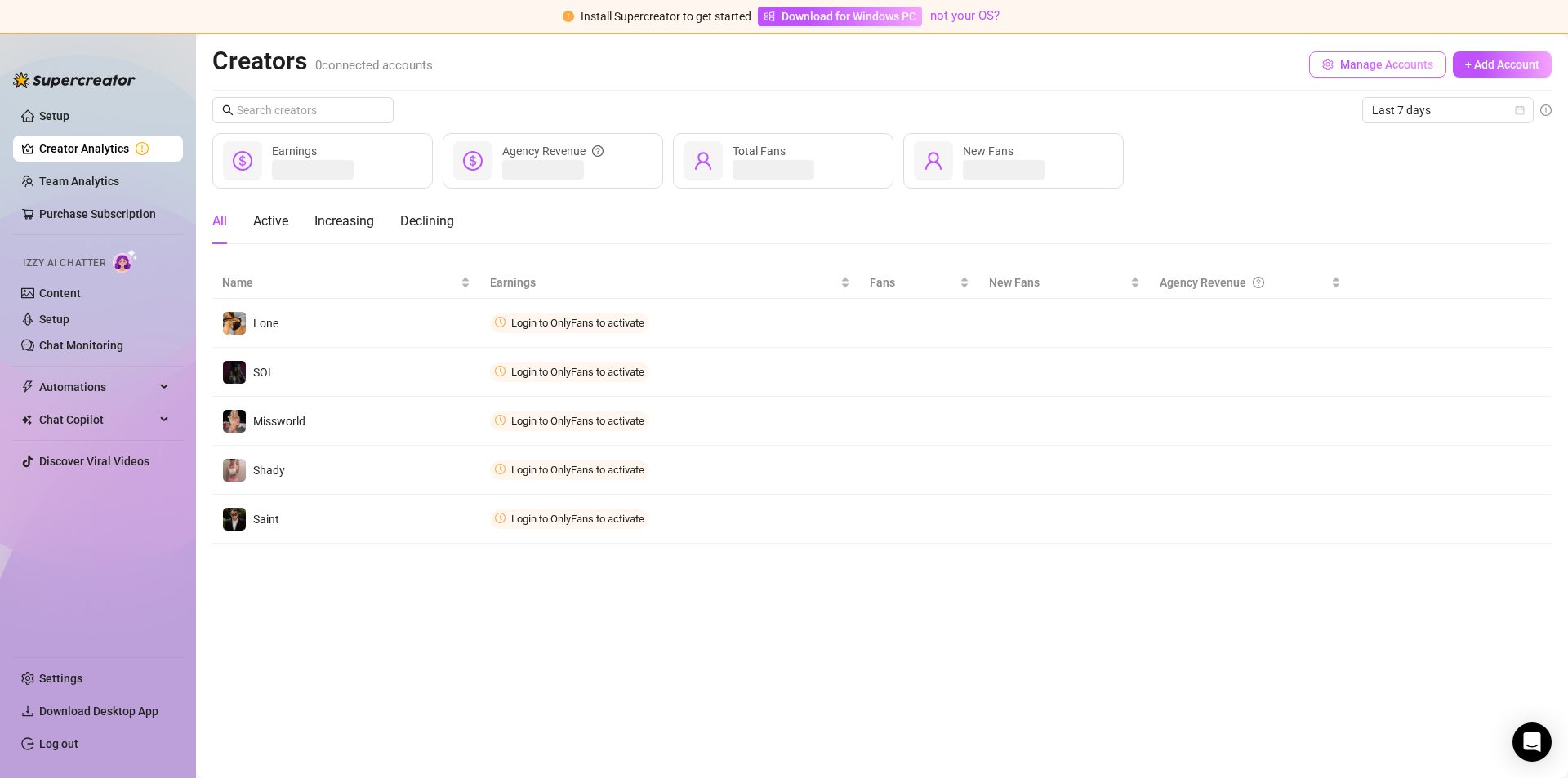
click at [1380, 76] on button "Manage Accounts" at bounding box center [1377, 65] width 138 height 27
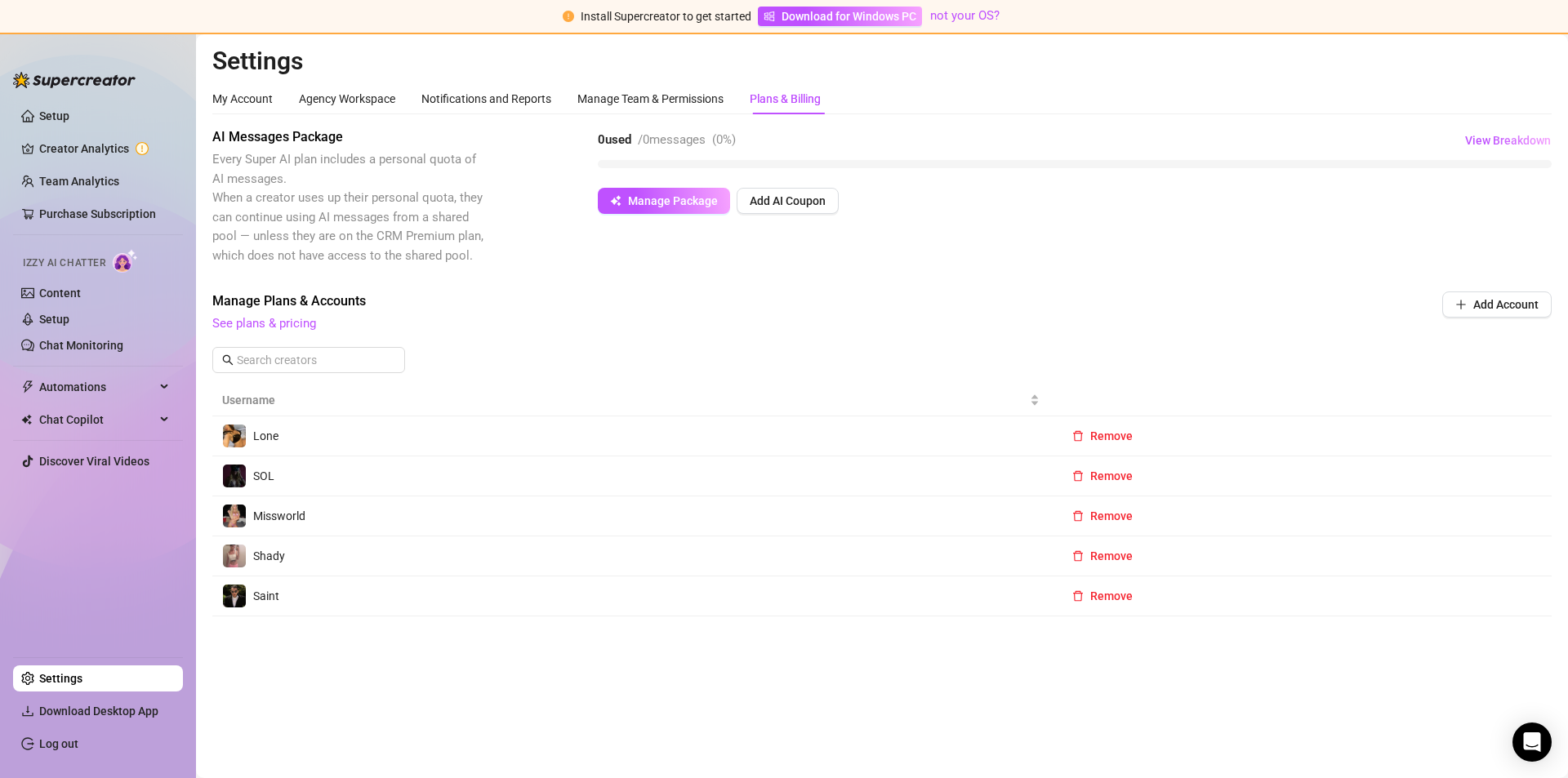
click at [58, 197] on ul "Setup Creator Analytics Team Analytics Purchase Subscription Izzy AI Chatter Co…" at bounding box center [98, 373] width 170 height 553
click at [65, 297] on link "Content" at bounding box center [60, 293] width 42 height 13
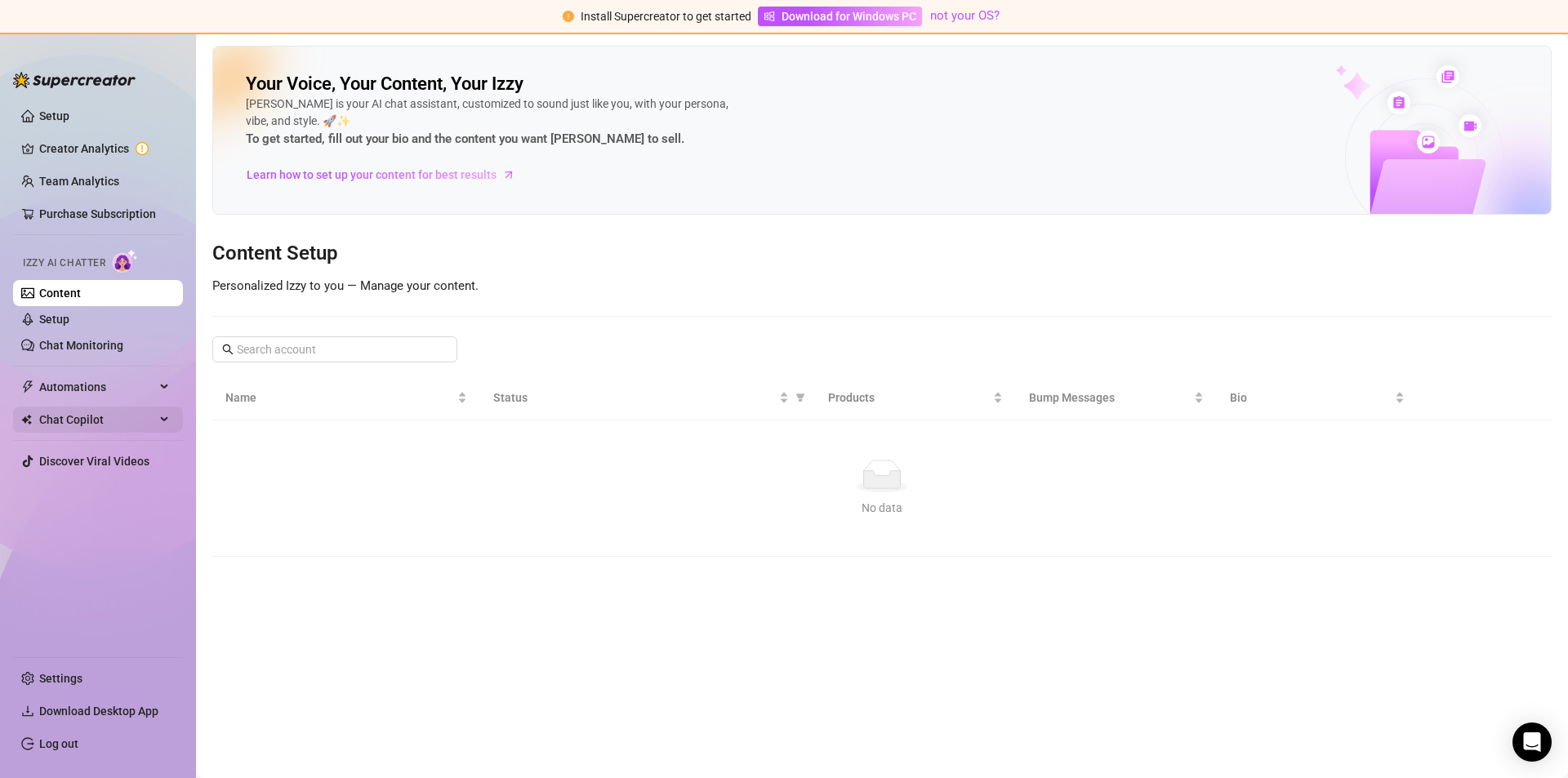
click at [62, 418] on span "Chat Copilot" at bounding box center [97, 419] width 116 height 27
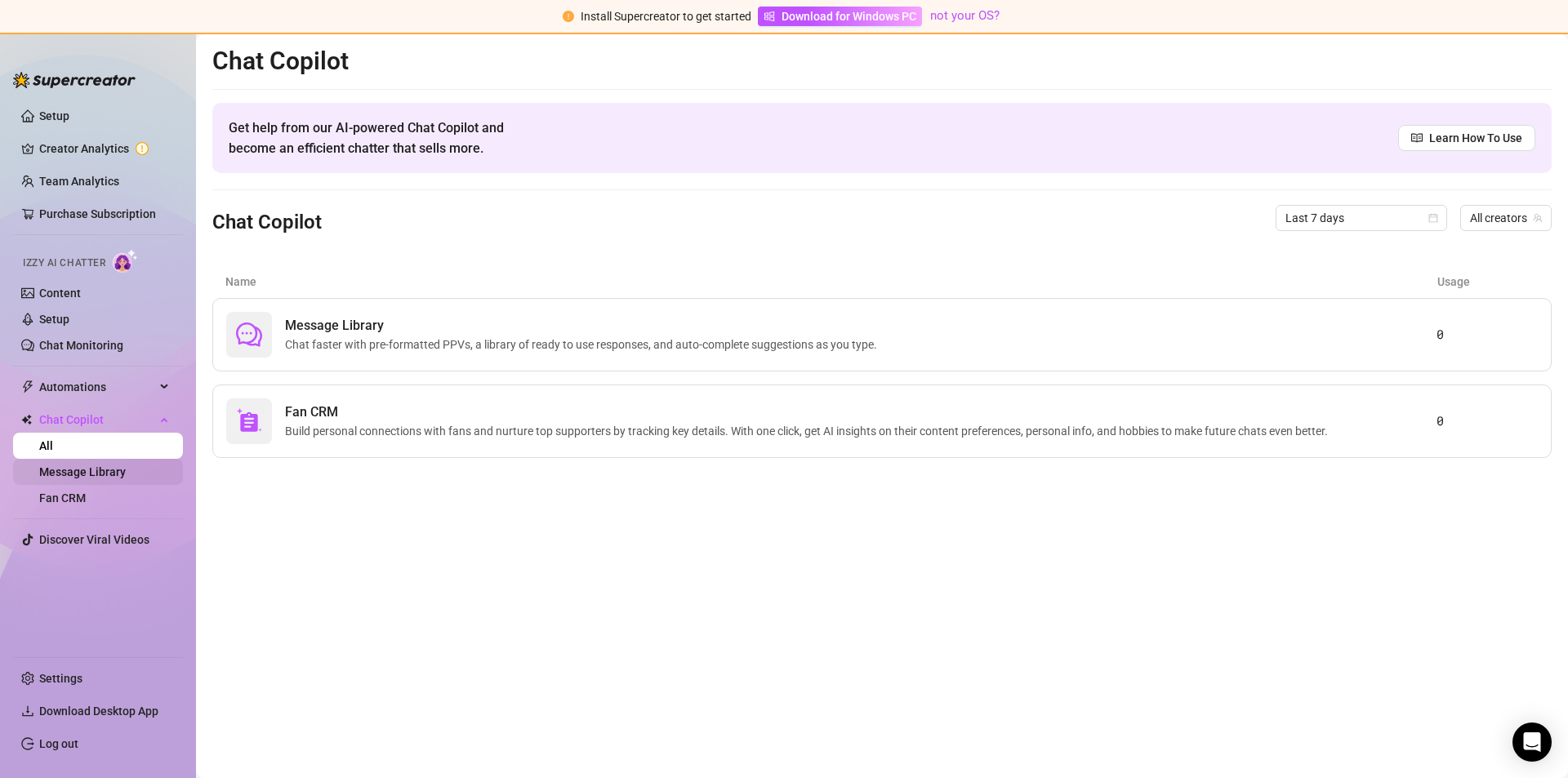
click at [81, 475] on link "Message Library" at bounding box center [82, 472] width 86 height 13
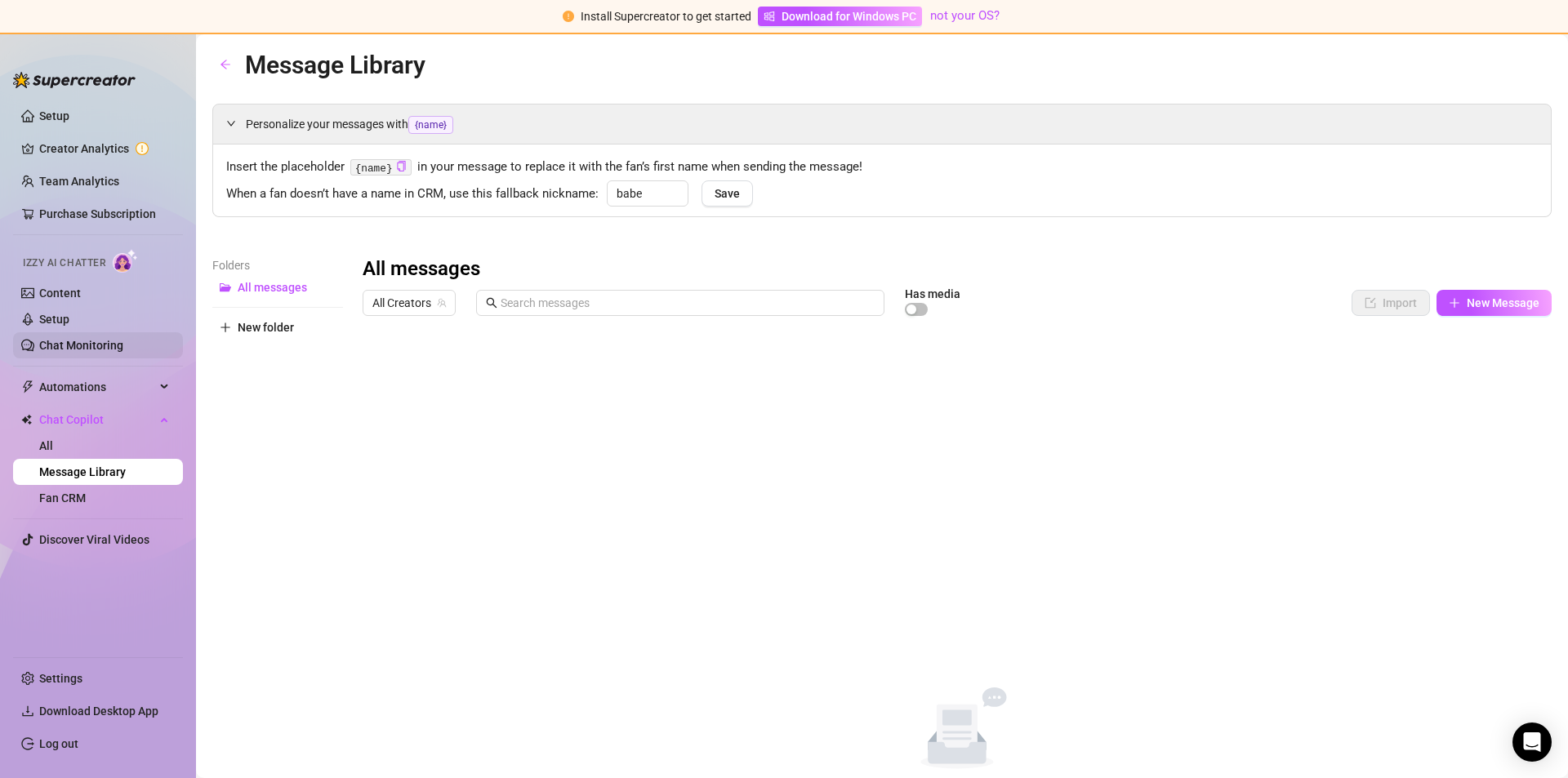
click at [103, 339] on link "Chat Monitoring" at bounding box center [81, 345] width 84 height 13
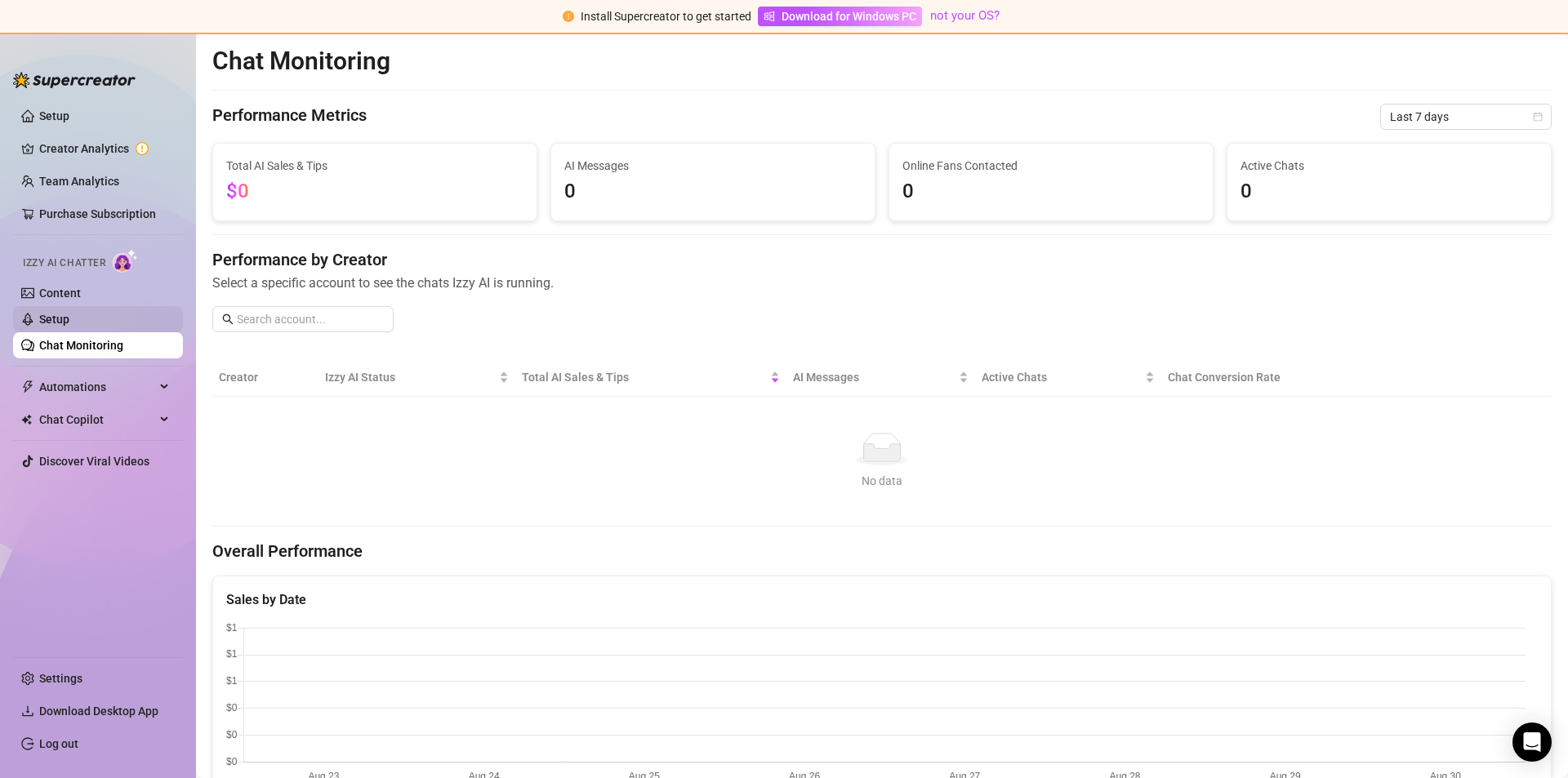
click at [69, 324] on link "Setup" at bounding box center [54, 319] width 30 height 13
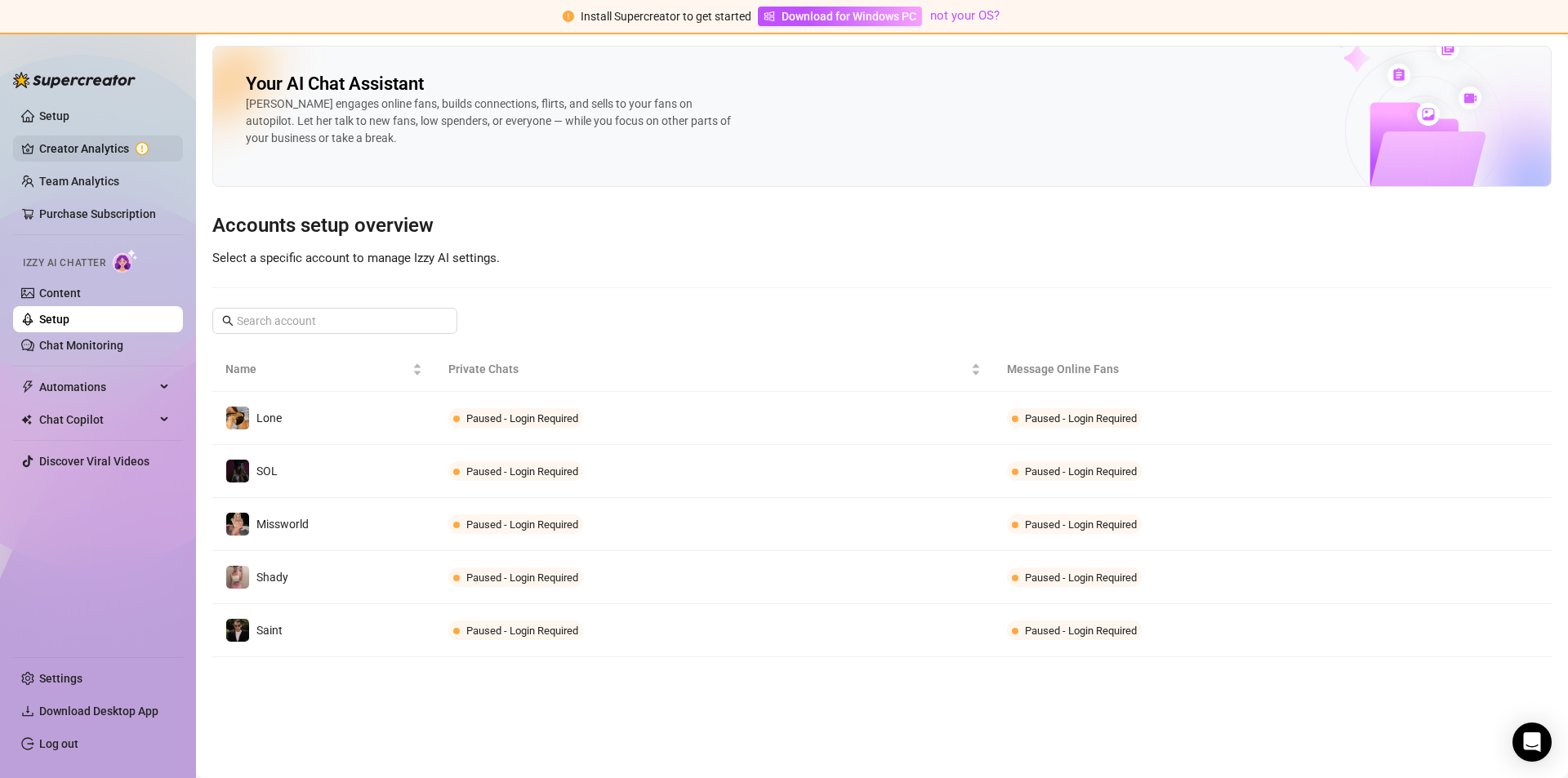
click at [67, 149] on link "Creator Analytics" at bounding box center [104, 149] width 131 height 27
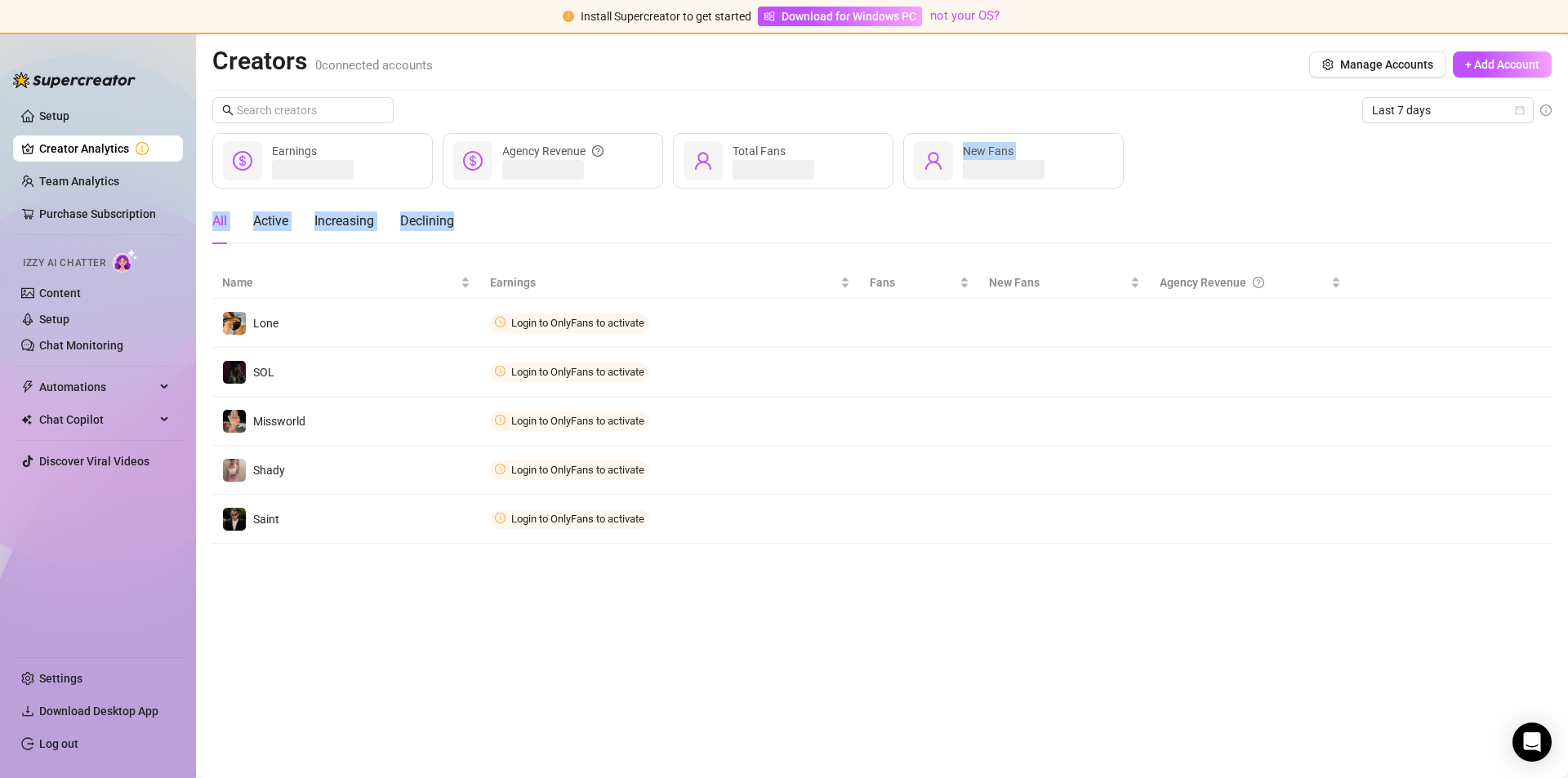
drag, startPoint x: 1052, startPoint y: 193, endPoint x: 381, endPoint y: 236, distance: 672.4
click at [577, 247] on div "Last 7 days Earnings Agency Revenue Total Fans New Fans All Active Increasing D…" at bounding box center [882, 320] width 1339 height 447
click at [0, 441] on aside "Setup Creator Analytics Team Analytics Purchase Subscription Izzy AI Chatter Co…" at bounding box center [98, 404] width 196 height 745
click at [1364, 52] on button "Manage Accounts" at bounding box center [1377, 65] width 138 height 27
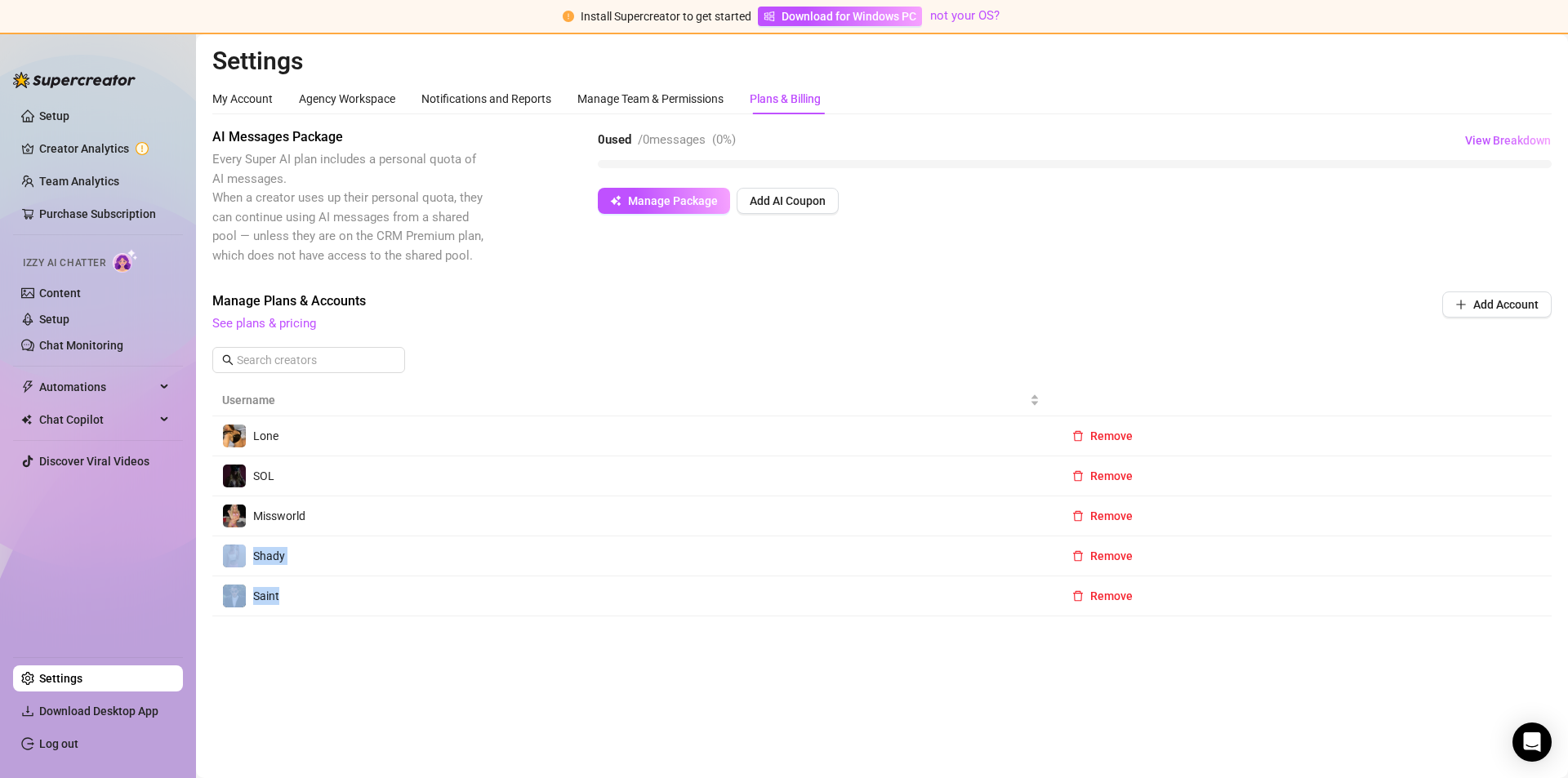
drag, startPoint x: 593, startPoint y: 528, endPoint x: 376, endPoint y: 614, distance: 233.4
click at [376, 614] on tbody "Lone Remove SOL Remove Missworld Remove Shady Remove Saint Remove" at bounding box center [882, 516] width 1339 height 200
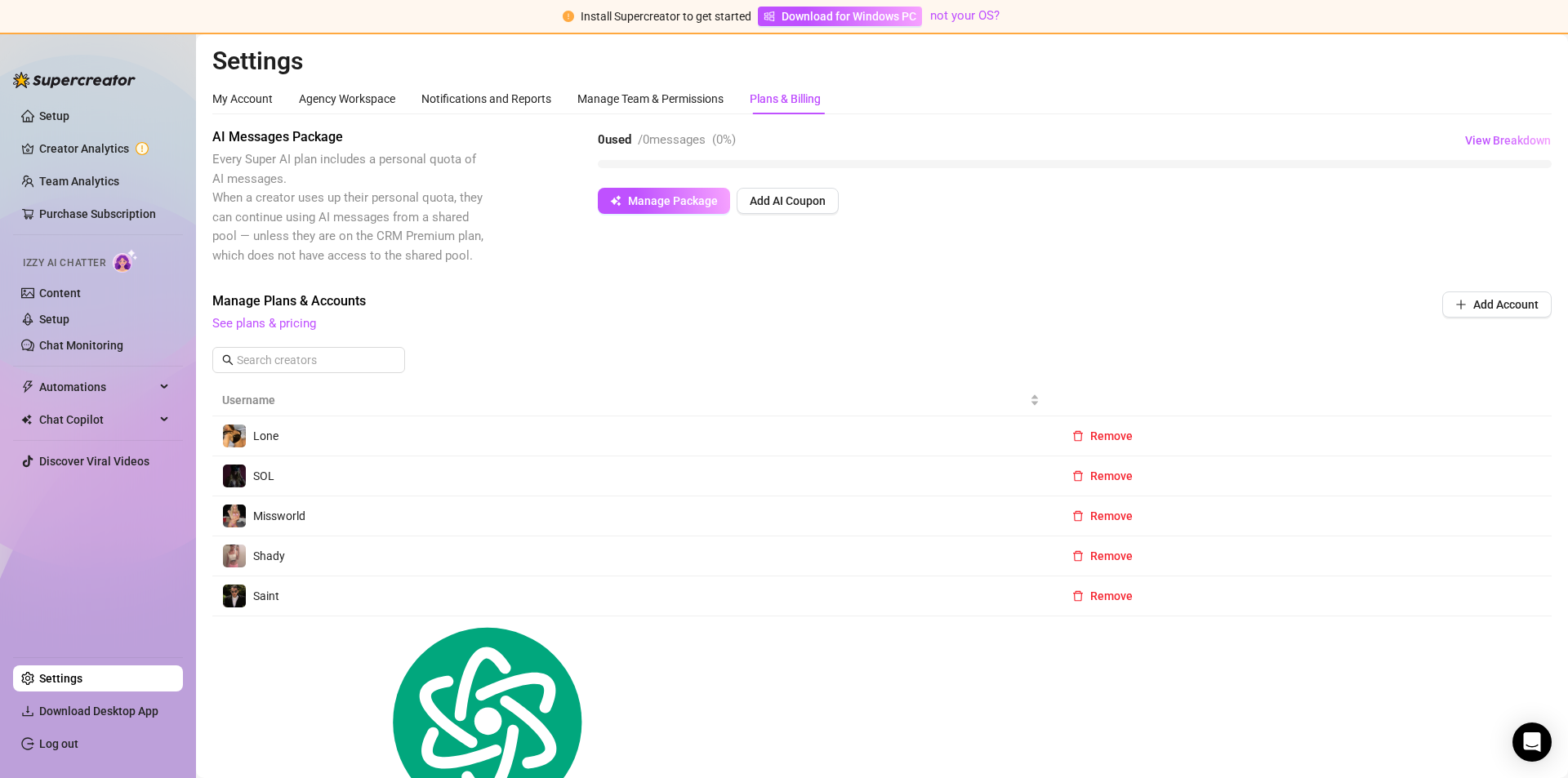
click at [376, 614] on td "Saint" at bounding box center [631, 596] width 837 height 40
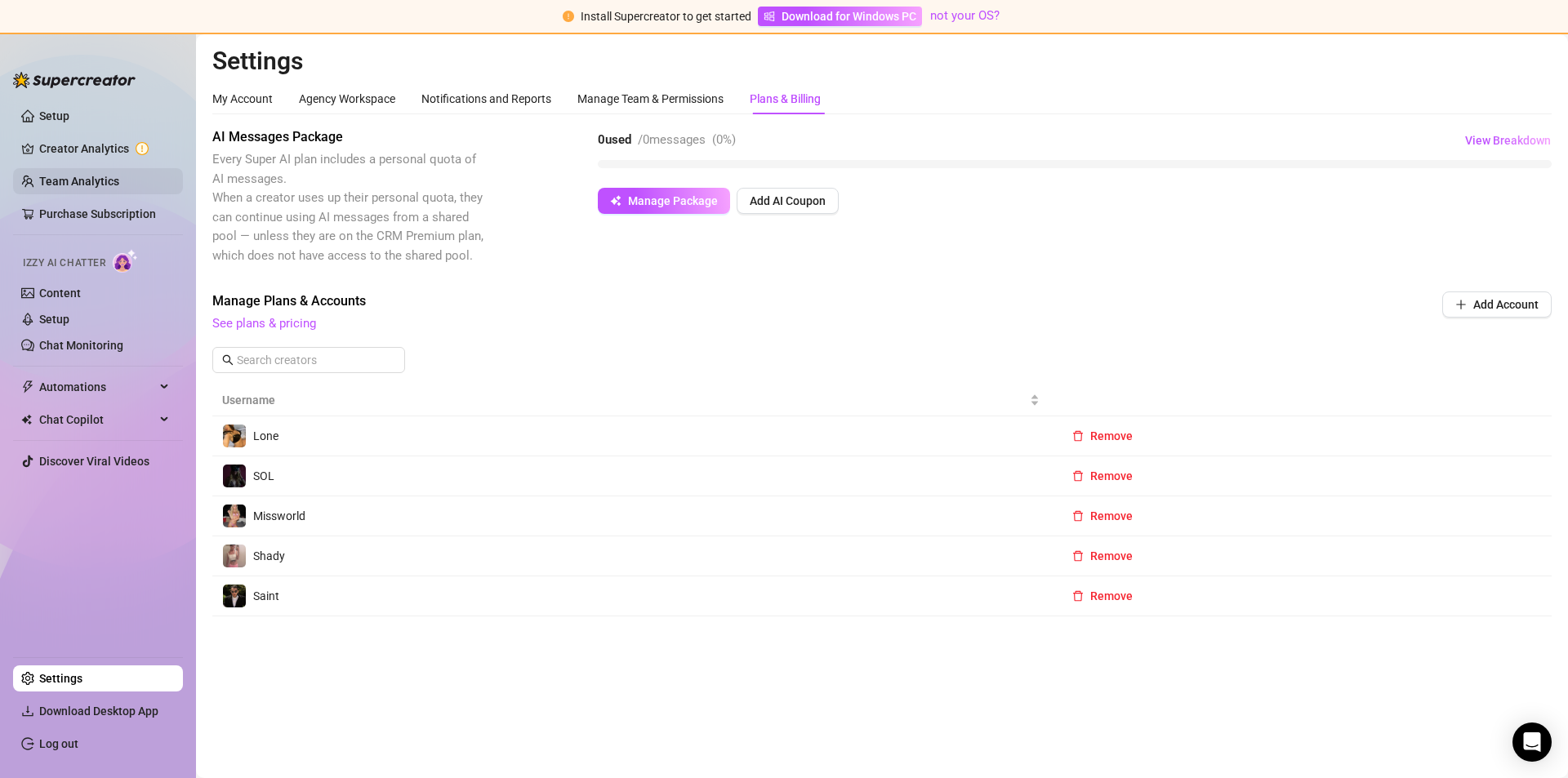
click at [97, 188] on link "Team Analytics" at bounding box center [79, 181] width 80 height 13
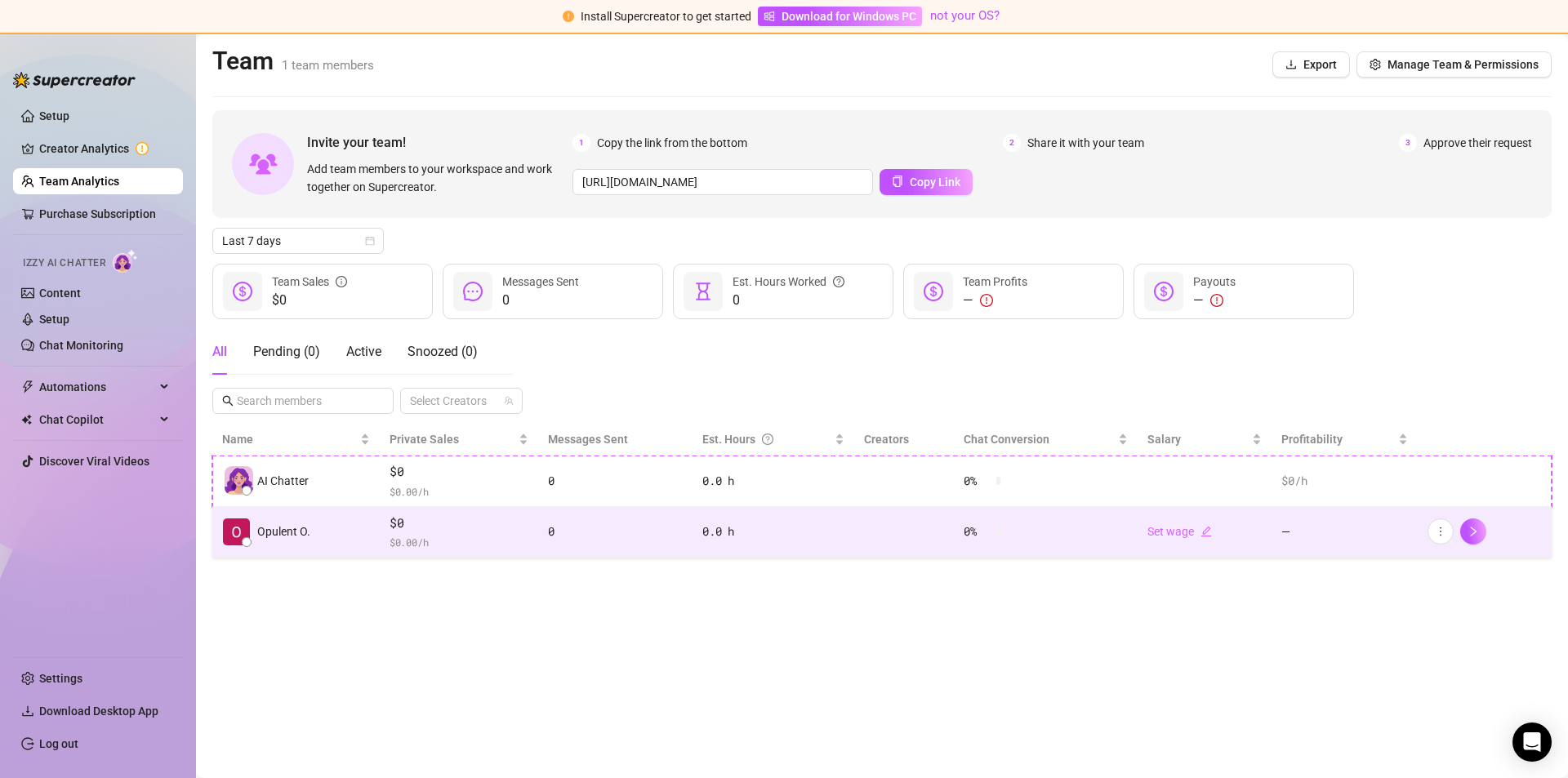
click at [1233, 525] on td "Set wage" at bounding box center [1204, 532] width 134 height 51
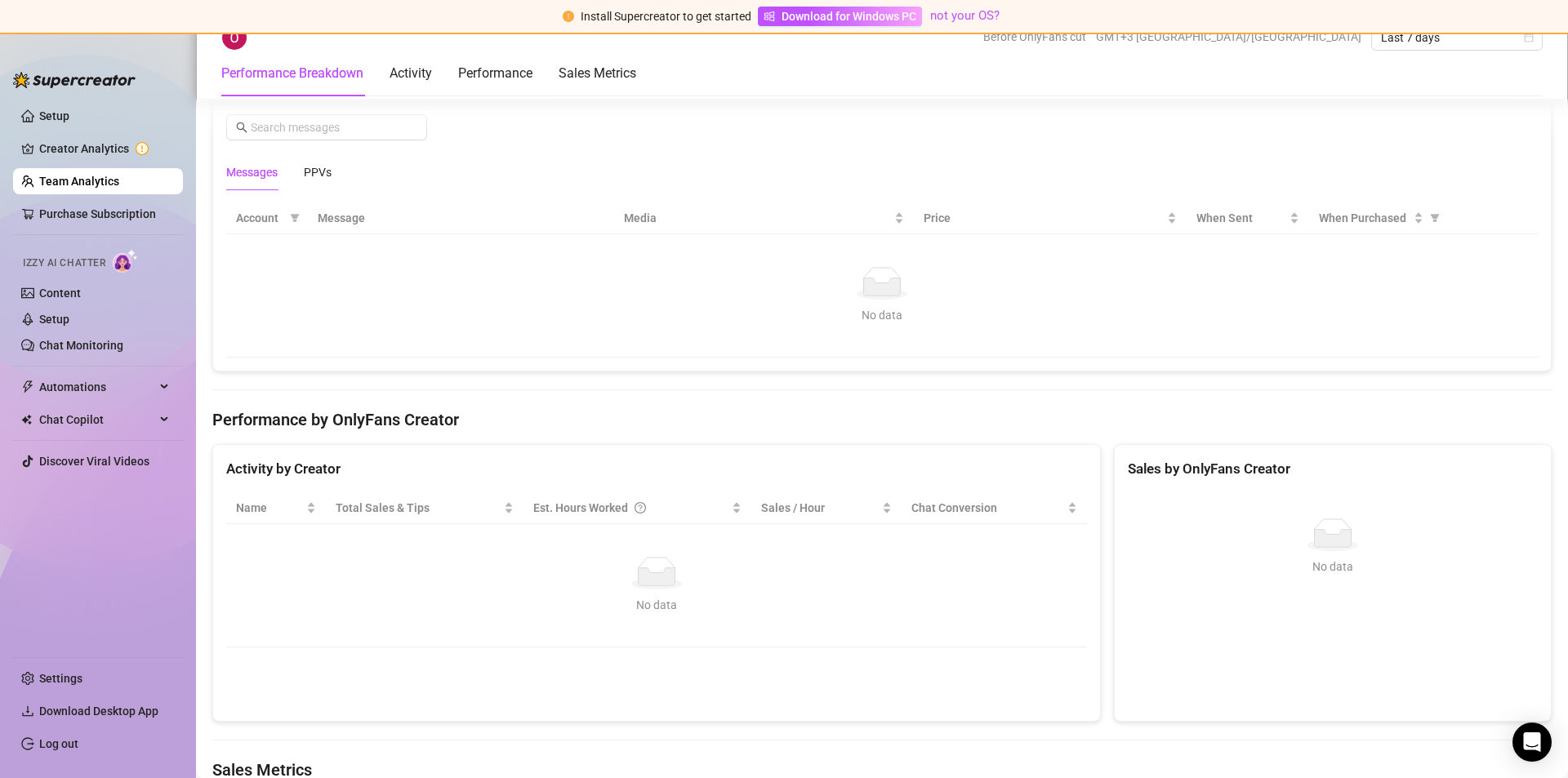
scroll to position [1041, 0]
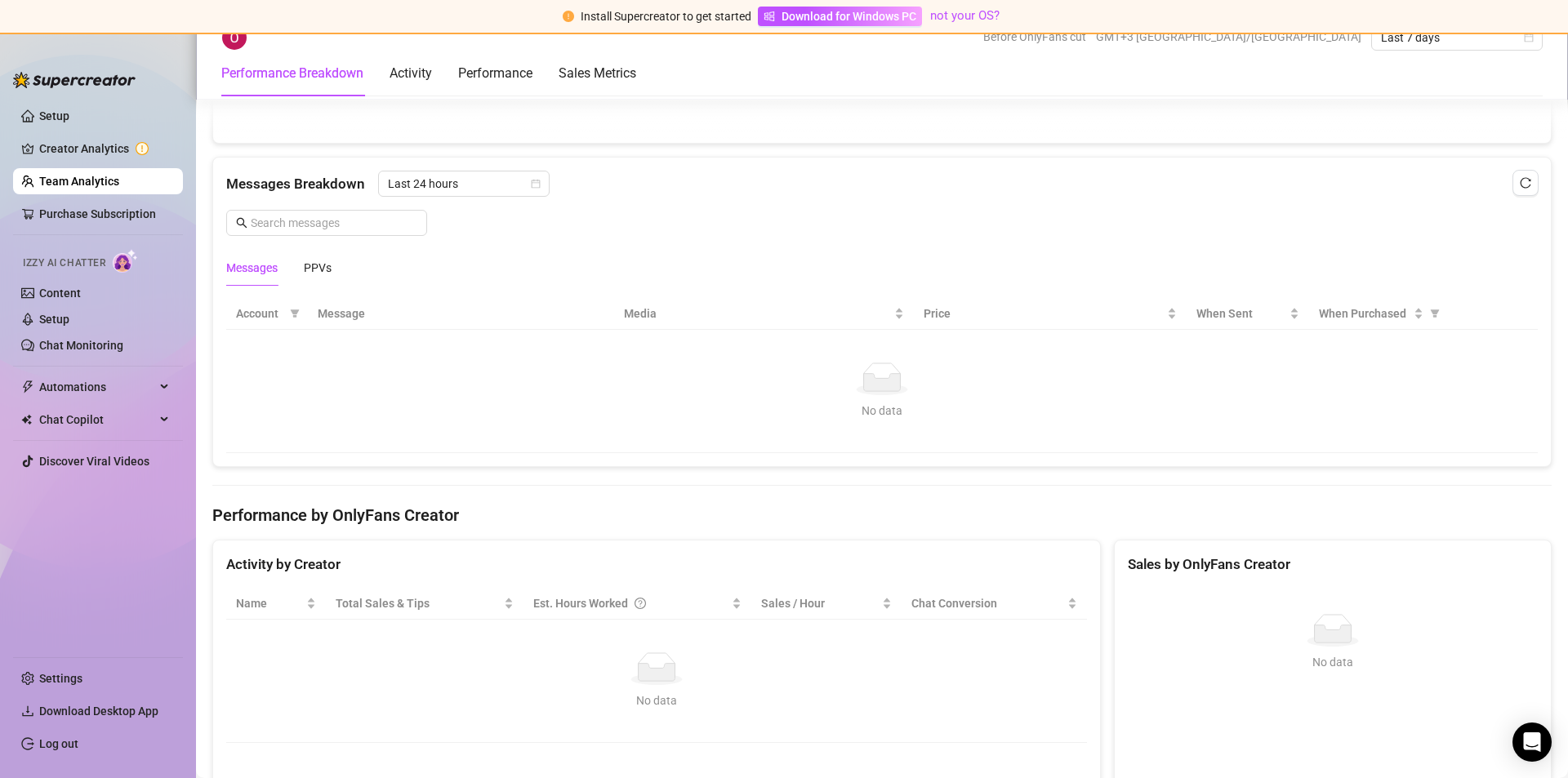
click at [339, 272] on div "Messages PPVs" at bounding box center [881, 268] width 1311 height 38
click at [307, 274] on div "PPVs" at bounding box center [317, 268] width 28 height 18
click at [245, 274] on div "Messages" at bounding box center [252, 268] width 51 height 18
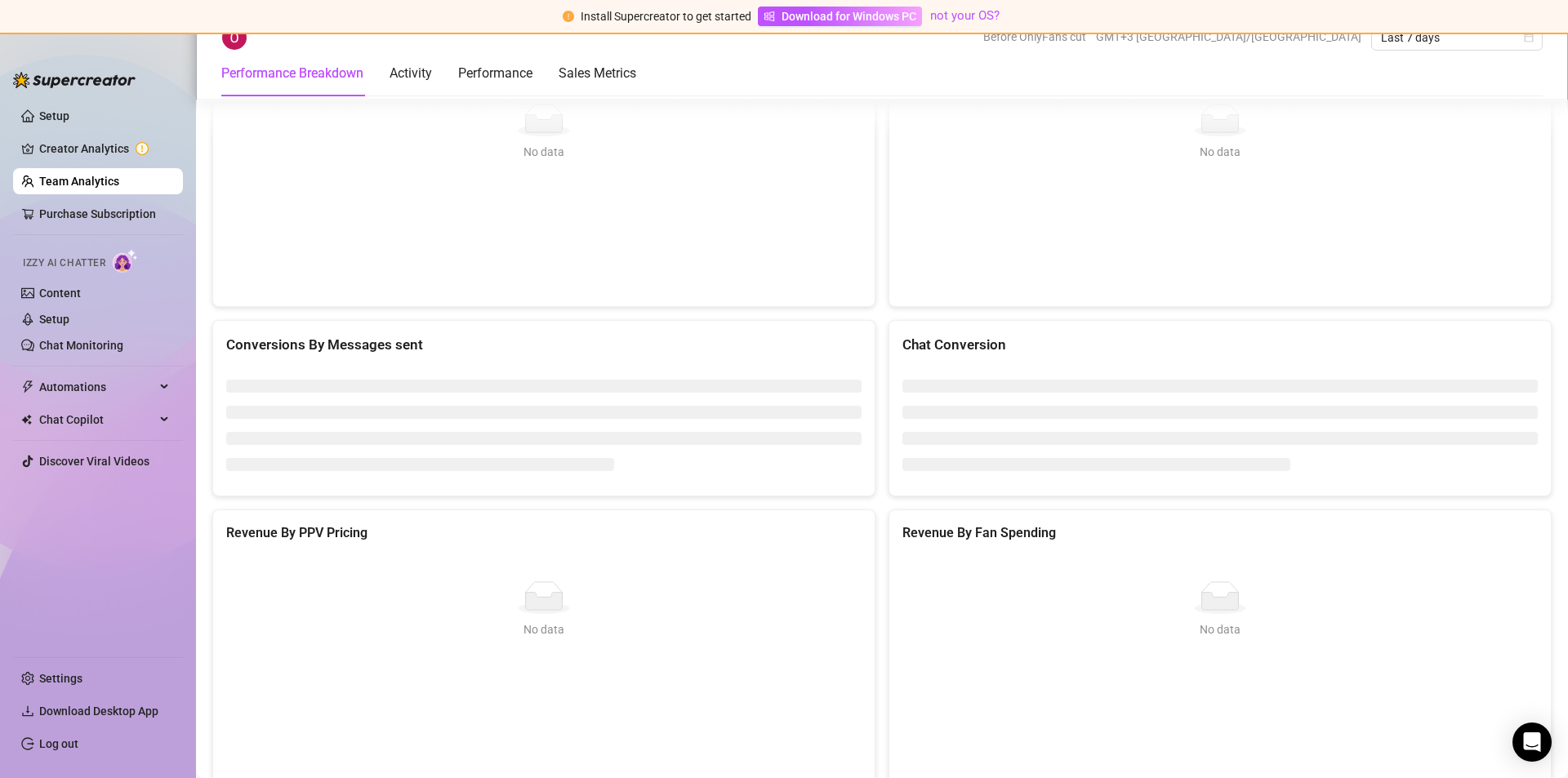
scroll to position [1955, 0]
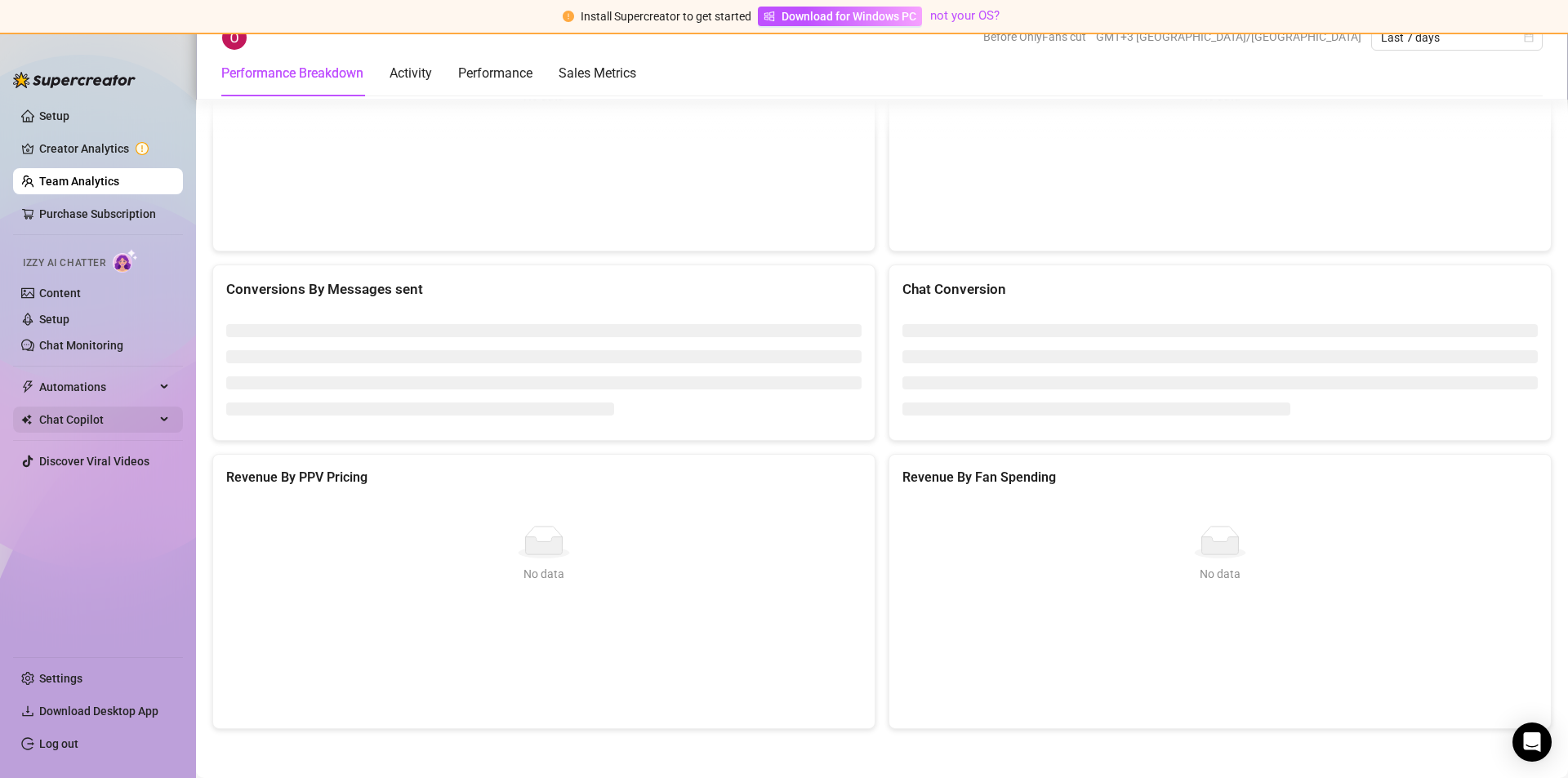
click at [116, 407] on span "Chat Copilot" at bounding box center [97, 419] width 116 height 27
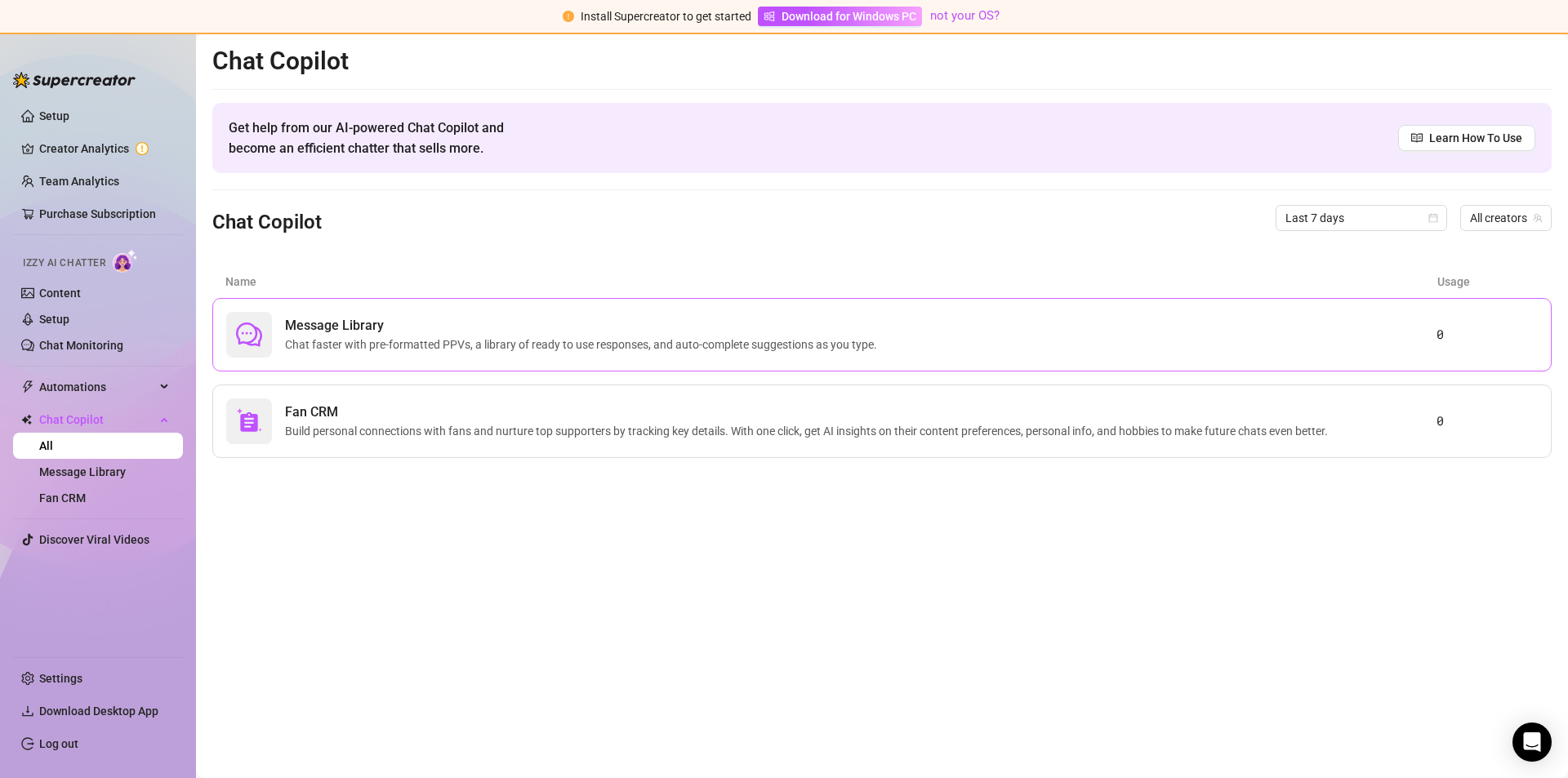
click at [342, 337] on span "Chat faster with pre-formatted PPVs, a library of ready to use responses, and a…" at bounding box center [584, 344] width 599 height 18
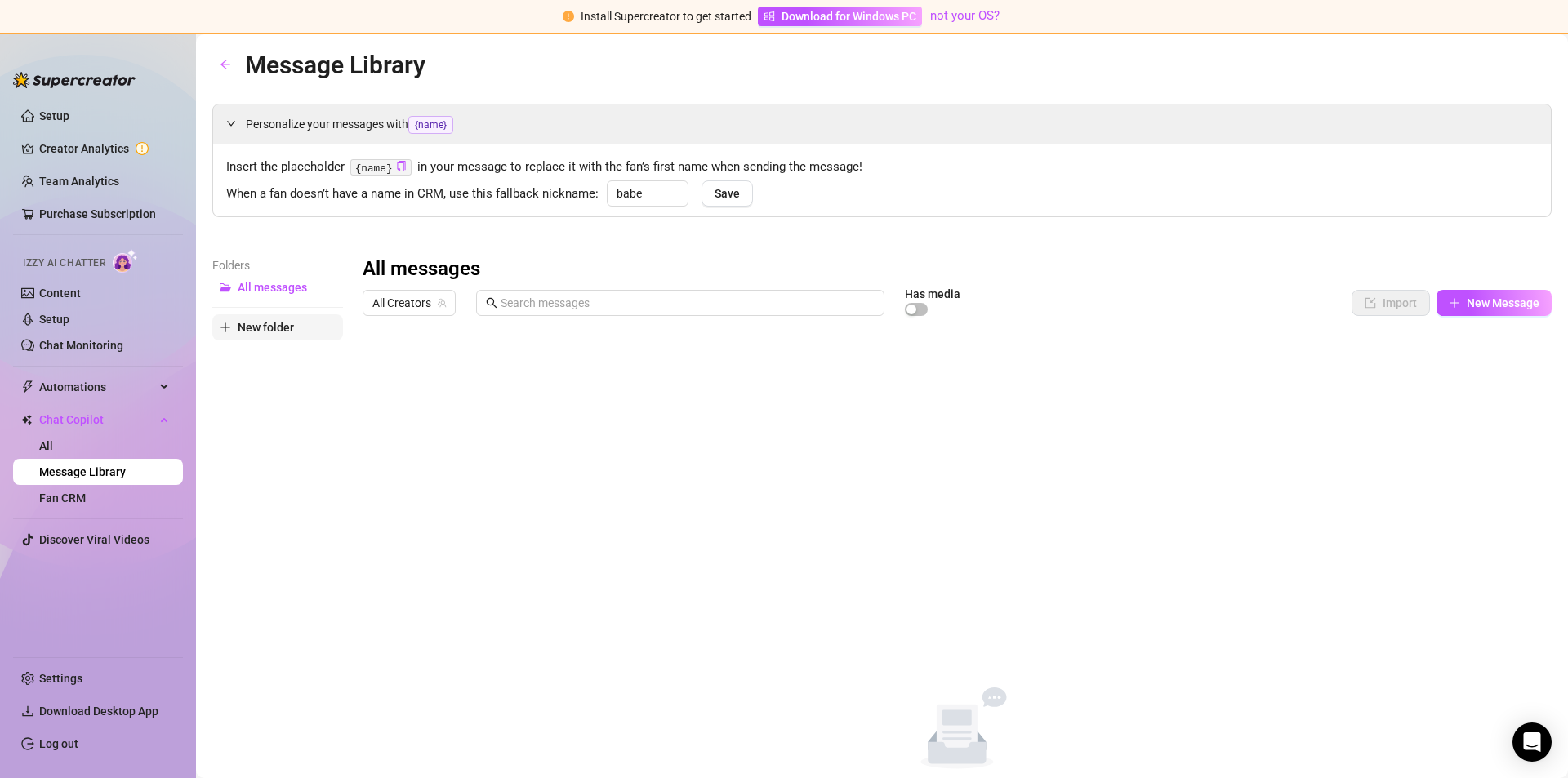
click at [342, 329] on button "New folder" at bounding box center [278, 327] width 131 height 27
drag, startPoint x: 249, startPoint y: 354, endPoint x: 72, endPoint y: 483, distance: 219.0
click at [72, 478] on link "Message Library" at bounding box center [82, 472] width 86 height 13
click at [70, 498] on link "Fan CRM" at bounding box center [62, 498] width 47 height 13
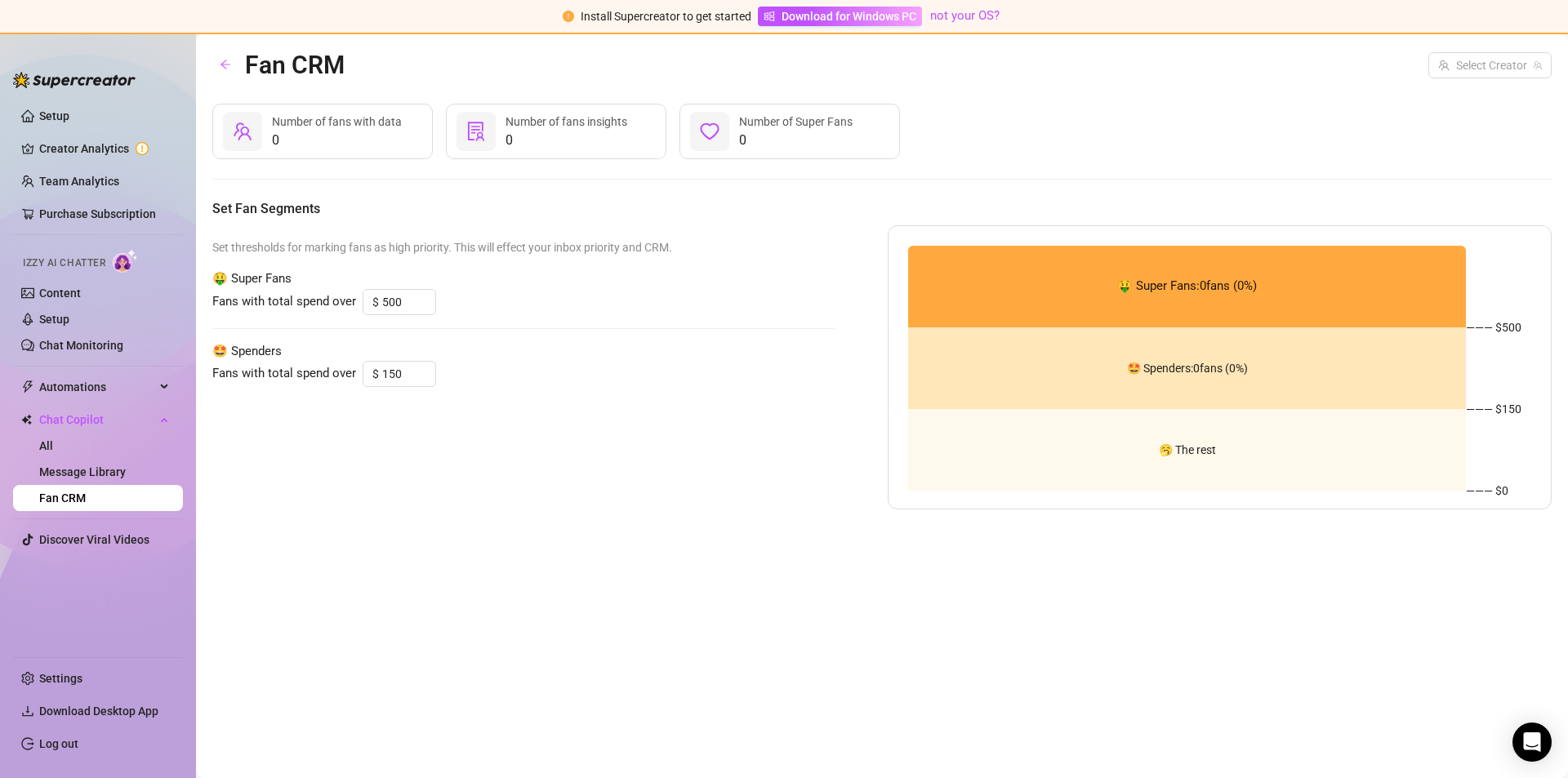
click at [703, 317] on div "Set thresholds for marking fans as high priority. This will effect your inbox p…" at bounding box center [524, 366] width 623 height 284
drag, startPoint x: 1154, startPoint y: 296, endPoint x: 1156, endPoint y: 477, distance: 181.0
click at [1156, 477] on div "🤑 Super Fans: 0 fans ( 0 %) 🤩 Spenders: 0 fans ( 0 %) 🥱 The rest" at bounding box center [1187, 368] width 558 height 245
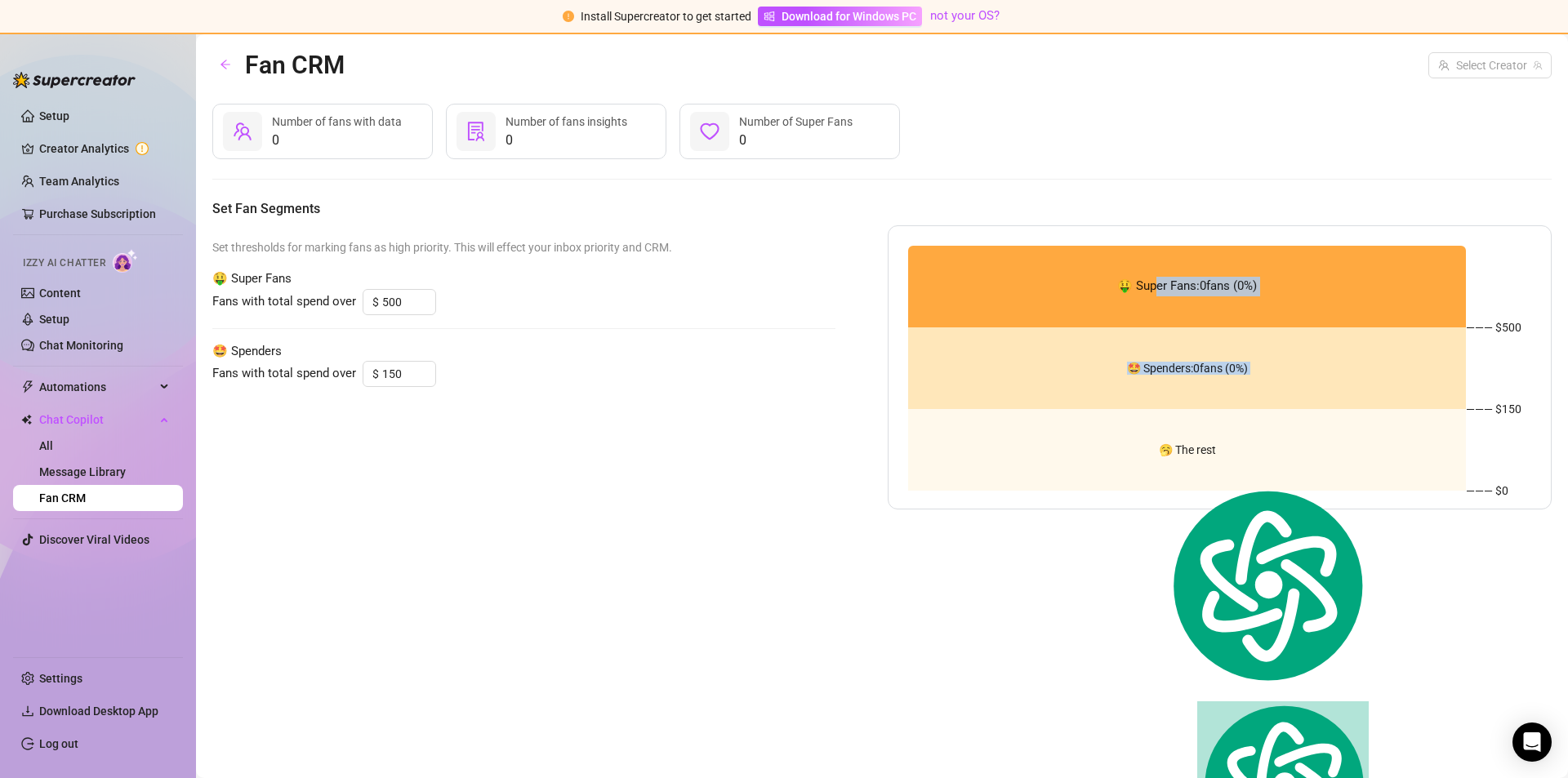
click at [1156, 477] on div "🥱 The rest" at bounding box center [1187, 450] width 558 height 82
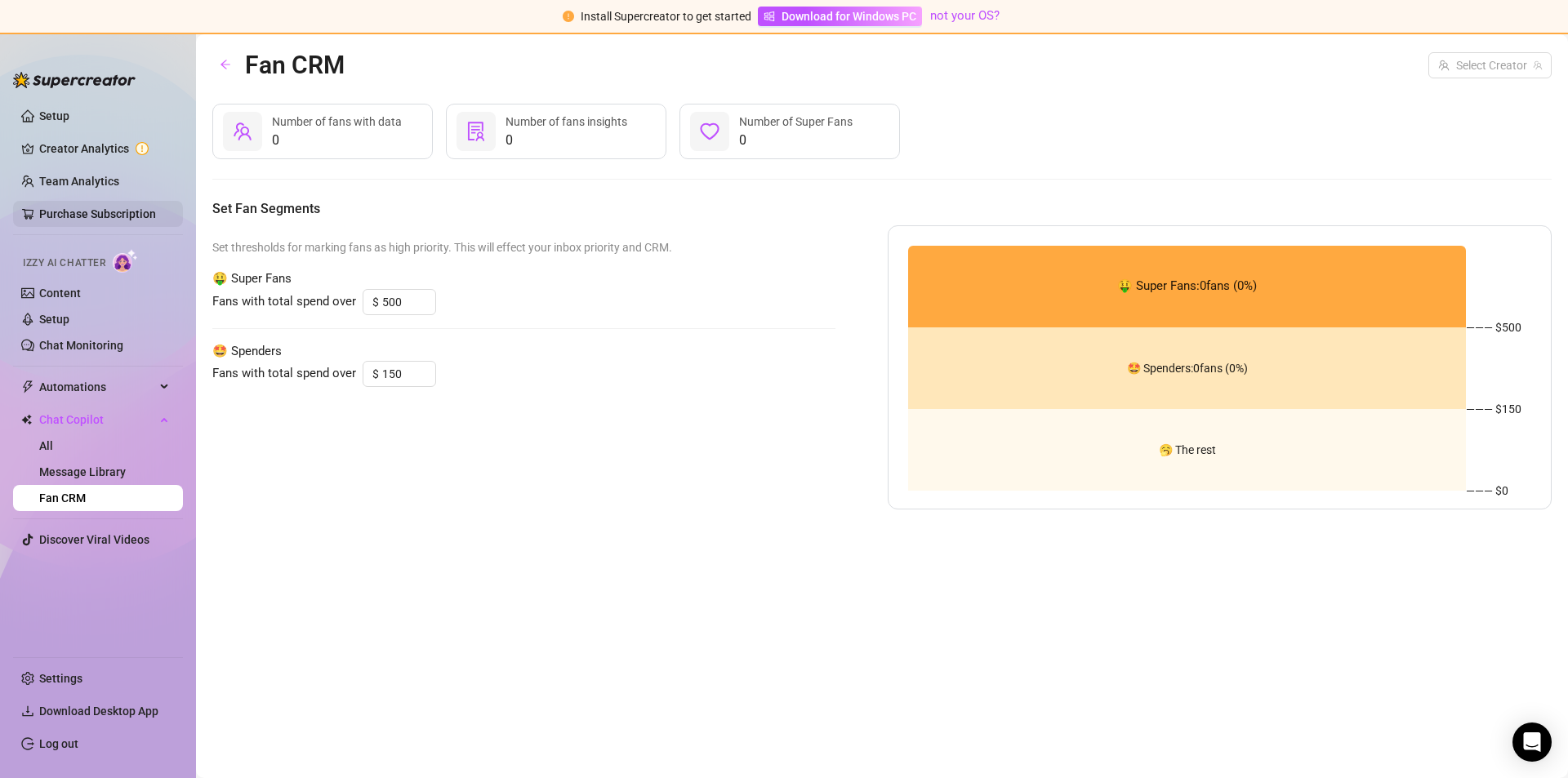
click at [103, 207] on link "Purchase Subscription" at bounding box center [97, 213] width 117 height 13
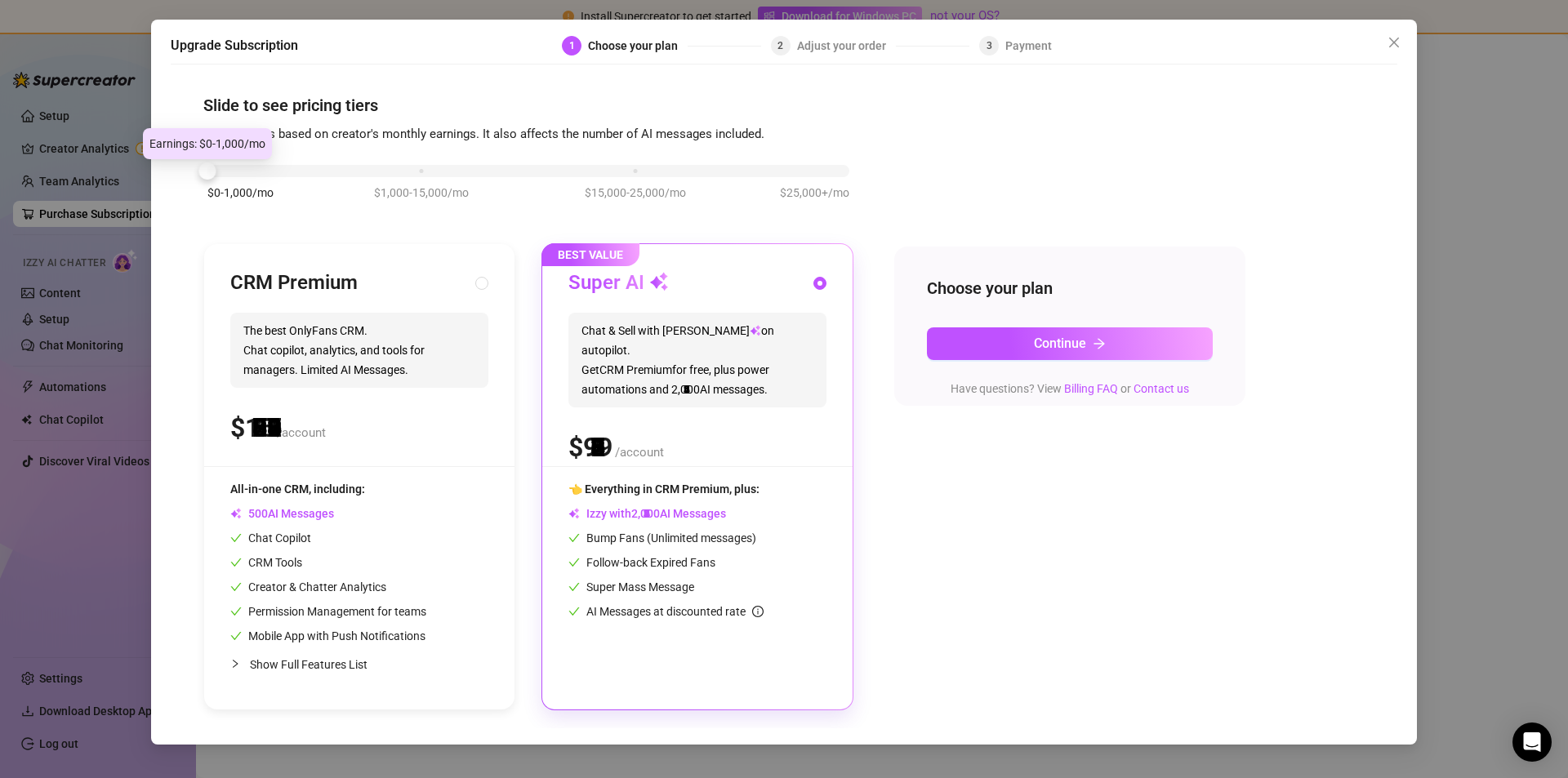
drag, startPoint x: 420, startPoint y: 168, endPoint x: 241, endPoint y: 174, distance: 179.1
click at [207, 185] on div "$0-1,000/mo $1,000-15,000/mo $15,000-25,000/mo $25,000+/mo" at bounding box center [528, 190] width 650 height 92
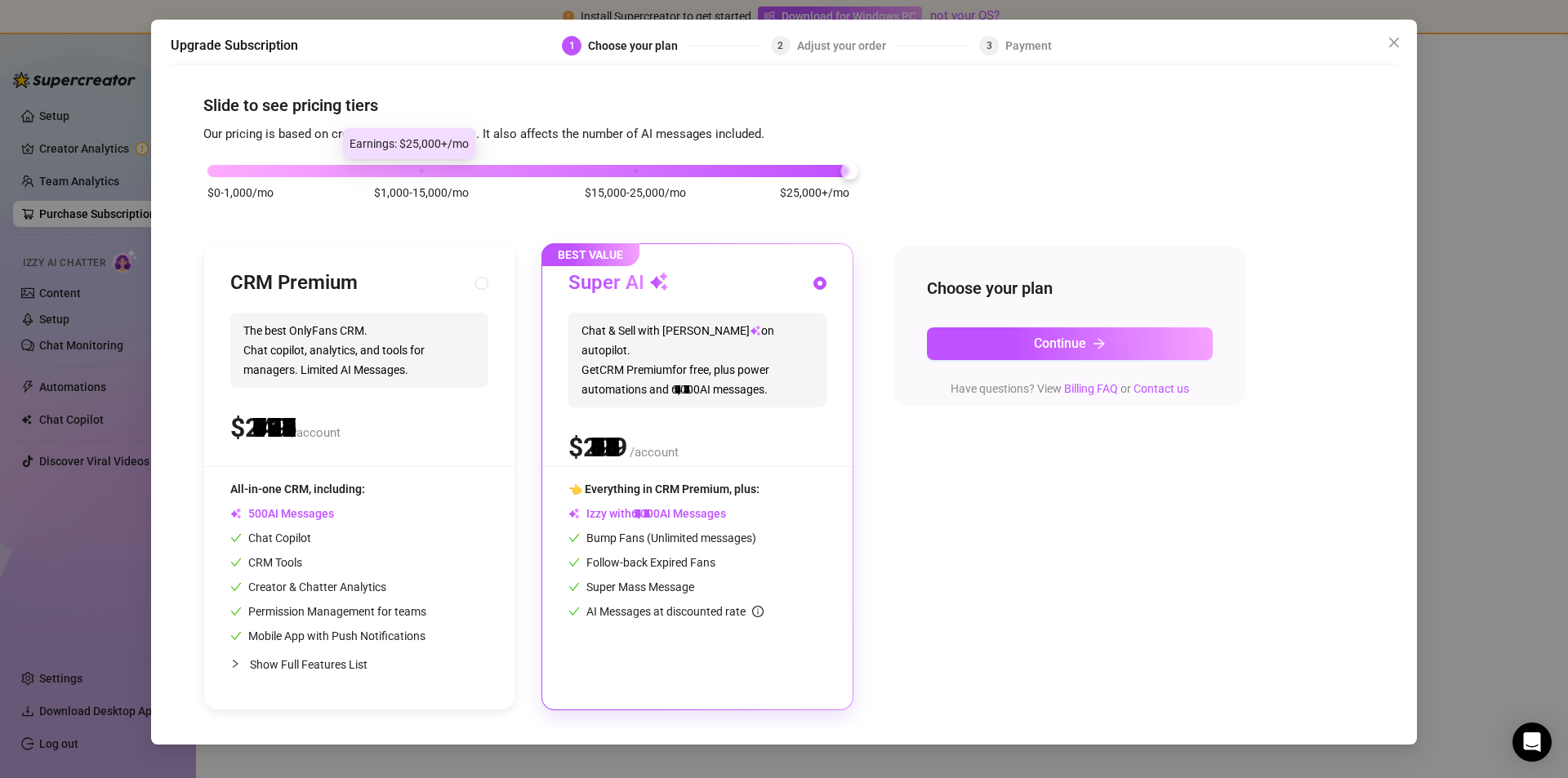
drag, startPoint x: 209, startPoint y: 166, endPoint x: 1055, endPoint y: 155, distance: 846.1
click at [1015, 158] on div "$0-1,000/mo $1,000-15,000/mo $15,000-25,000/mo $25,000+/mo CRM Premium The best…" at bounding box center [783, 427] width 1161 height 565
click at [1365, 36] on div at bounding box center [1356, 46] width 82 height 20
click at [1396, 52] on button "Close" at bounding box center [1394, 43] width 27 height 27
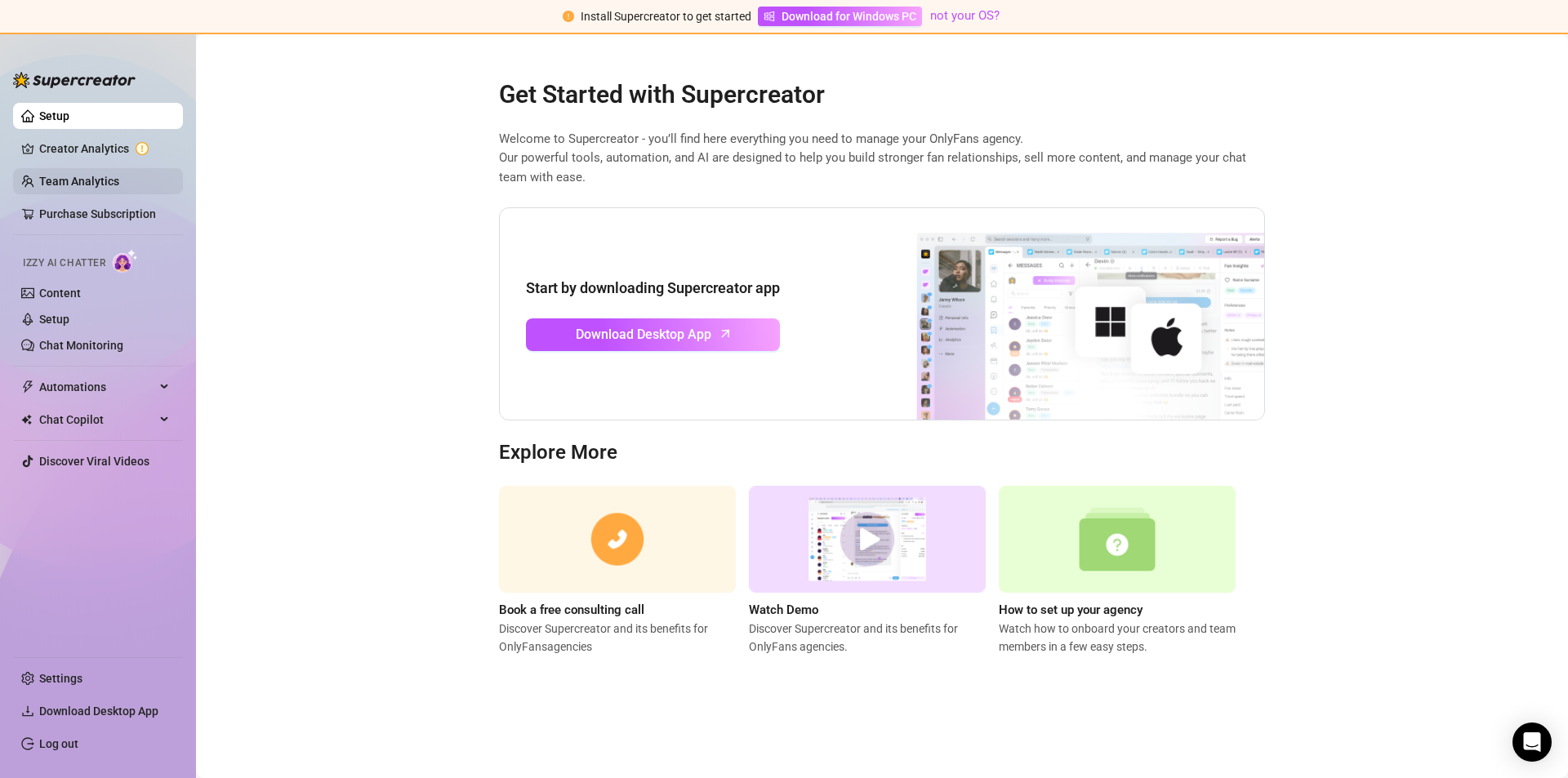
click at [46, 178] on link "Team Analytics" at bounding box center [79, 181] width 80 height 13
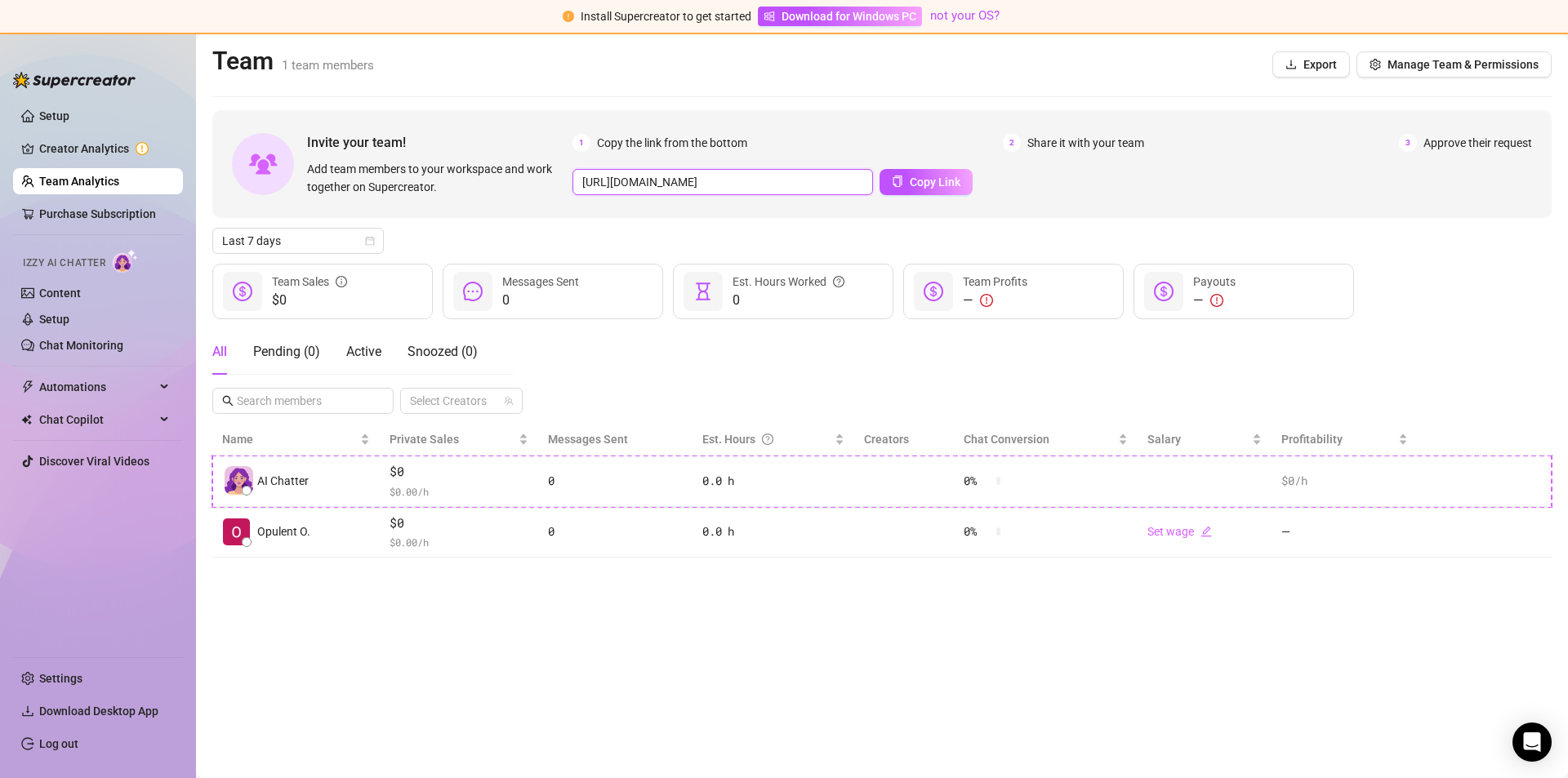
drag, startPoint x: 697, startPoint y: 172, endPoint x: 726, endPoint y: 395, distance: 224.9
click at [726, 395] on div "Invite your team! Add team members to your workspace and work together on Super…" at bounding box center [882, 333] width 1339 height 447
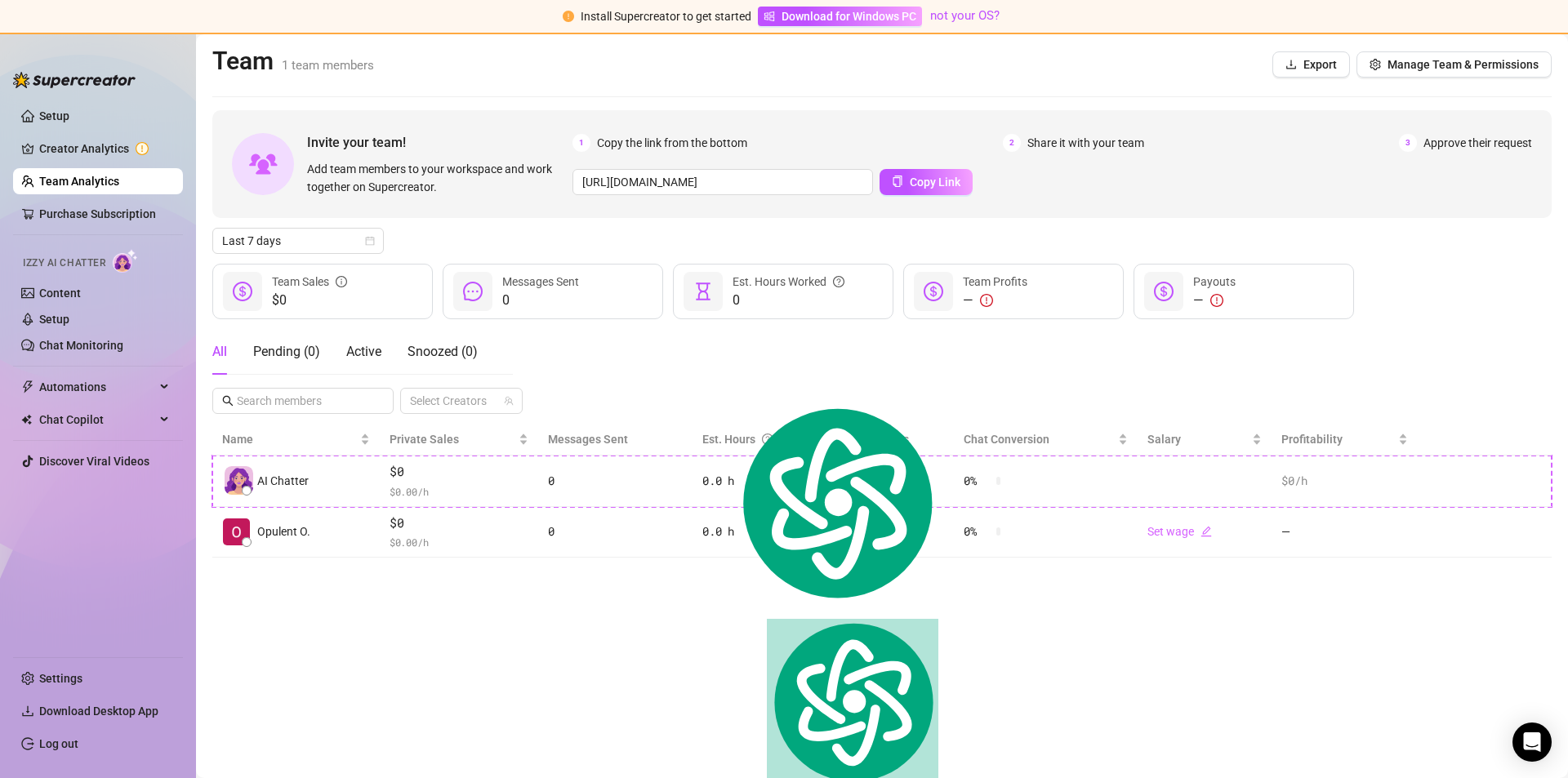
click at [726, 395] on div "All Pending ( 0 ) Active Snoozed ( 0 ) Select Creators" at bounding box center [882, 371] width 1339 height 84
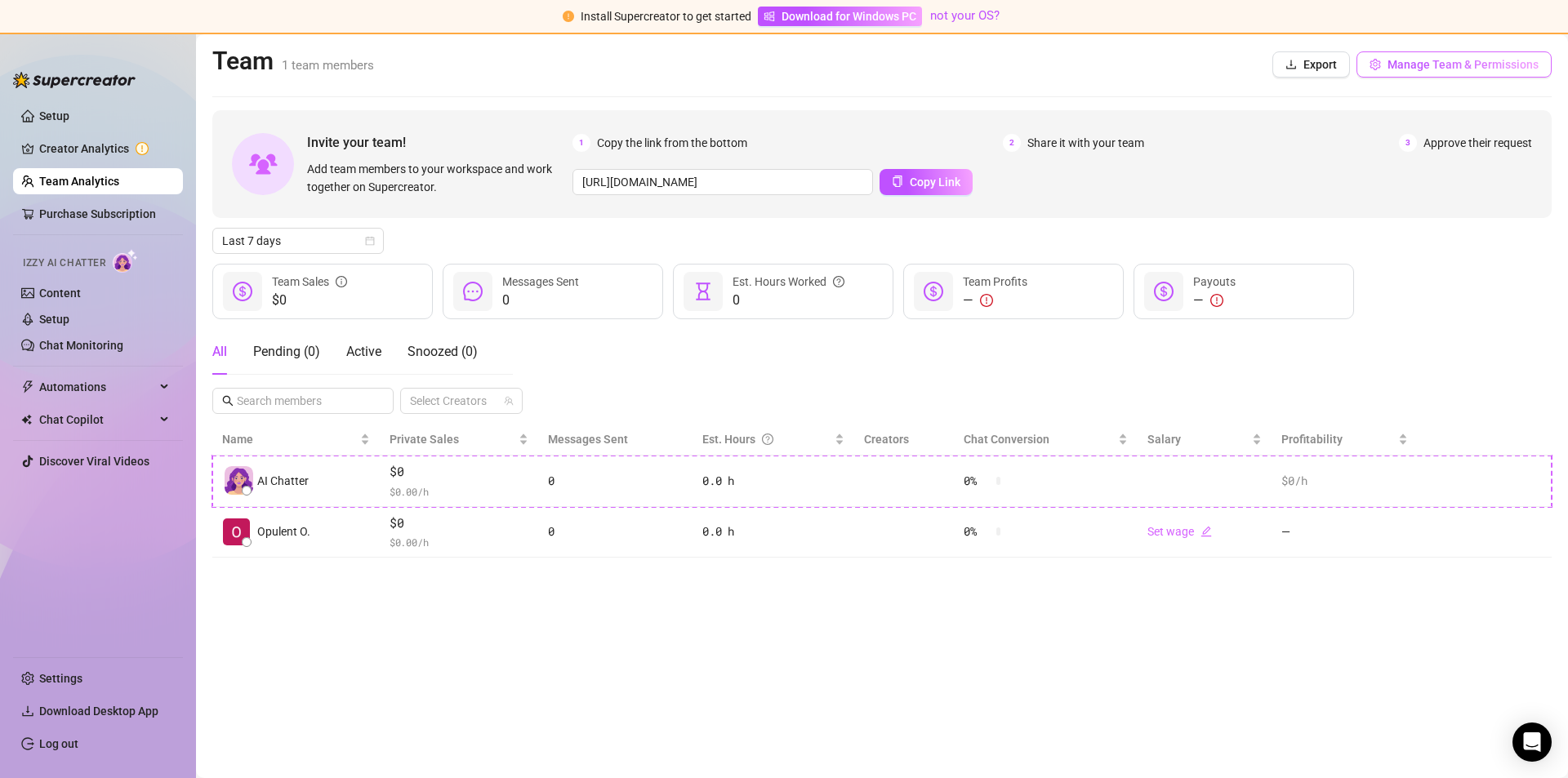
click at [1428, 69] on span "Manage Team & Permissions" at bounding box center [1462, 65] width 151 height 13
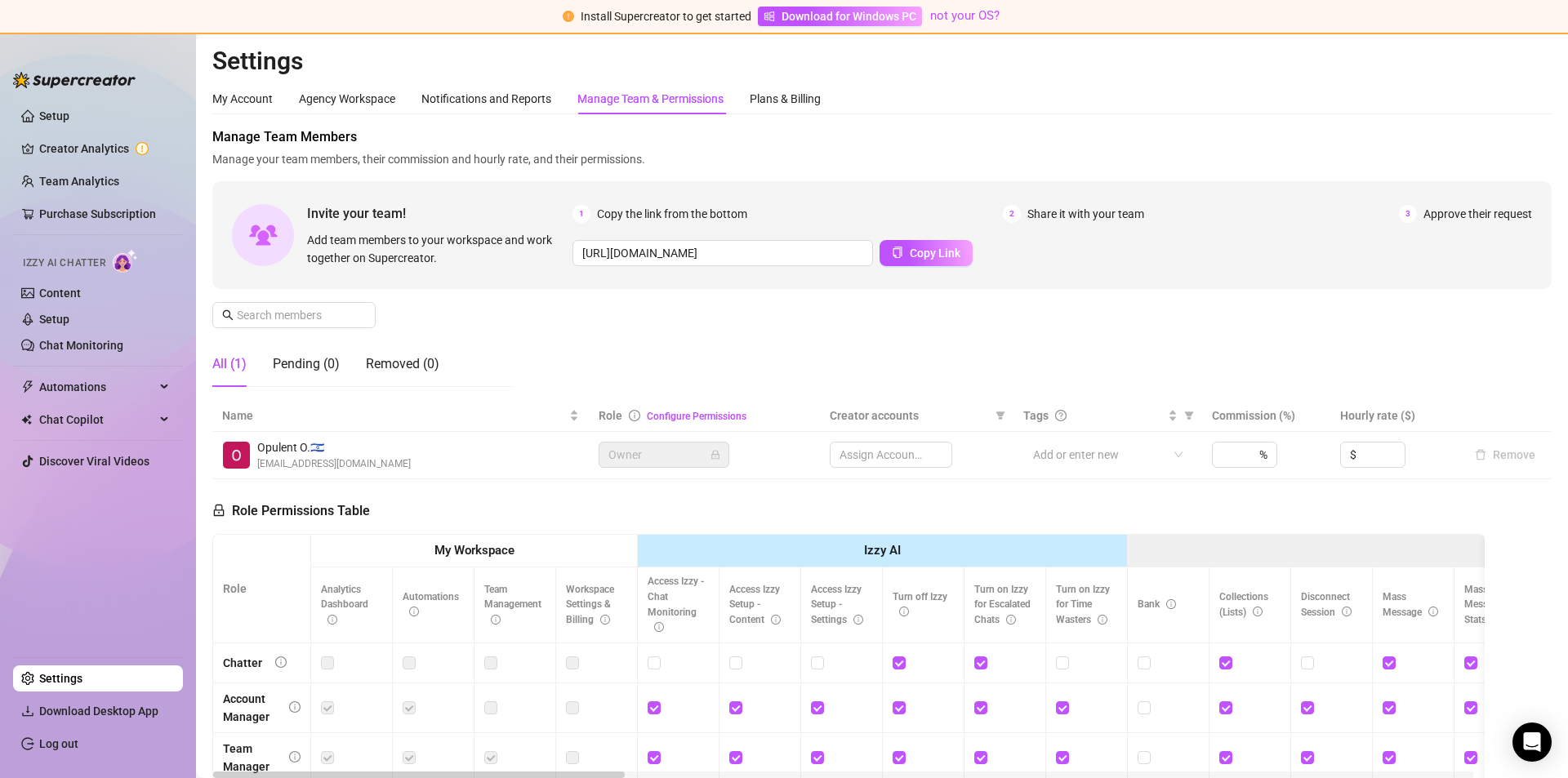
click at [577, 9] on div "Install Supercreator to get started Download for Windows PC not your OS?" at bounding box center [784, 17] width 1568 height 34
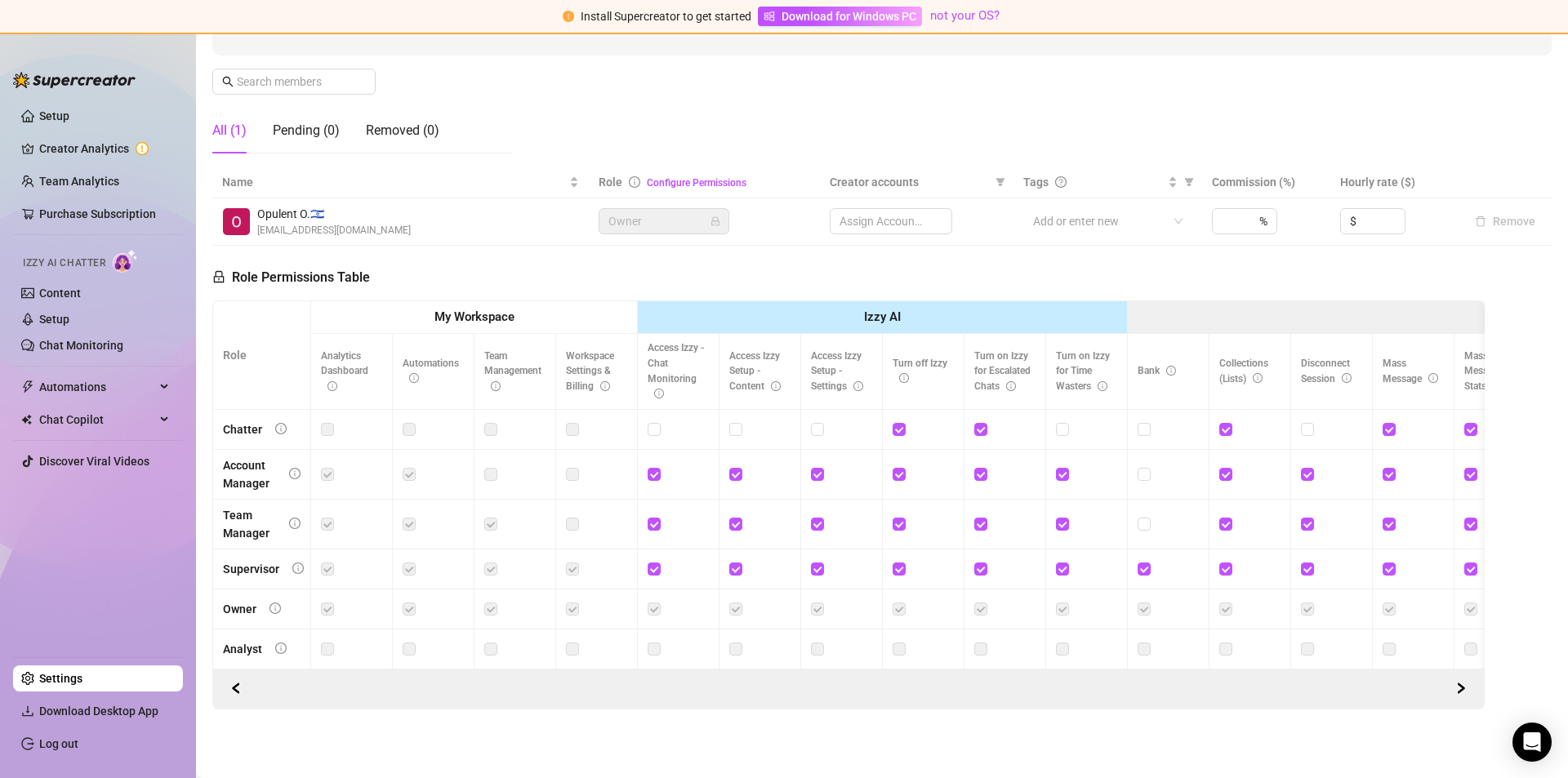
click at [134, 371] on ul "Setup Creator Analytics Team Analytics Purchase Subscription Izzy AI Chatter Co…" at bounding box center [98, 373] width 170 height 553
click at [121, 380] on span "Automations" at bounding box center [97, 387] width 116 height 27
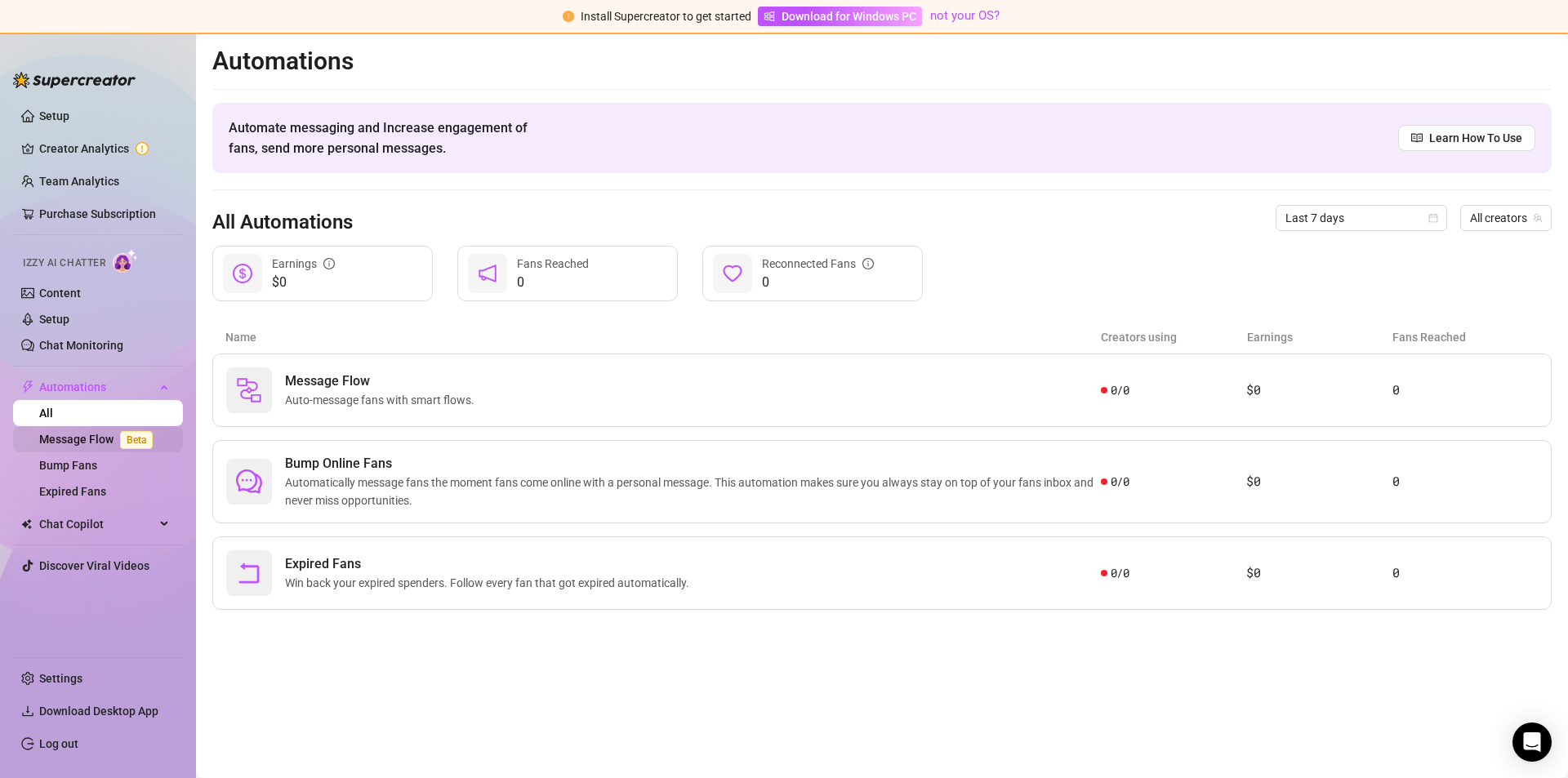
click at [40, 446] on link "Message Flow Beta" at bounding box center [99, 439] width 120 height 13
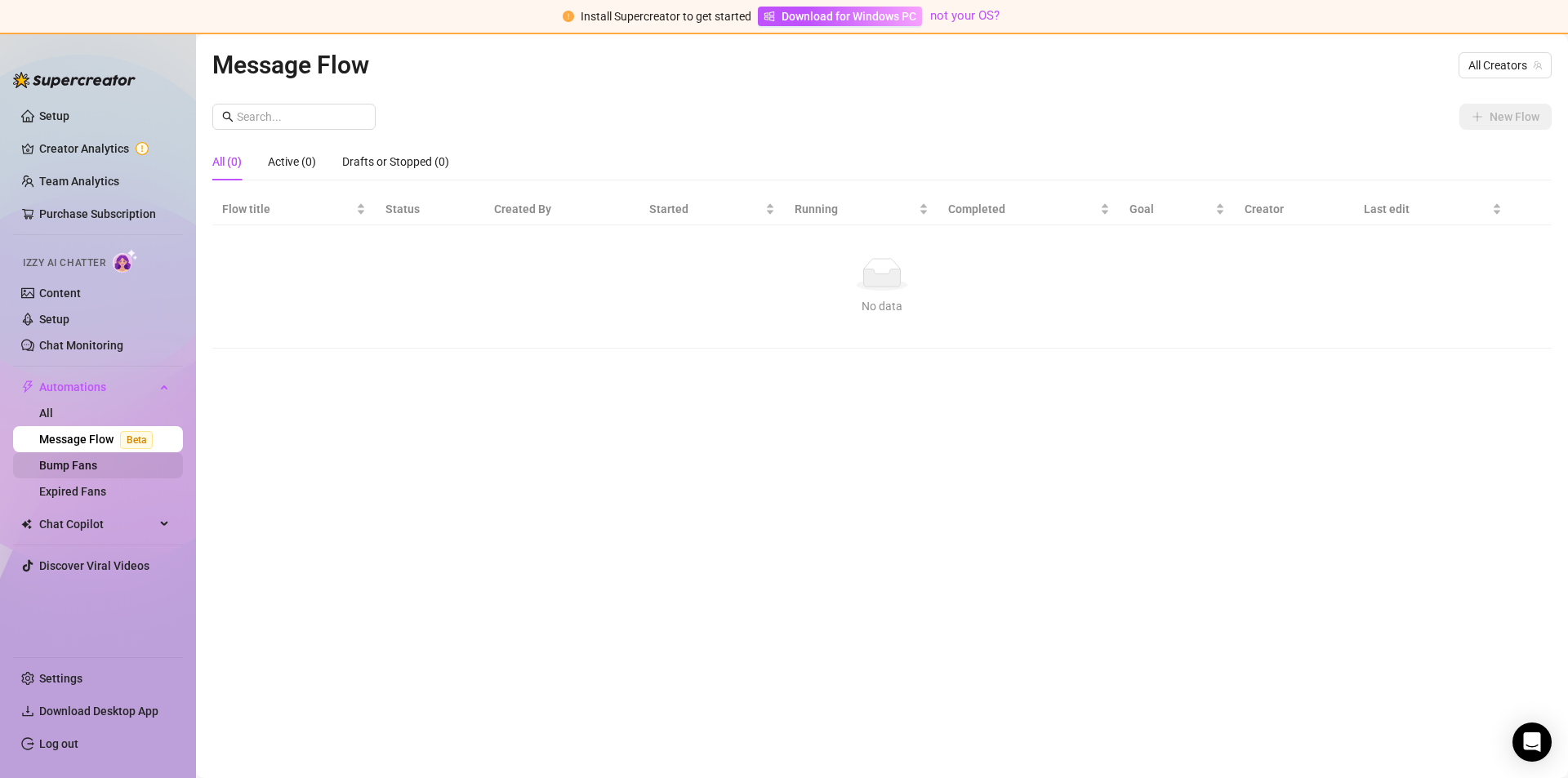
click at [62, 463] on link "Bump Fans" at bounding box center [67, 465] width 58 height 13
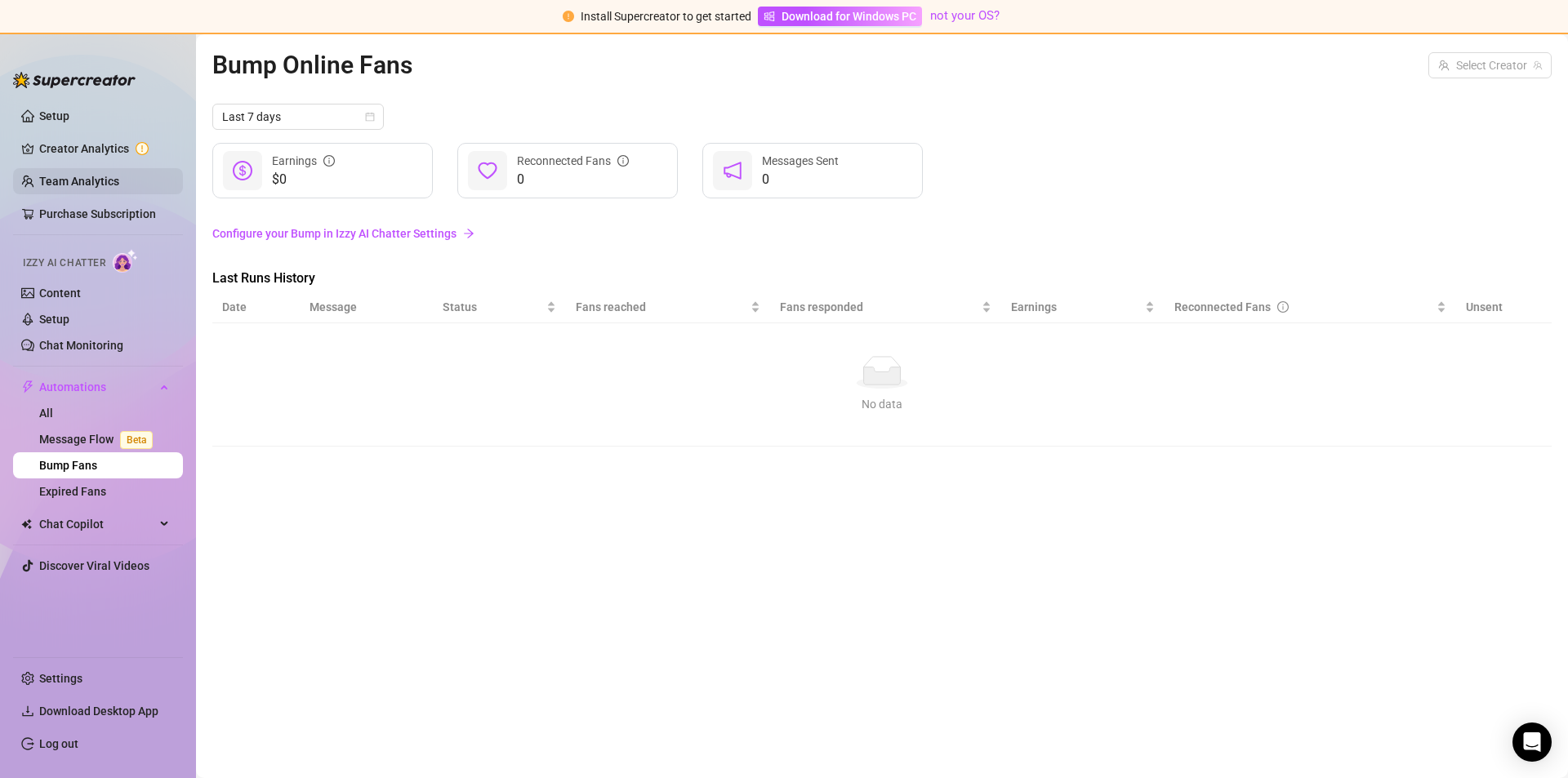
click at [39, 188] on link "Team Analytics" at bounding box center [79, 181] width 80 height 13
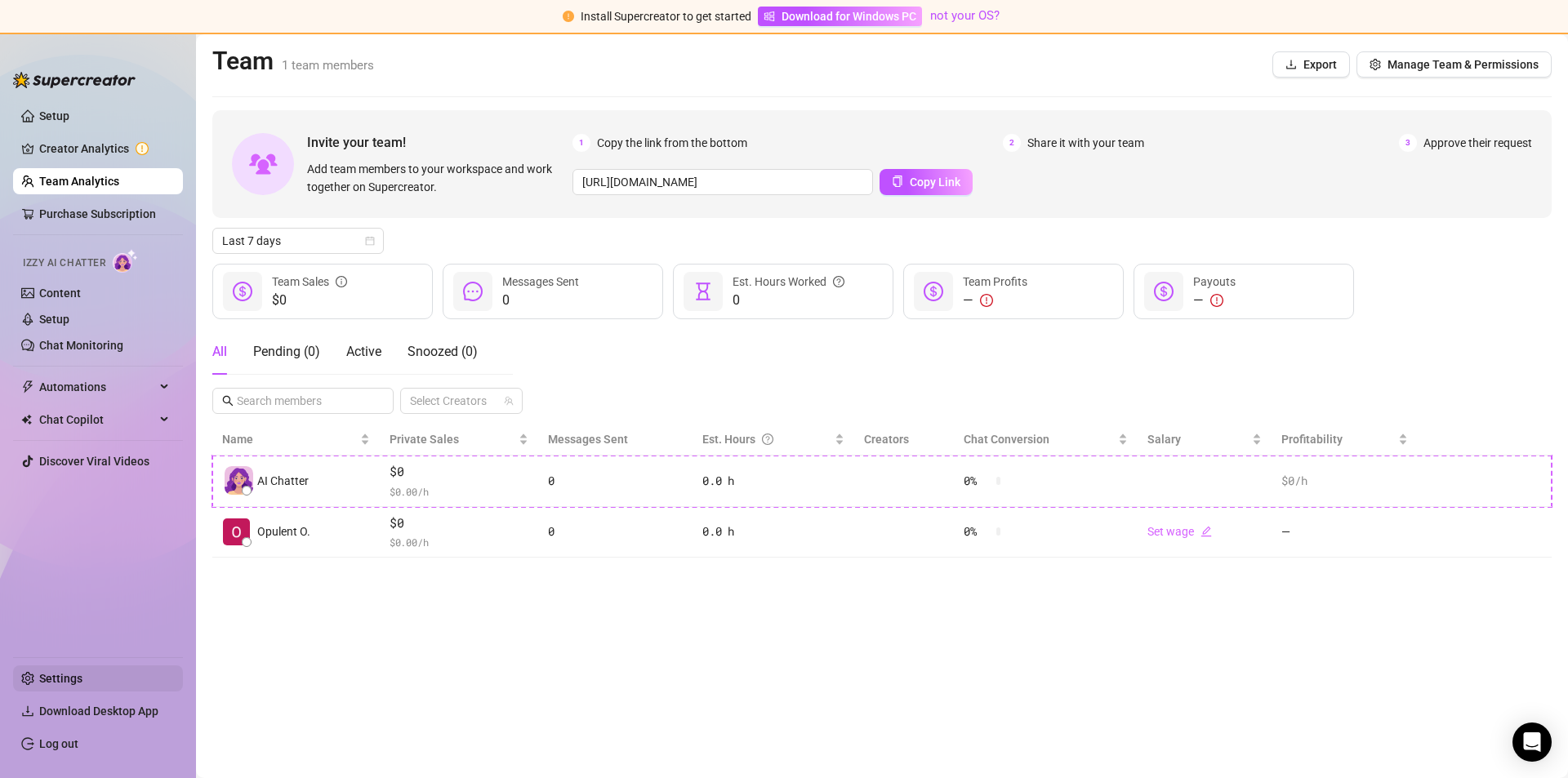
click at [65, 672] on link "Settings" at bounding box center [61, 678] width 44 height 13
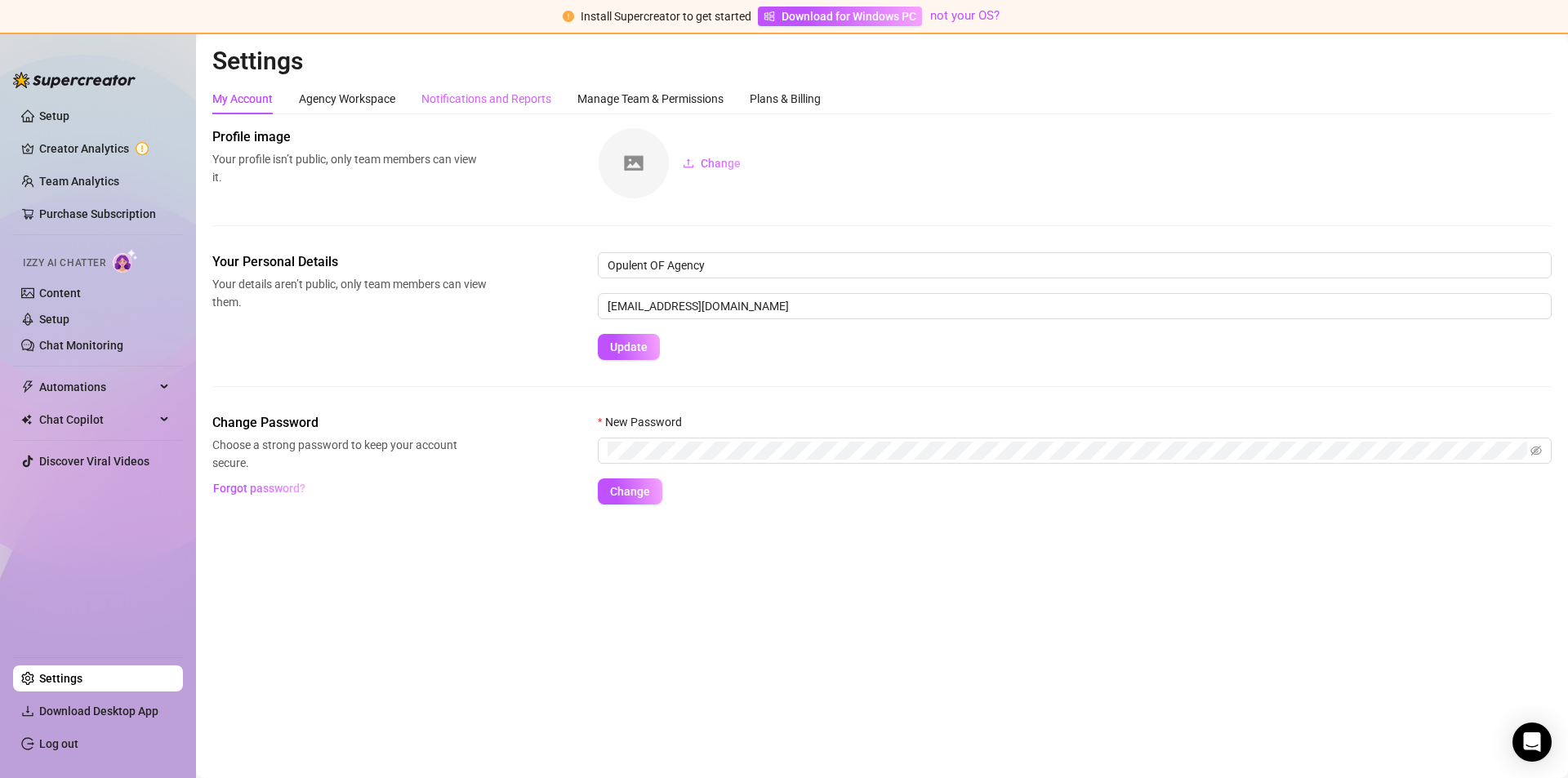
click at [478, 111] on div "Notifications and Reports" at bounding box center [486, 99] width 130 height 31
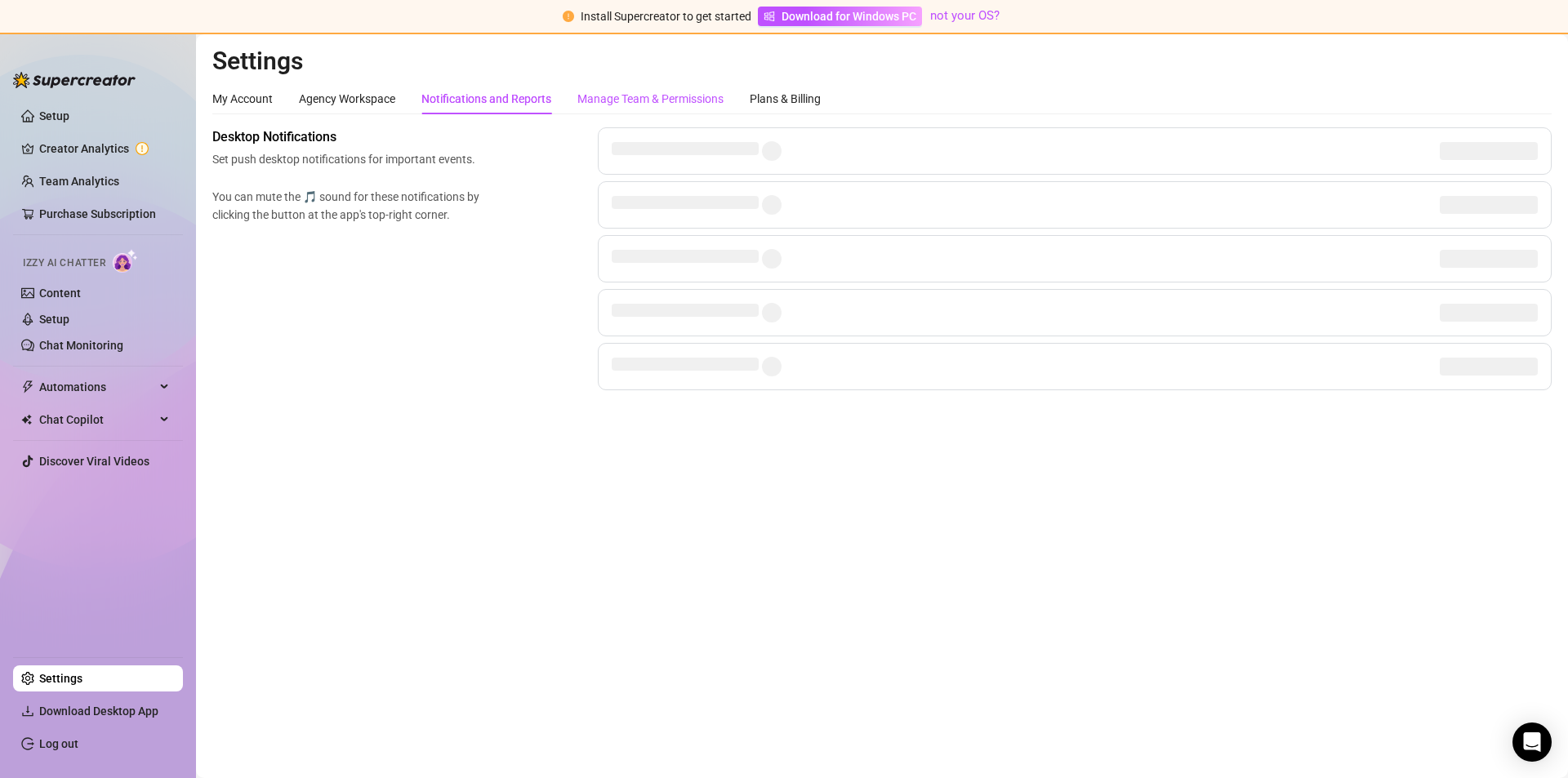
click at [679, 91] on div "Manage Team & Permissions" at bounding box center [650, 99] width 146 height 18
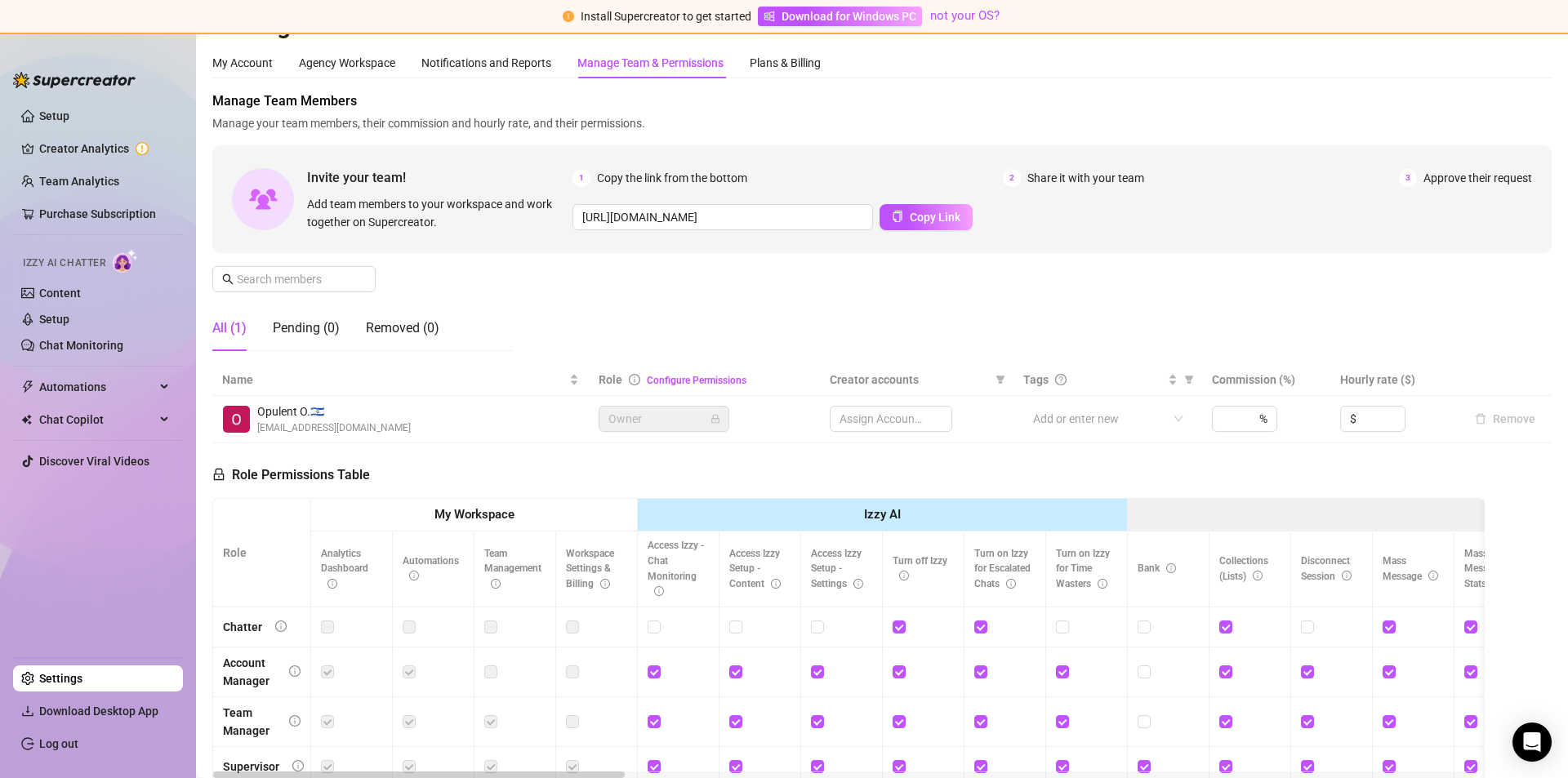
scroll to position [1, 0]
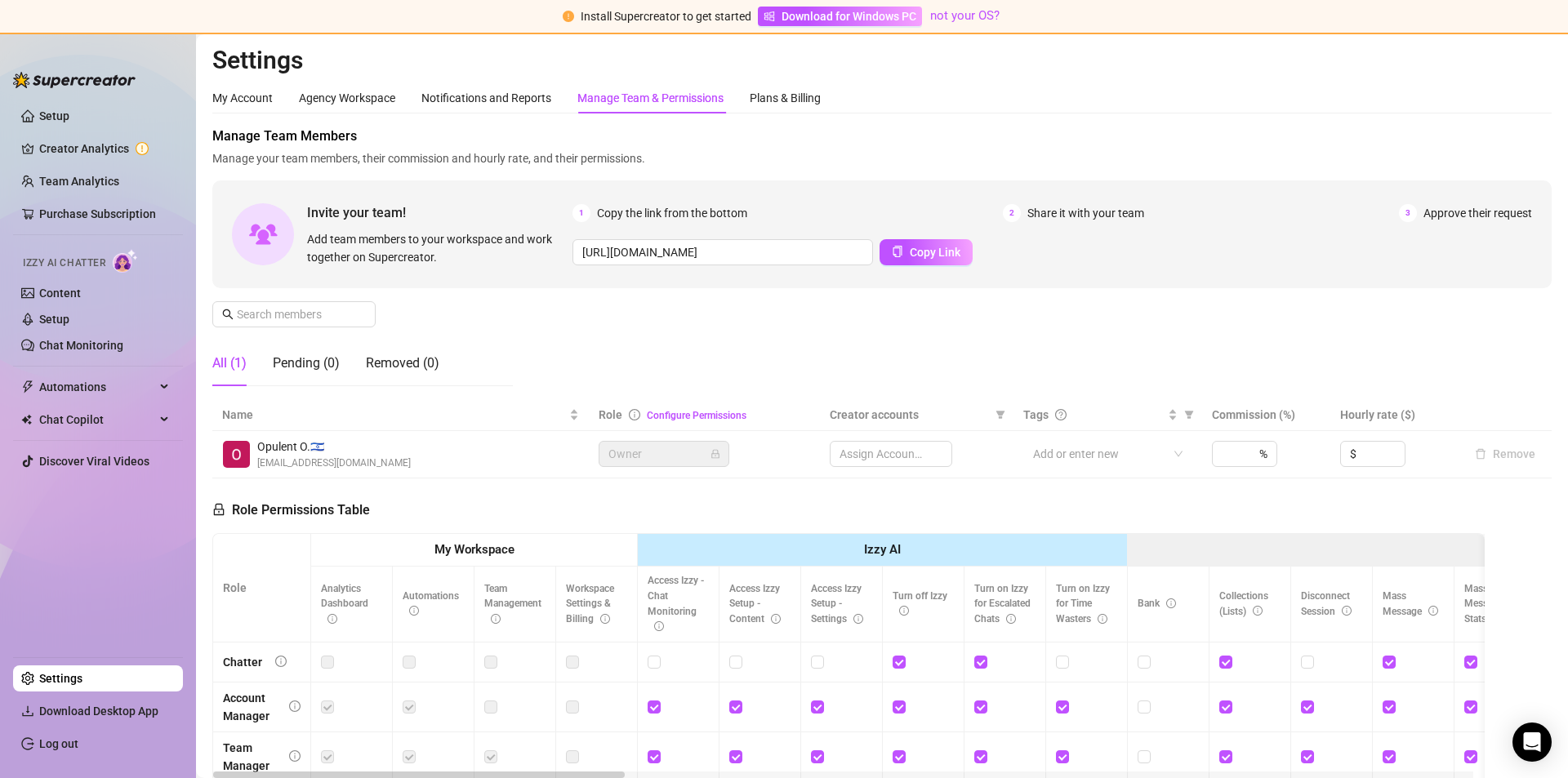
click at [802, 81] on div "Settings My Account Agency Workspace Notifications and Reports Manage Team & Pe…" at bounding box center [882, 506] width 1339 height 923
click at [791, 113] on div "Plans & Billing" at bounding box center [785, 98] width 71 height 31
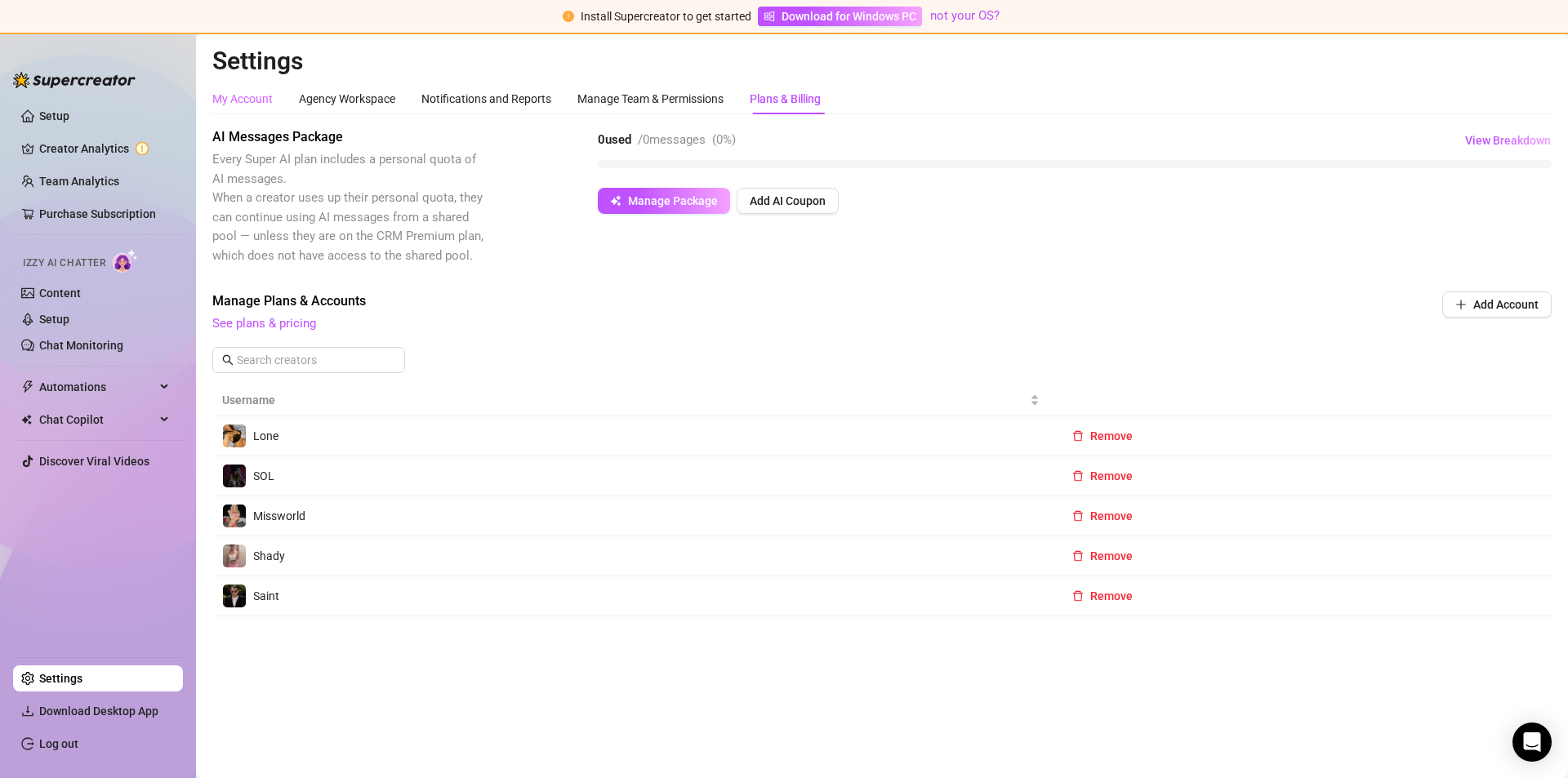
click at [231, 108] on div "My Account" at bounding box center [243, 99] width 61 height 31
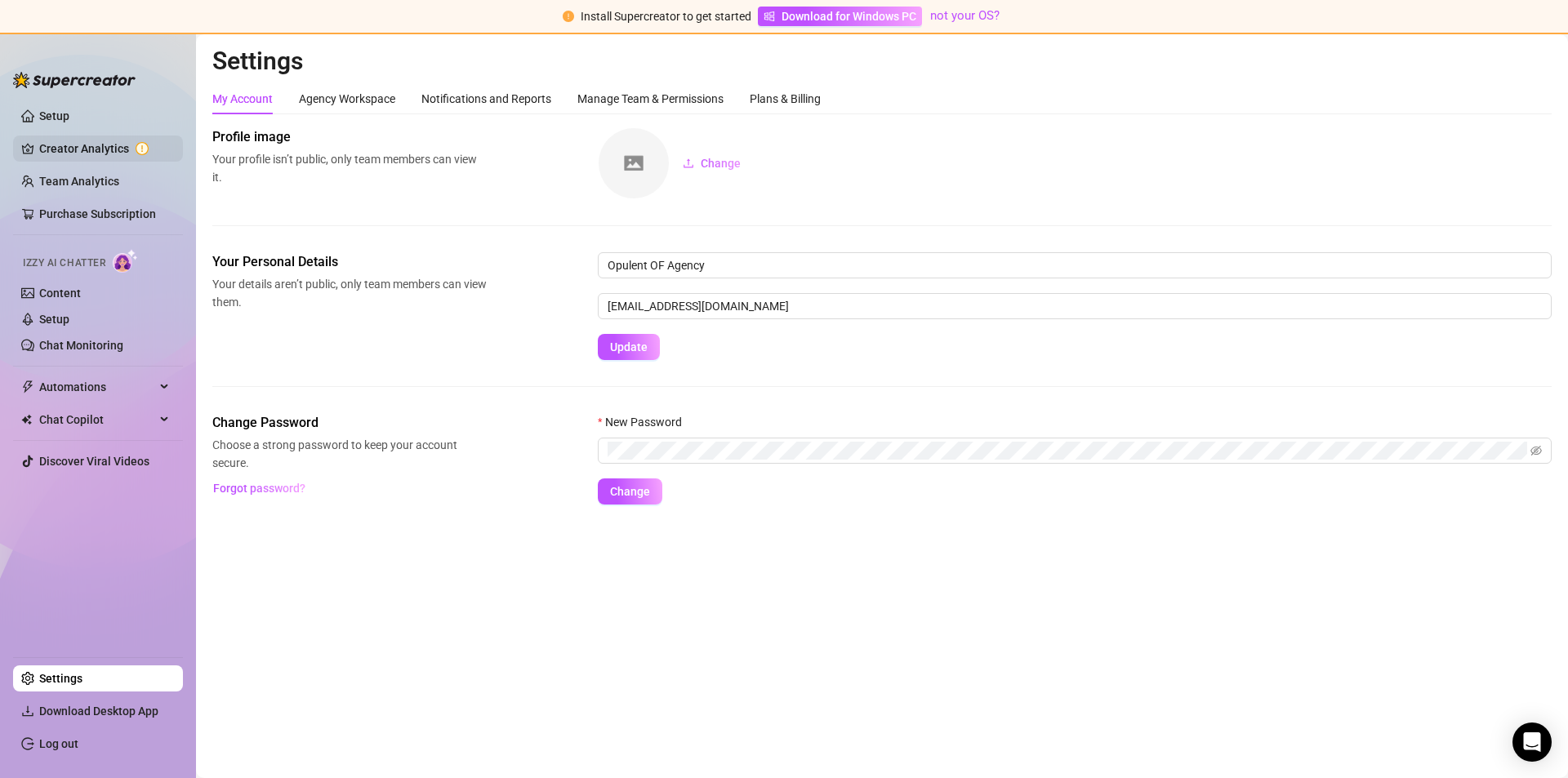
click at [83, 141] on link "Creator Analytics" at bounding box center [104, 149] width 131 height 27
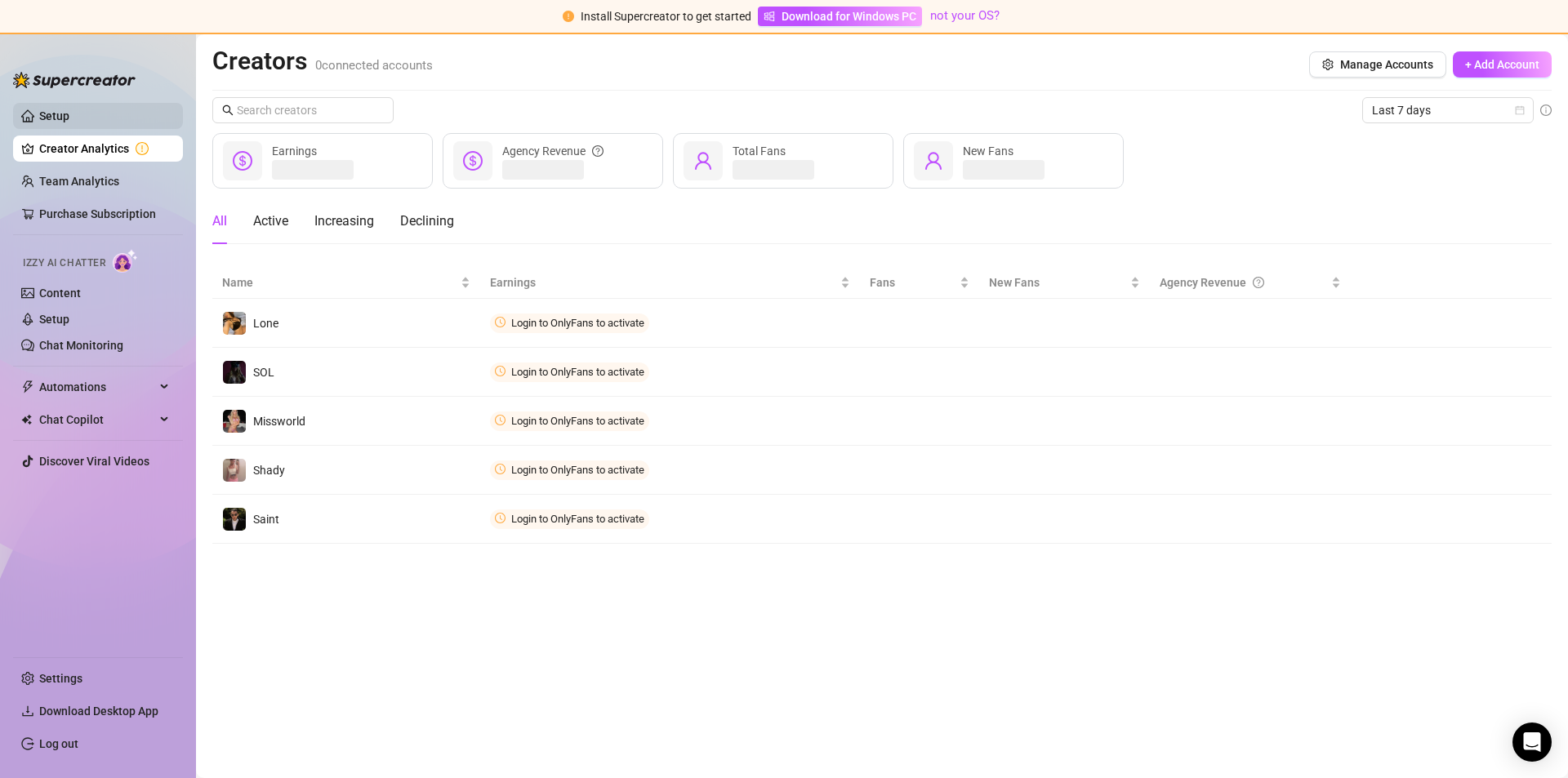
click at [62, 111] on link "Setup" at bounding box center [54, 116] width 30 height 13
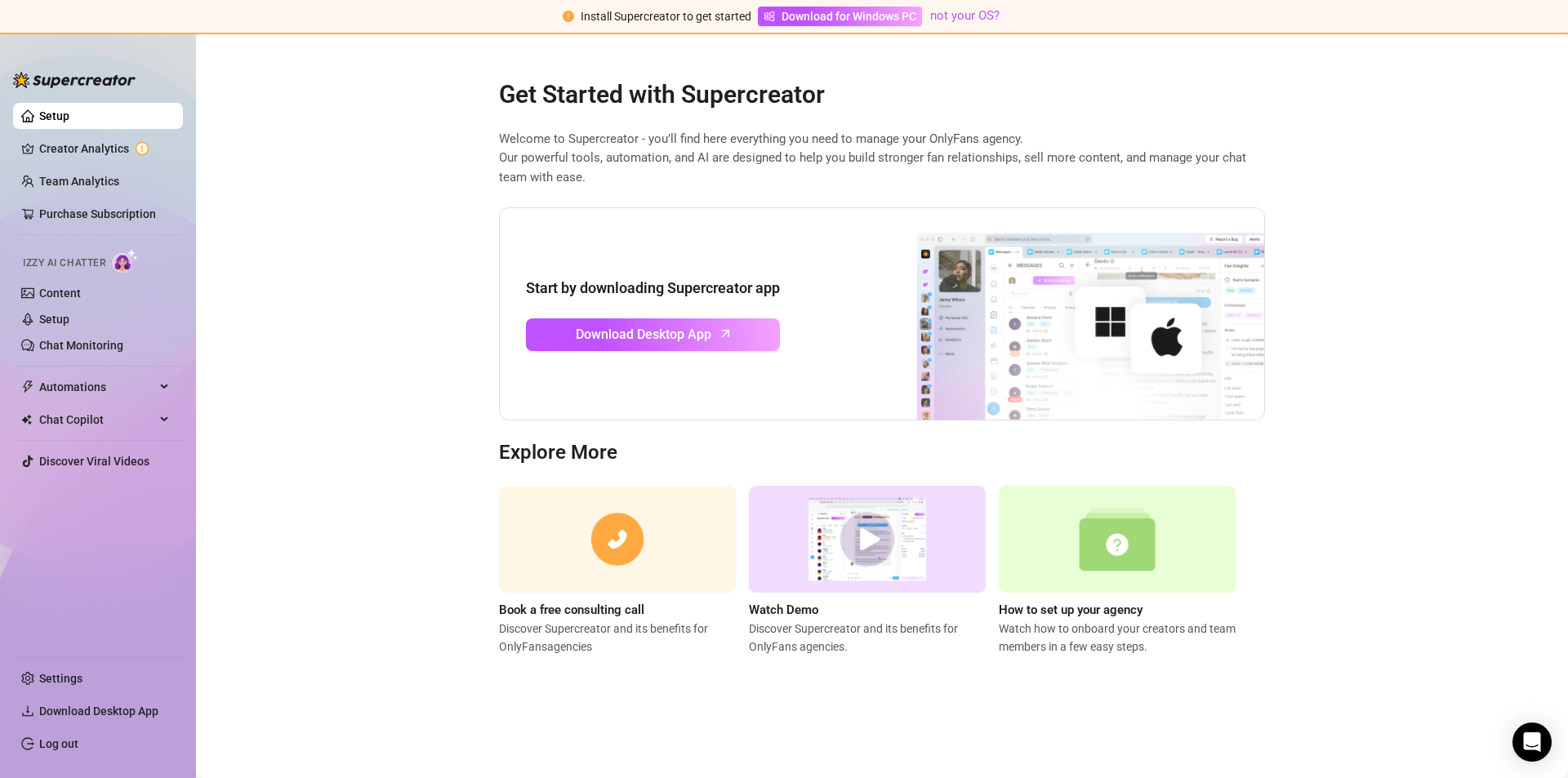
click at [1107, 336] on img at bounding box center [1059, 314] width 408 height 213
click at [1108, 531] on img at bounding box center [1116, 539] width 236 height 107
click at [65, 215] on link "Purchase Subscription" at bounding box center [97, 213] width 117 height 13
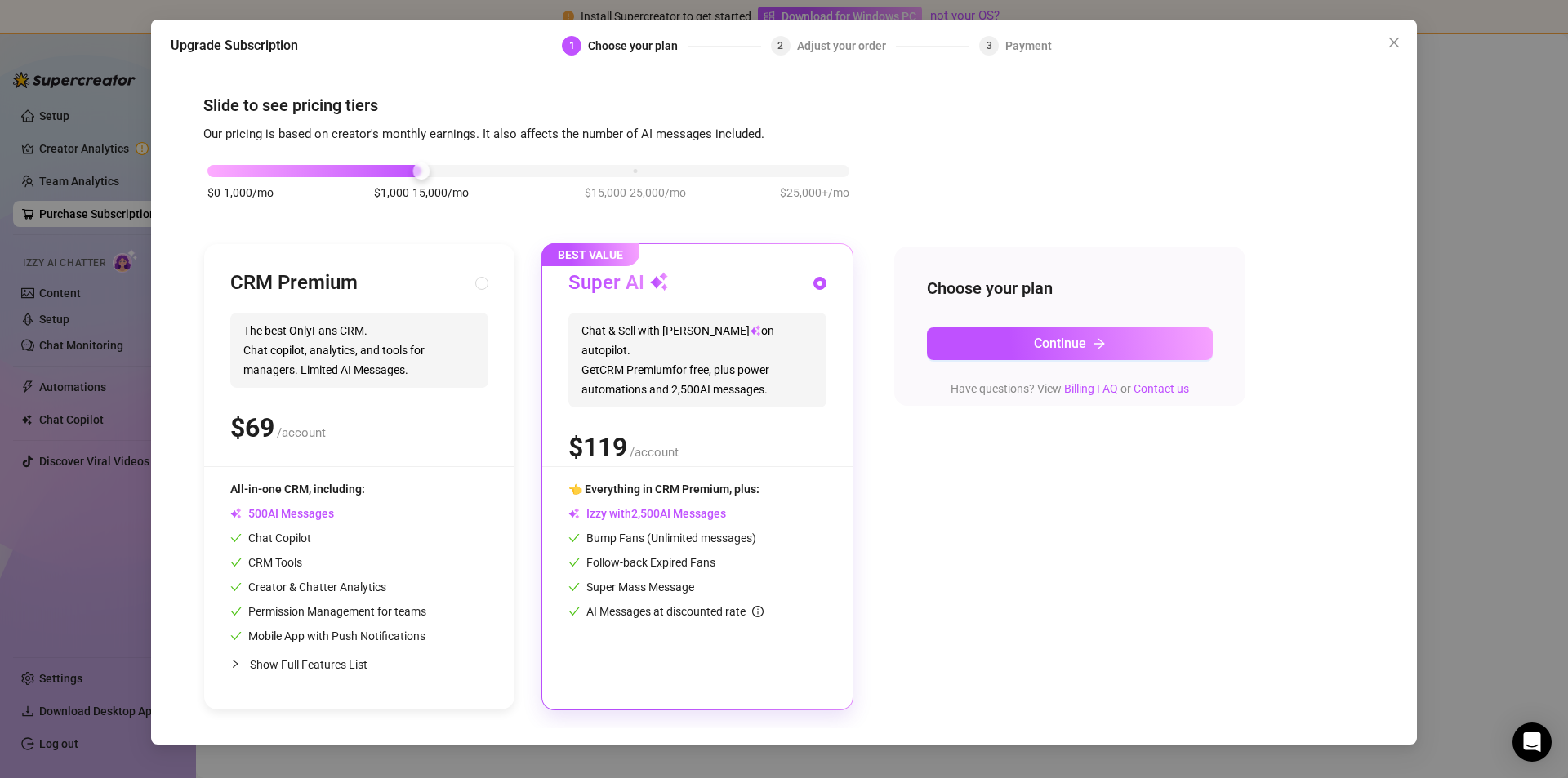
click at [50, 266] on div "Upgrade Subscription 1 Choose your plan 2 Adjust your order 3 Payment Slide to …" at bounding box center [784, 389] width 1568 height 778
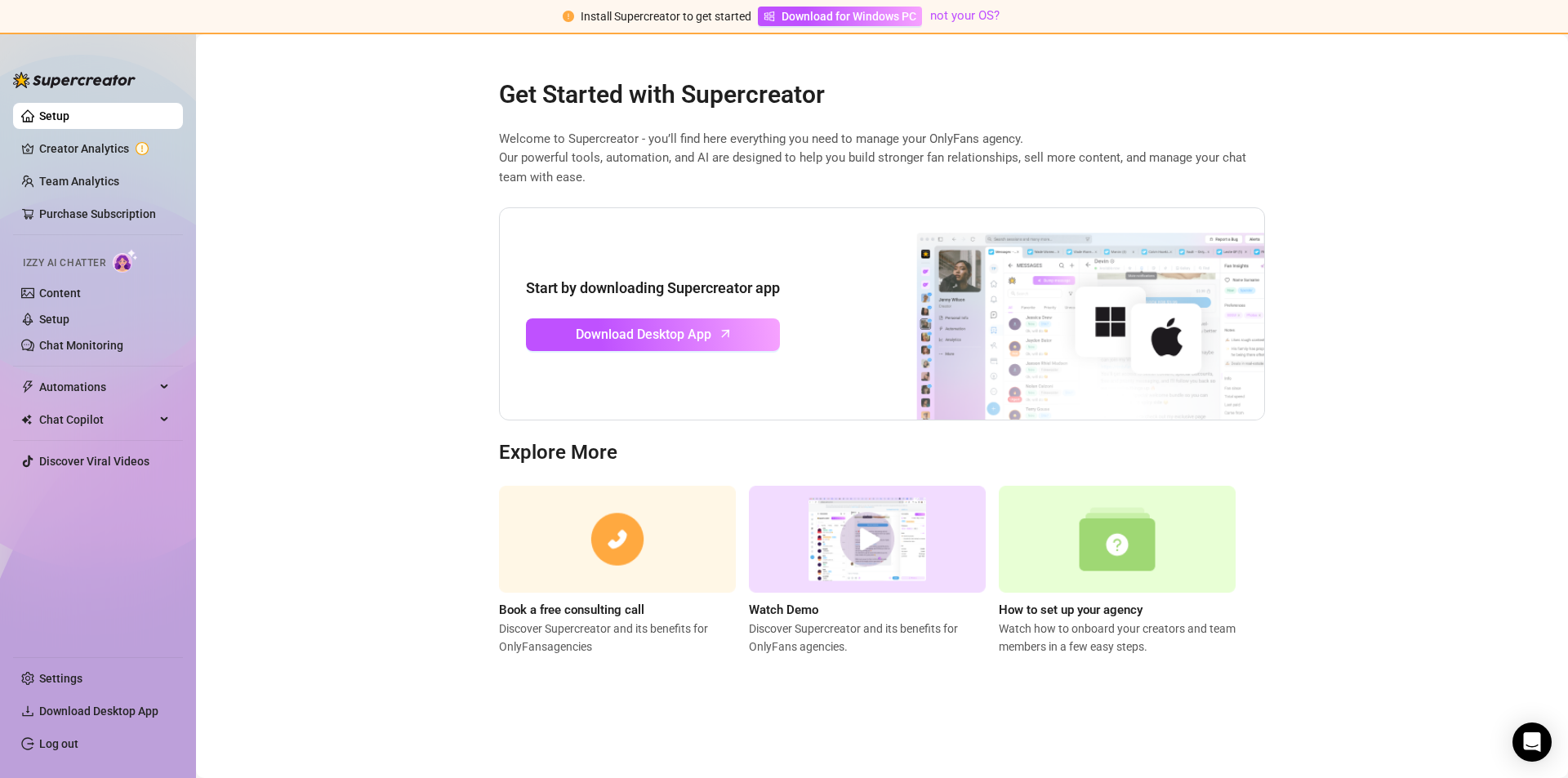
click at [100, 231] on ul "Setup Creator Analytics Team Analytics Purchase Subscription Izzy AI Chatter Co…" at bounding box center [98, 373] width 170 height 553
click at [61, 300] on link "Content" at bounding box center [60, 293] width 42 height 13
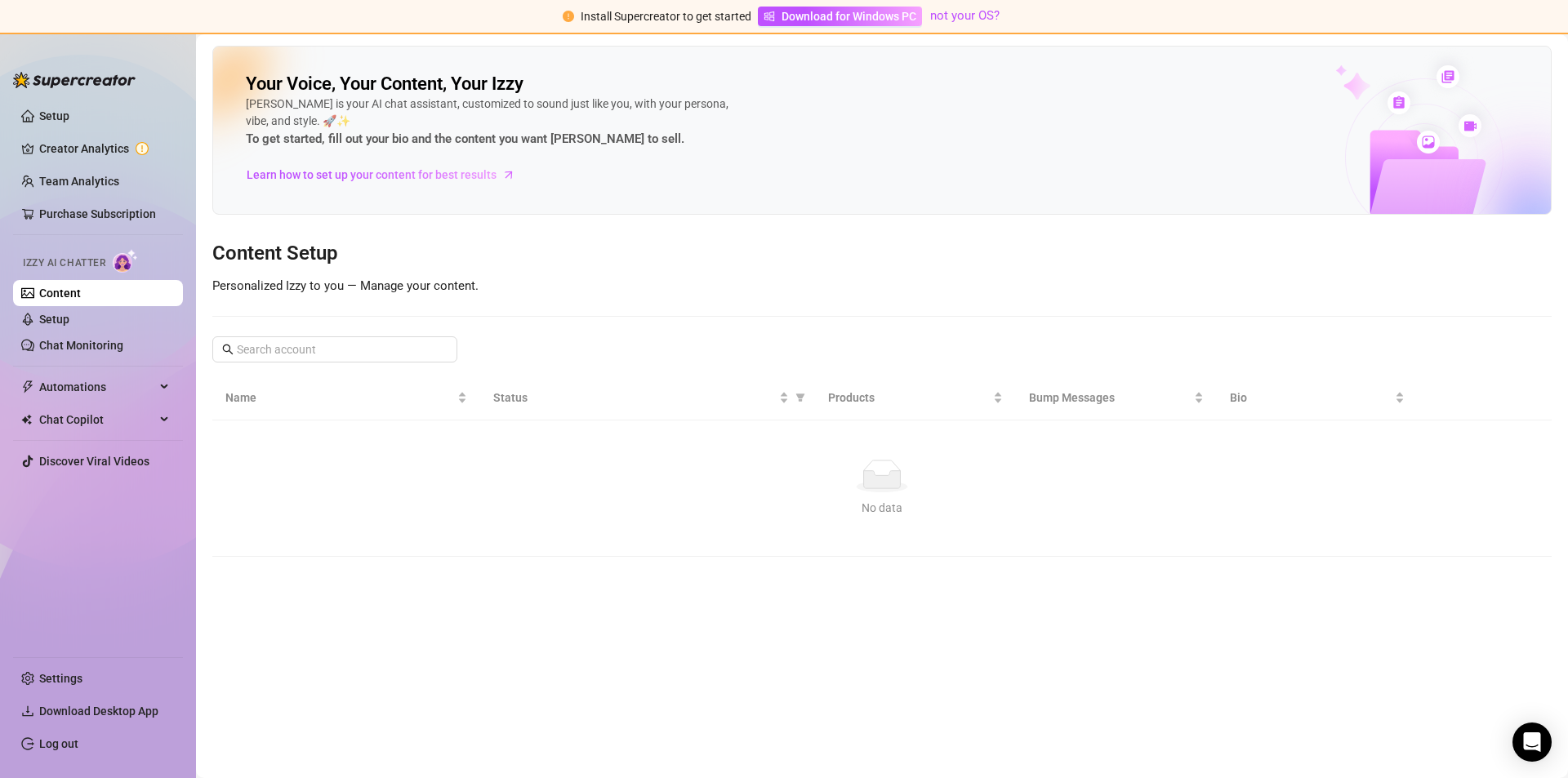
click at [103, 85] on img at bounding box center [74, 80] width 122 height 16
